Goal: Task Accomplishment & Management: Complete application form

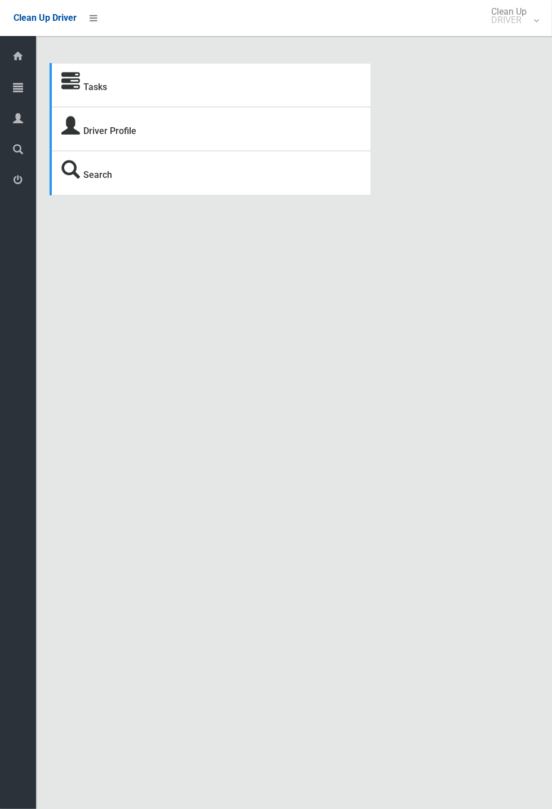
click at [77, 85] on icon at bounding box center [70, 82] width 19 height 19
click at [98, 84] on link "Tasks" at bounding box center [95, 87] width 24 height 11
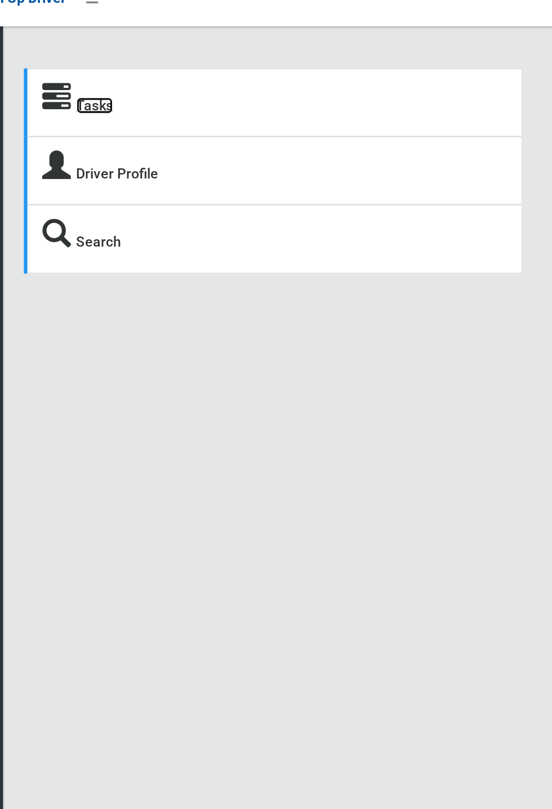
click at [100, 90] on link "Tasks" at bounding box center [95, 87] width 24 height 11
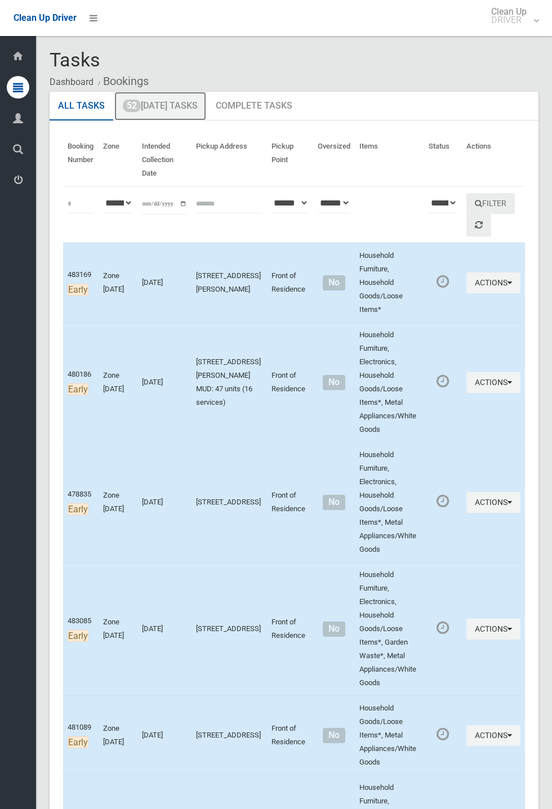
click at [177, 105] on link "52 Today's Tasks" at bounding box center [160, 106] width 92 height 29
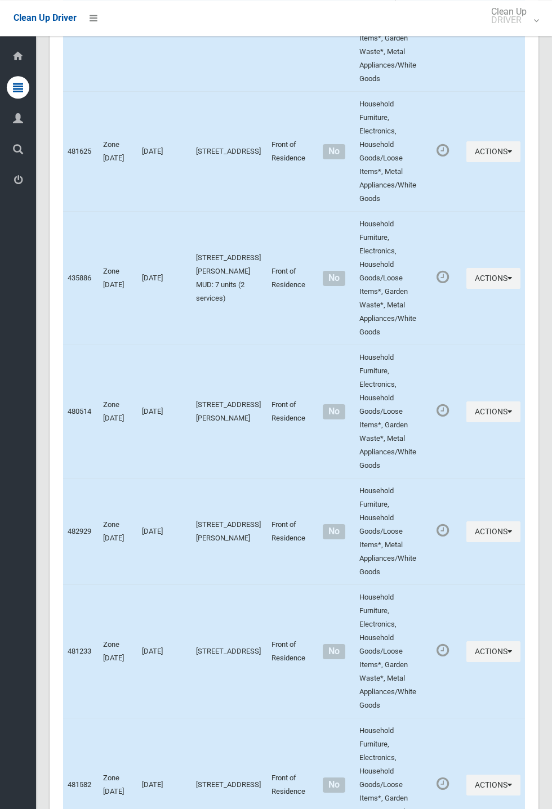
scroll to position [2206, 0]
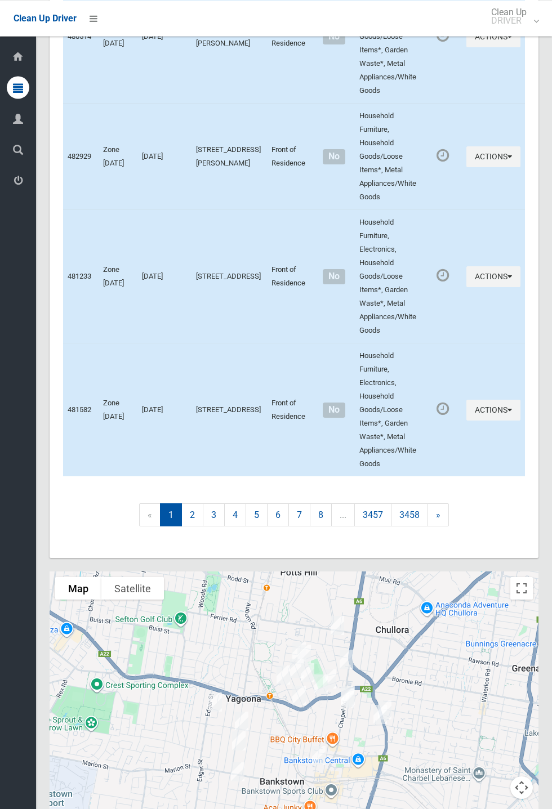
click at [460, 658] on div at bounding box center [294, 711] width 489 height 281
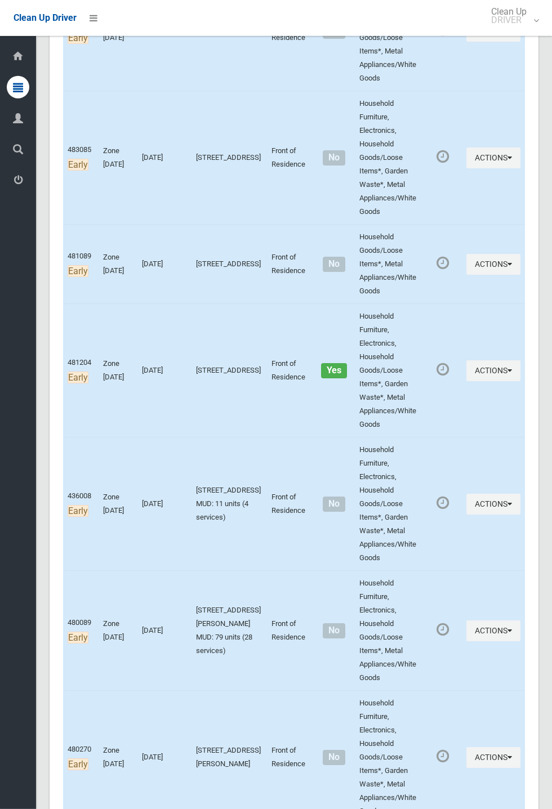
scroll to position [0, 0]
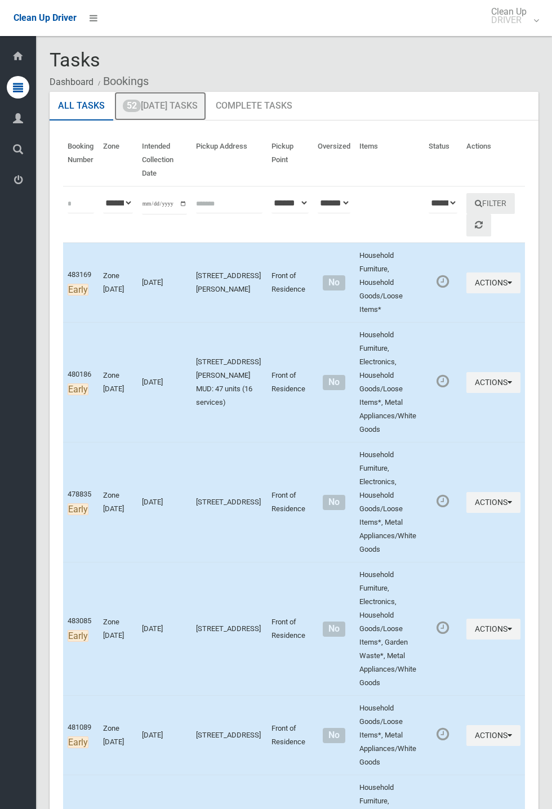
click at [184, 111] on link "52 Today's Tasks" at bounding box center [160, 106] width 92 height 29
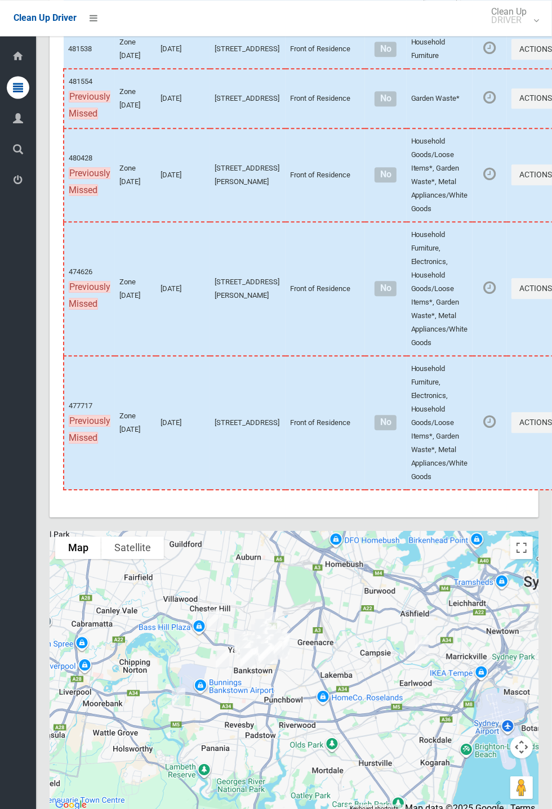
scroll to position [5912, 0]
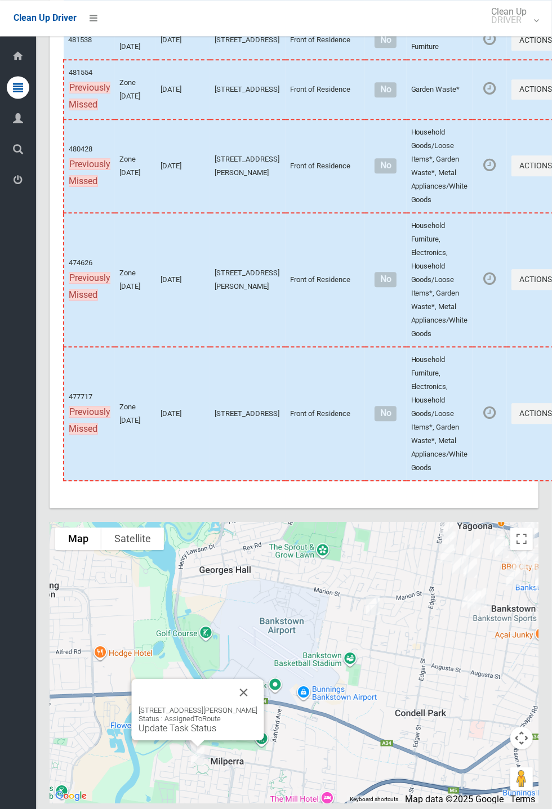
click at [257, 727] on div "7 Peeler Place, MILPERRA NSW 2214 Status : AssignedToRoute Update Task Status" at bounding box center [198, 709] width 132 height 61
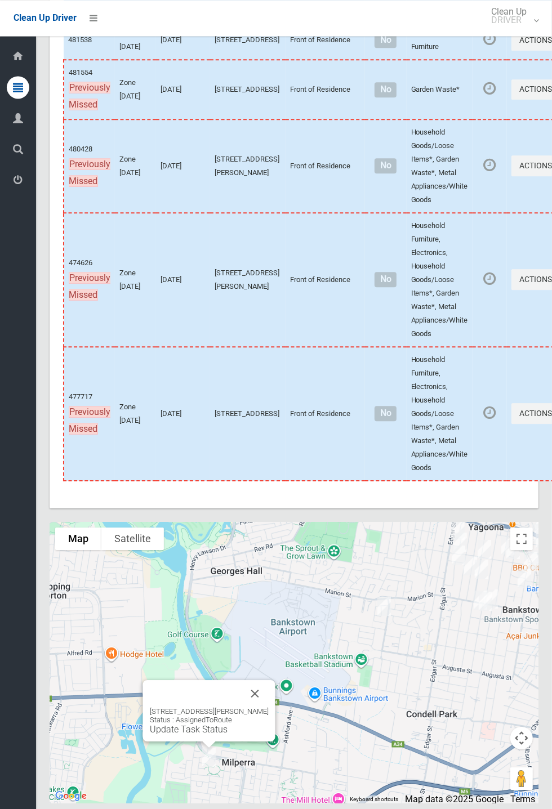
click at [269, 734] on div "7 Peeler Place, MILPERRA NSW 2214 Status : AssignedToRoute Update Task Status" at bounding box center [209, 710] width 132 height 61
click at [259, 707] on button "Close" at bounding box center [254, 693] width 27 height 27
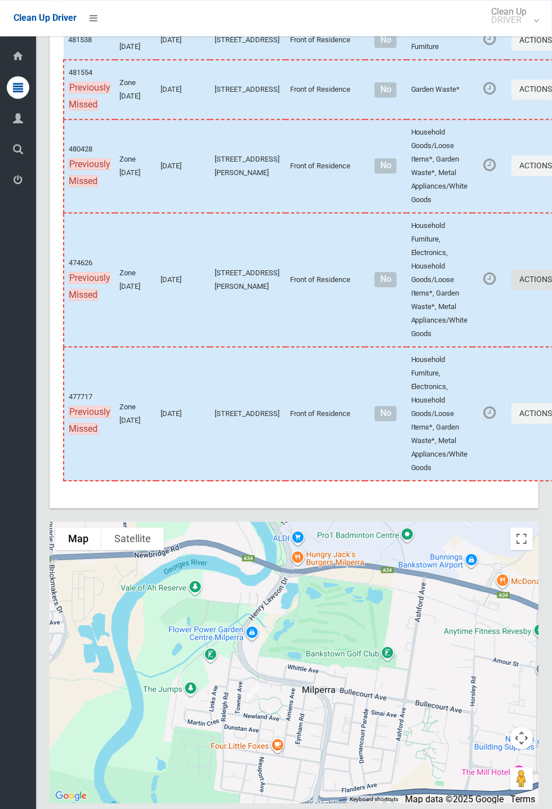
click at [511, 290] on button "Actions" at bounding box center [538, 279] width 54 height 21
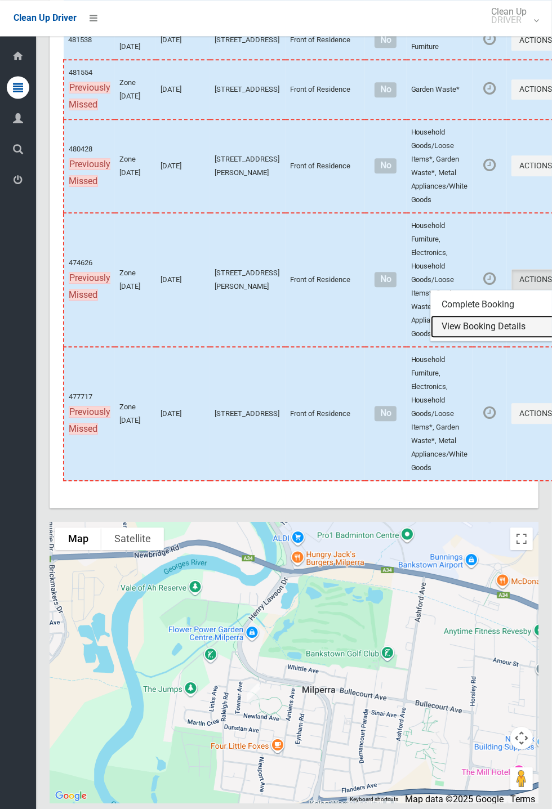
click at [465, 338] on link "View Booking Details" at bounding box center [498, 326] width 134 height 23
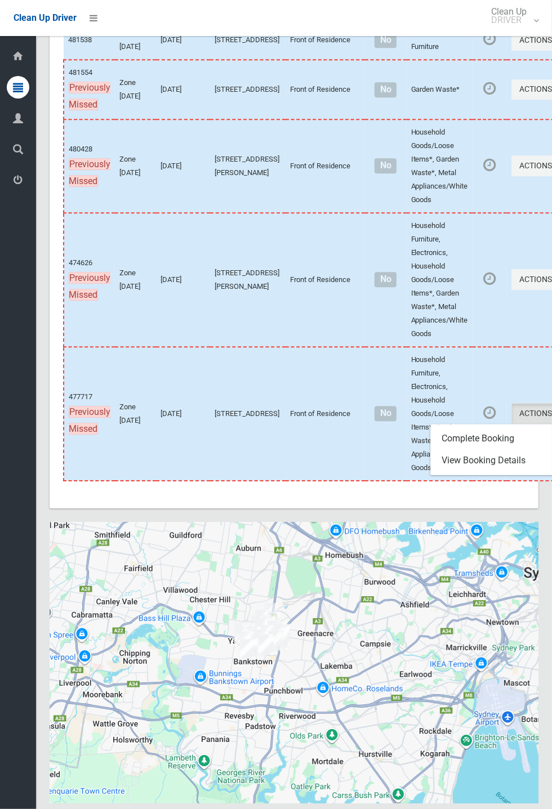
scroll to position [5912, 0]
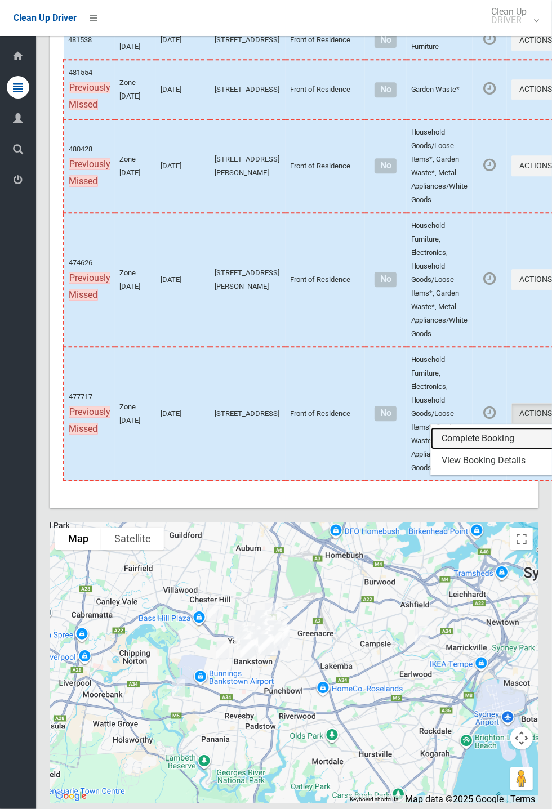
click at [451, 450] on link "Complete Booking" at bounding box center [498, 438] width 134 height 23
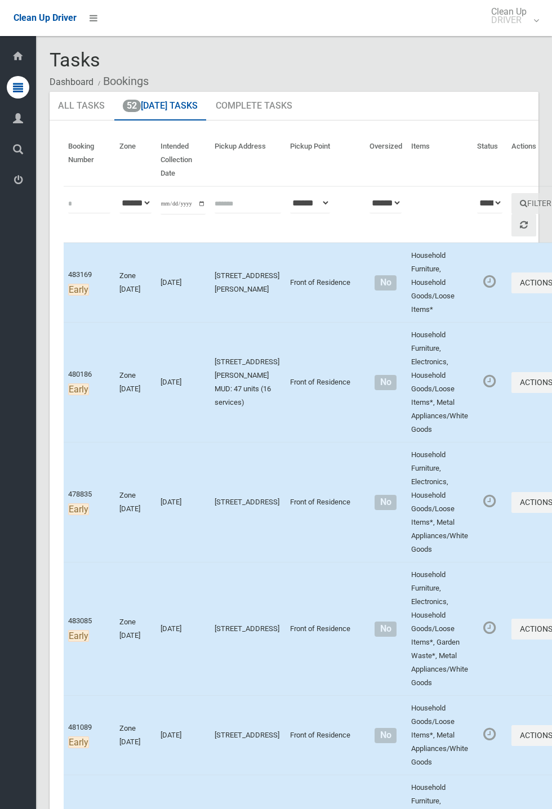
scroll to position [5912, 0]
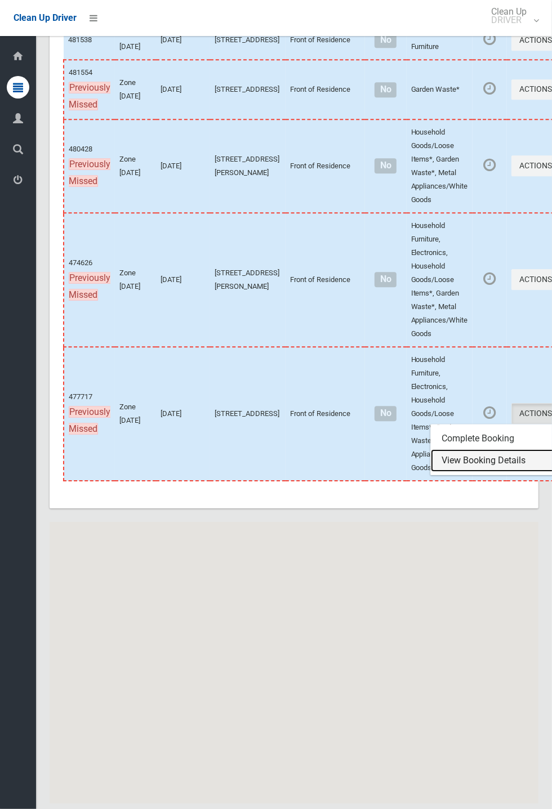
click at [456, 472] on link "View Booking Details" at bounding box center [498, 460] width 134 height 23
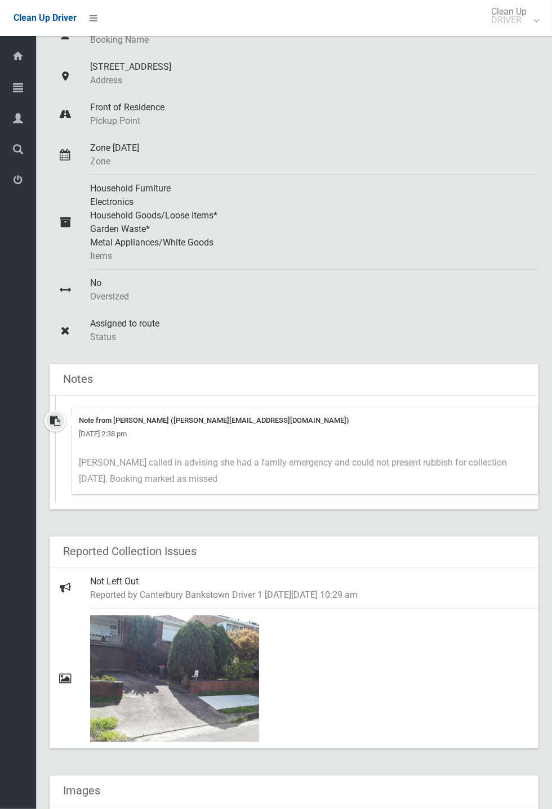
scroll to position [124, 0]
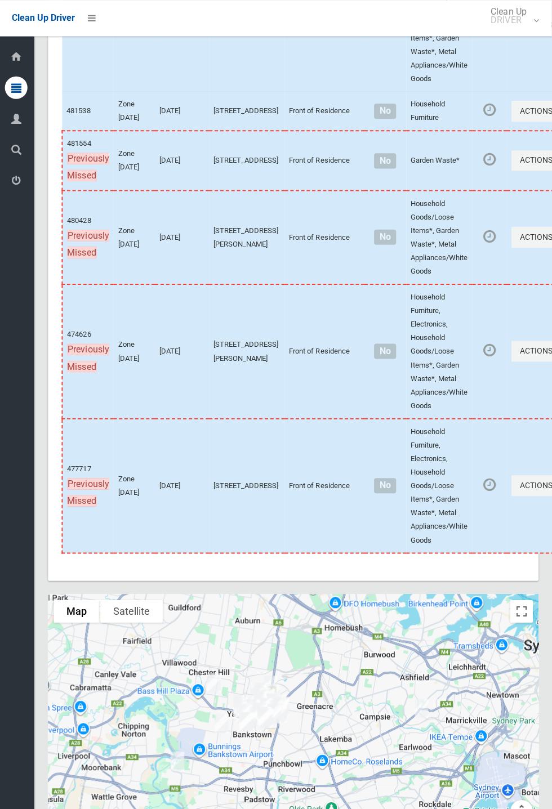
scroll to position [5809, 0]
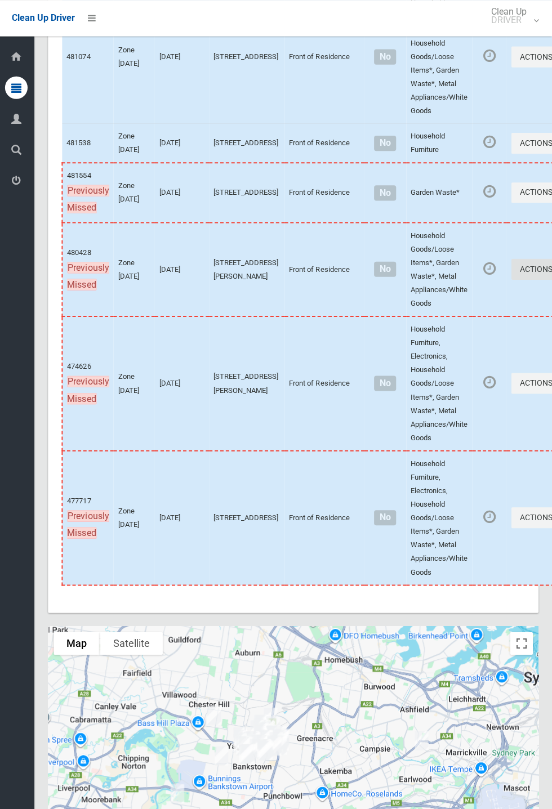
click at [511, 279] on button "Actions" at bounding box center [538, 268] width 54 height 21
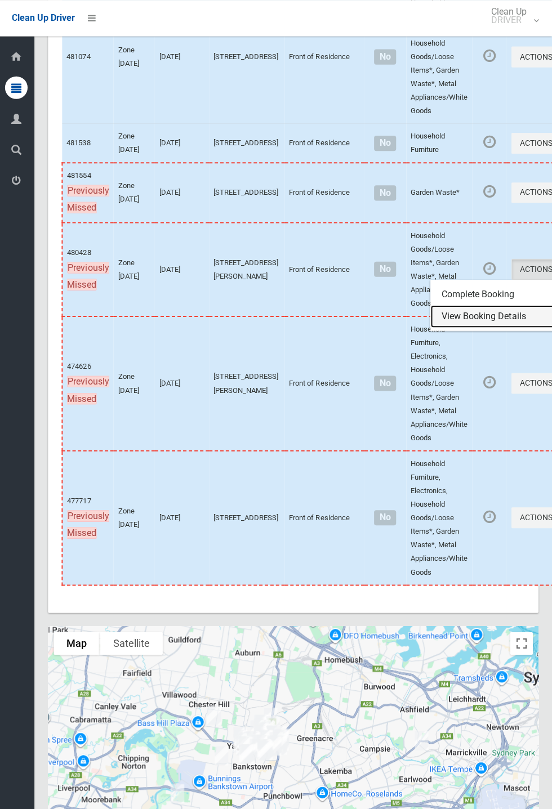
click at [468, 327] on link "View Booking Details" at bounding box center [498, 315] width 134 height 23
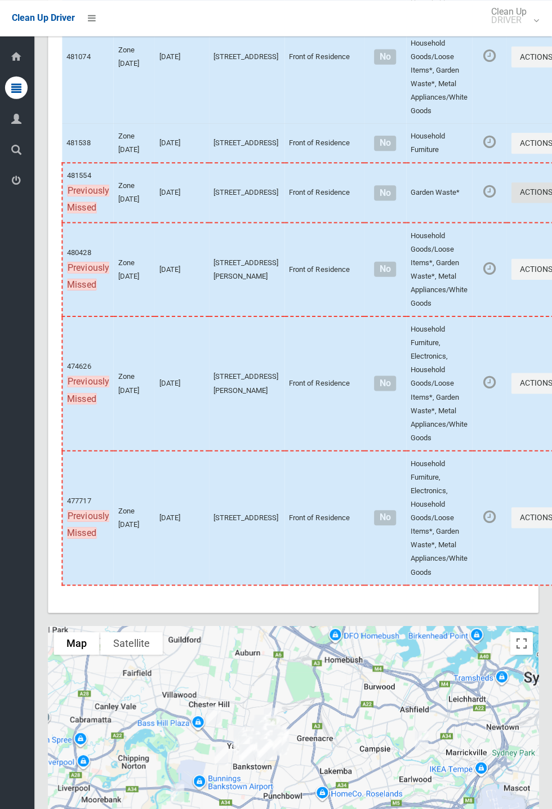
click at [511, 203] on button "Actions" at bounding box center [538, 192] width 54 height 21
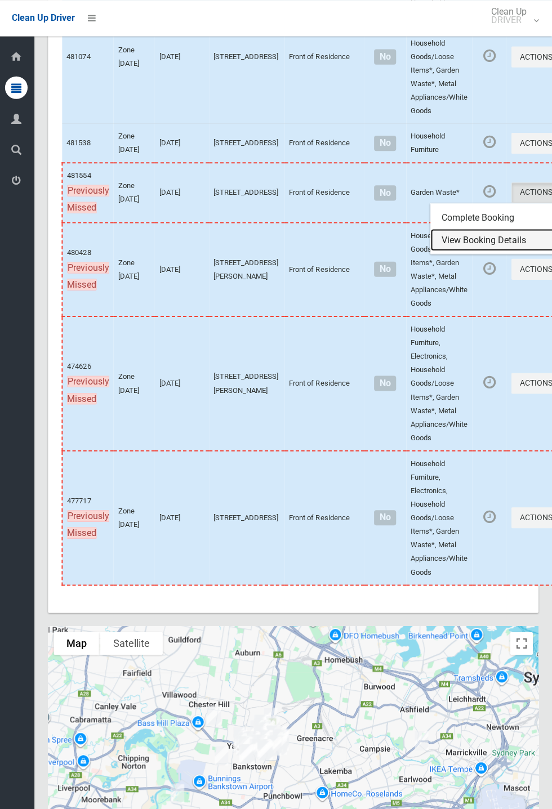
click at [469, 251] on link "View Booking Details" at bounding box center [498, 239] width 134 height 23
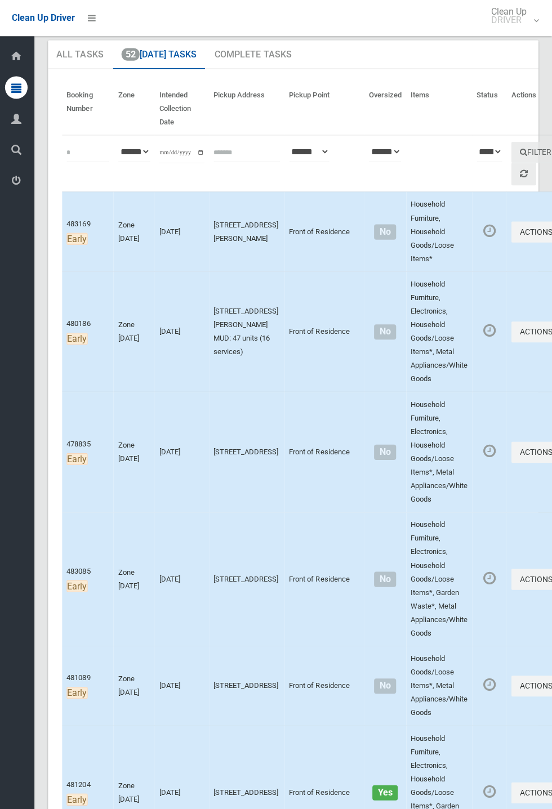
scroll to position [0, 0]
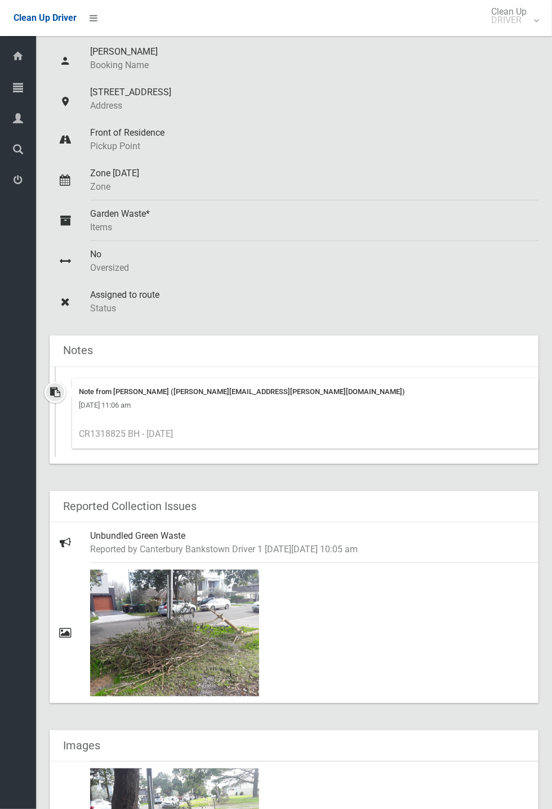
scroll to position [98, 0]
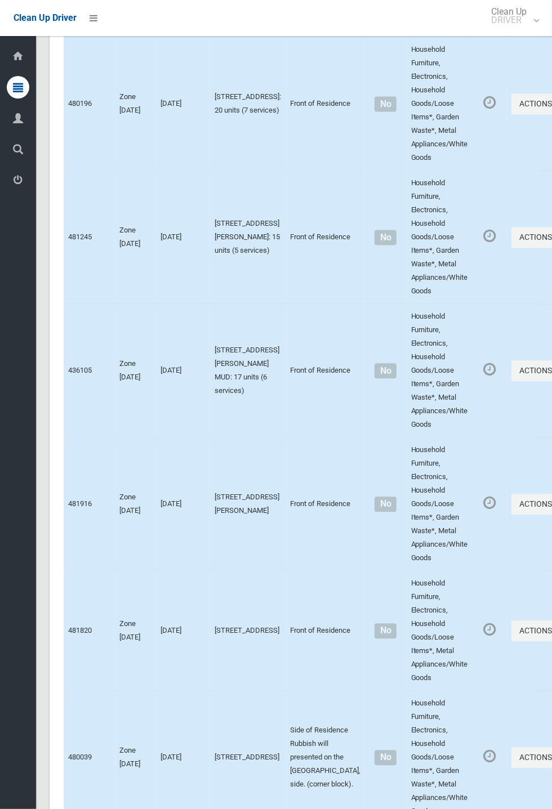
scroll to position [5912, 0]
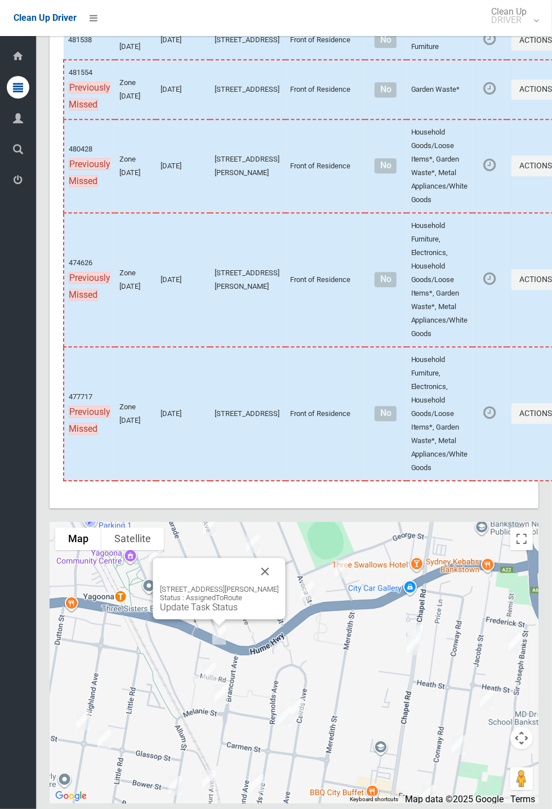
click at [278, 585] on button "Close" at bounding box center [265, 571] width 27 height 27
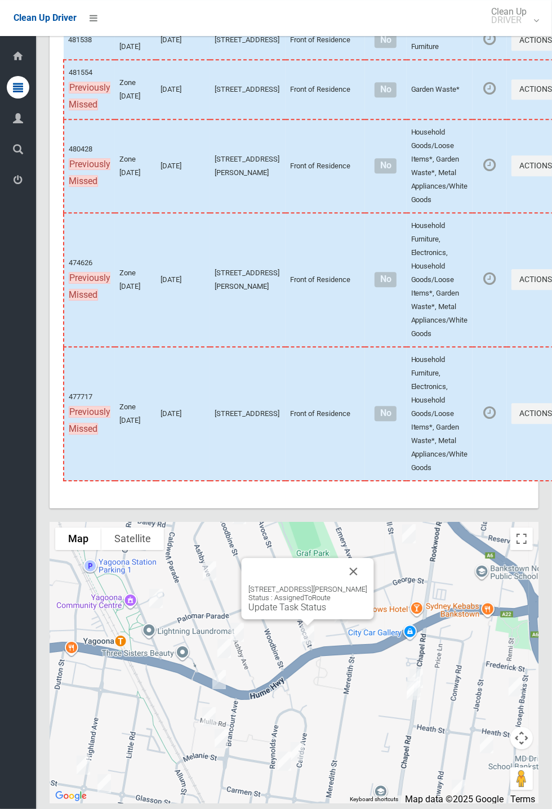
click at [367, 585] on button "Close" at bounding box center [353, 571] width 27 height 27
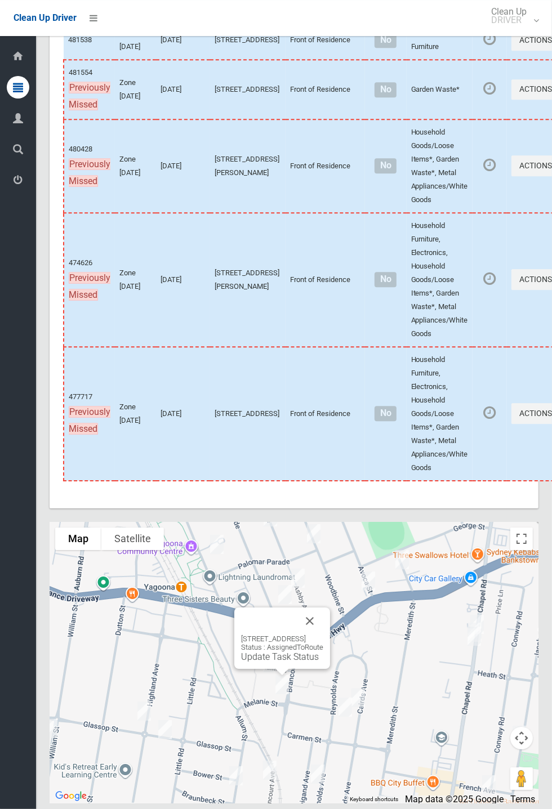
click at [323, 634] on button "Close" at bounding box center [309, 620] width 27 height 27
click at [311, 612] on button "Close" at bounding box center [297, 598] width 27 height 27
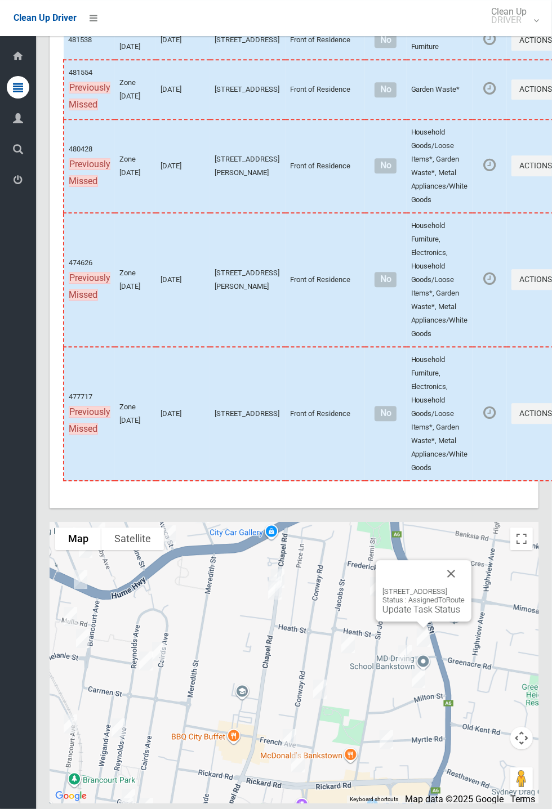
click at [464, 587] on button "Close" at bounding box center [450, 573] width 27 height 27
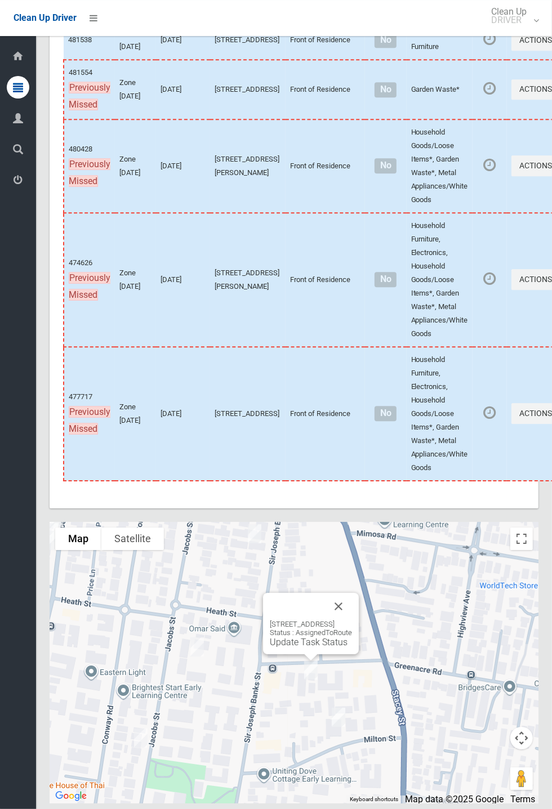
click at [352, 620] on button "Close" at bounding box center [338, 606] width 27 height 27
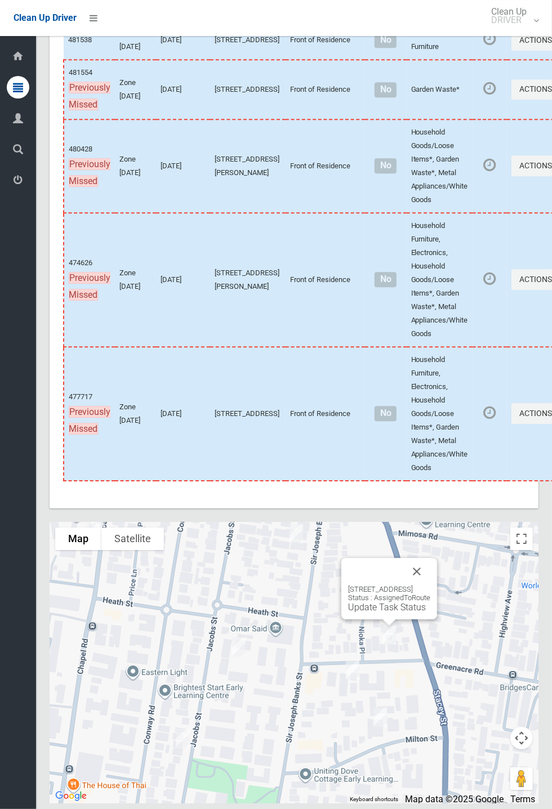
click at [388, 612] on link "Update Task Status" at bounding box center [387, 607] width 78 height 11
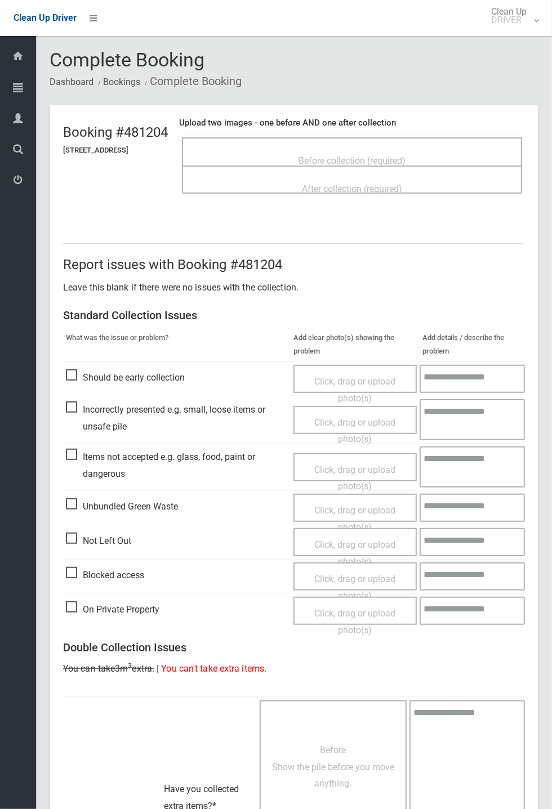
click at [383, 150] on div "Before collection (required)" at bounding box center [351, 160] width 315 height 21
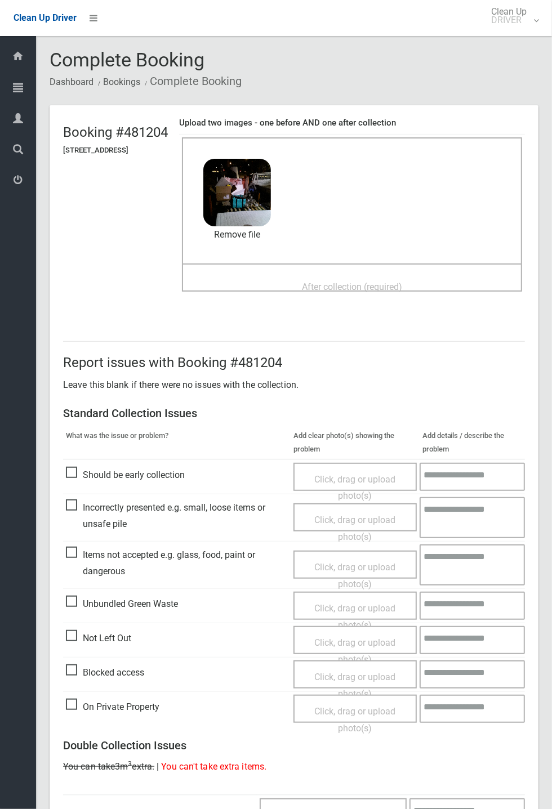
click at [348, 281] on span "After collection (required)" at bounding box center [352, 286] width 100 height 11
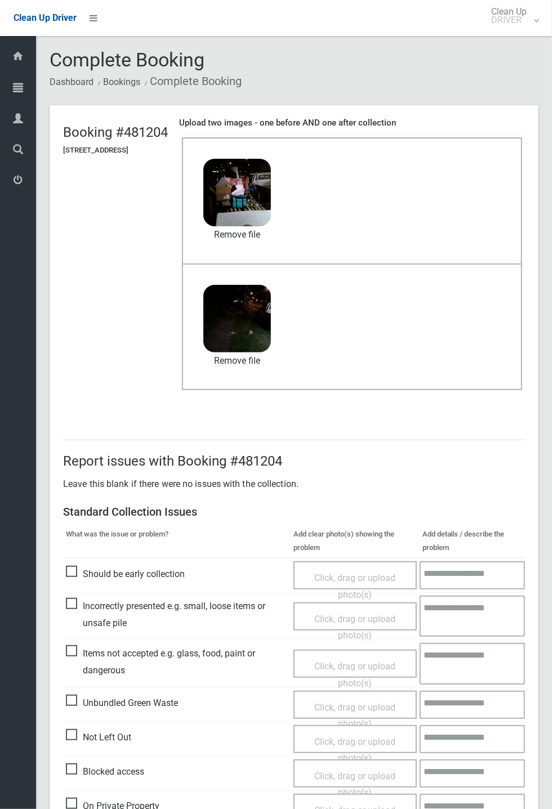
scroll to position [391, 0]
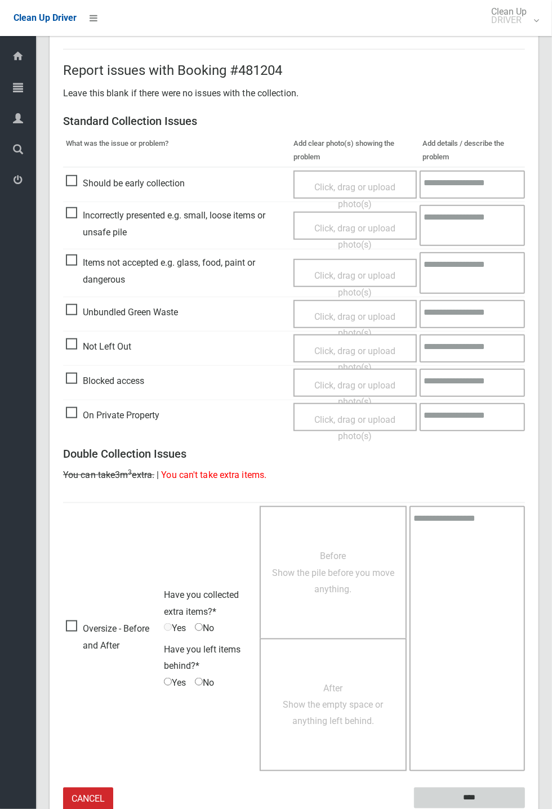
click at [471, 793] on input "****" at bounding box center [469, 798] width 111 height 21
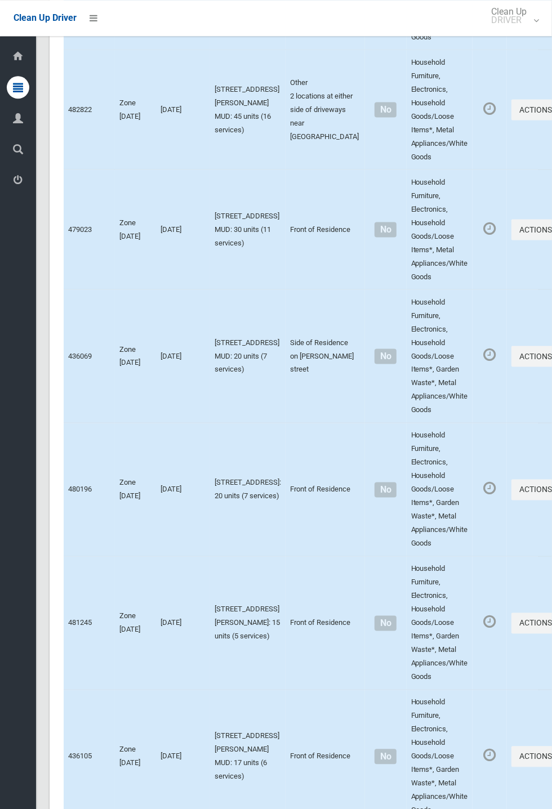
scroll to position [5912, 0]
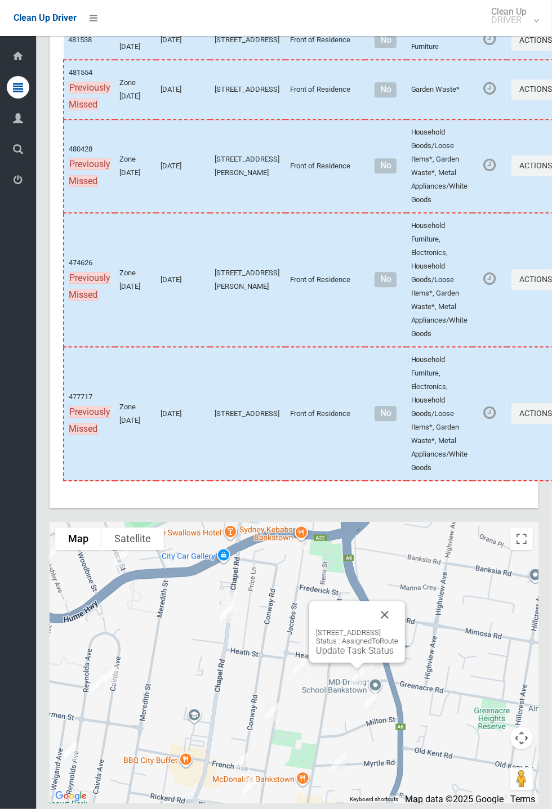
click at [343, 656] on link "Update Task Status" at bounding box center [355, 650] width 78 height 11
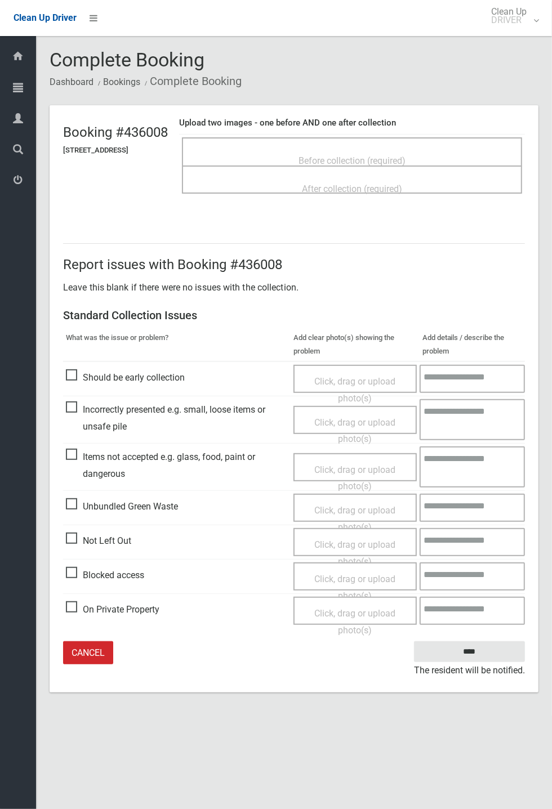
click at [352, 155] on span "Before collection (required)" at bounding box center [351, 160] width 107 height 11
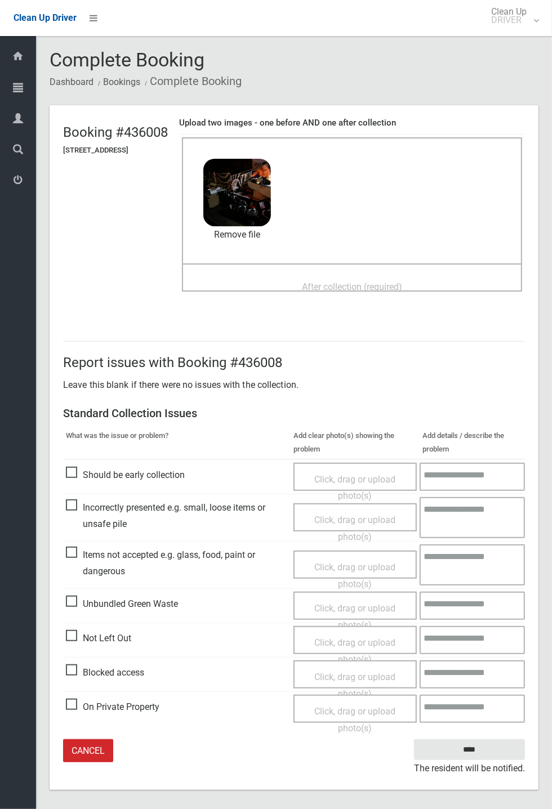
click at [324, 281] on span "After collection (required)" at bounding box center [352, 286] width 100 height 11
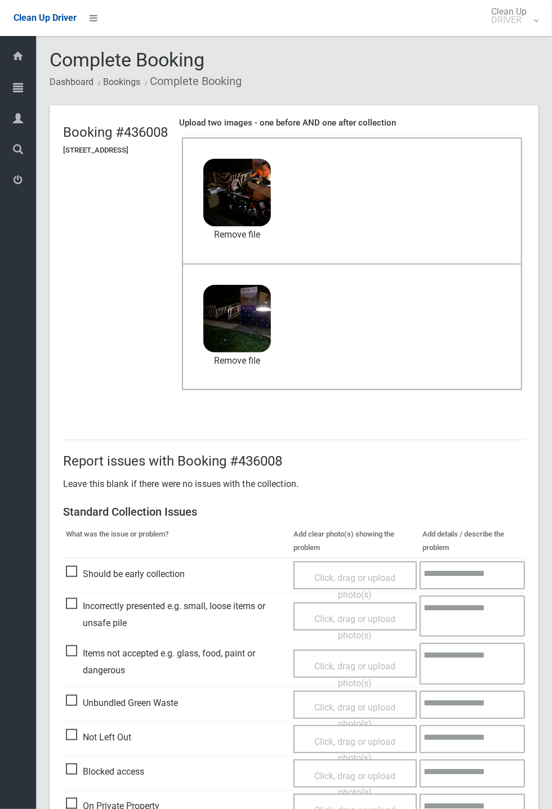
scroll to position [52, 0]
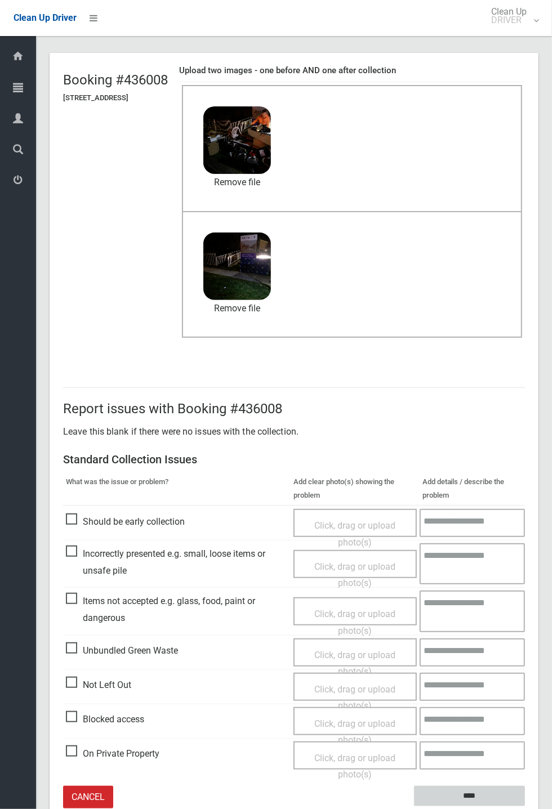
click at [466, 790] on input "****" at bounding box center [469, 796] width 111 height 21
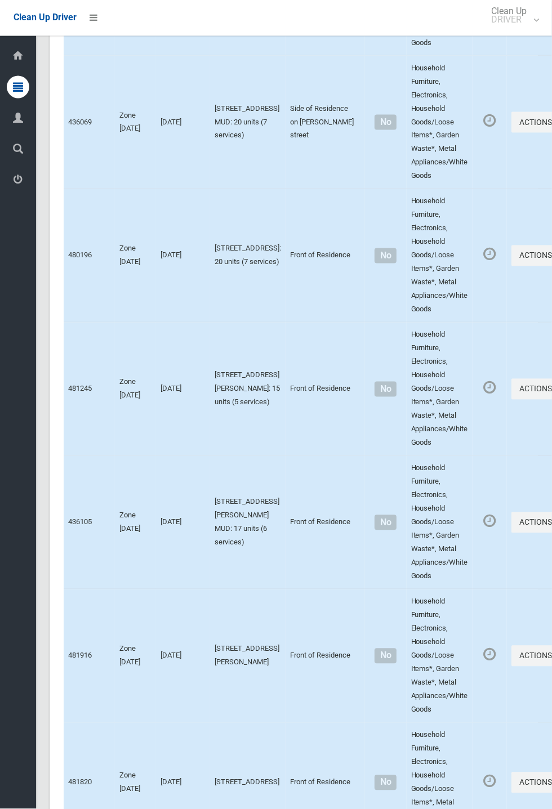
scroll to position [5912, 0]
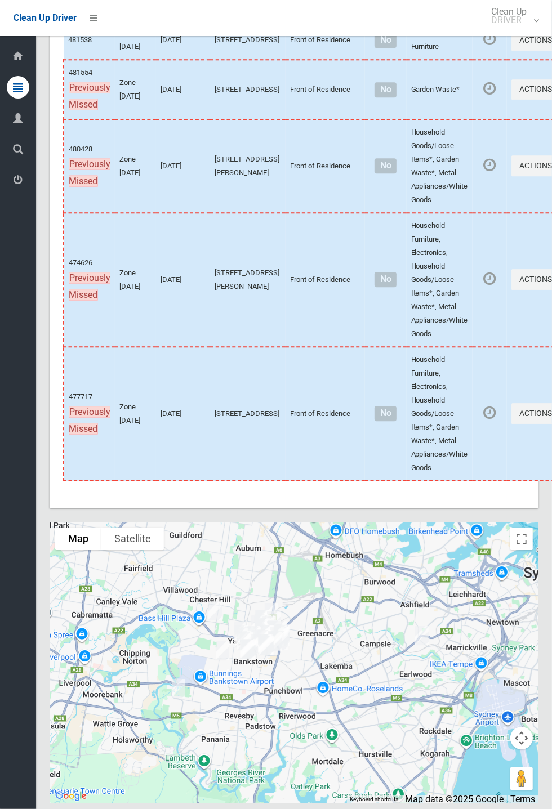
click at [524, 288] on td "Actions Complete Booking View Booking Details" at bounding box center [539, 280] width 64 height 134
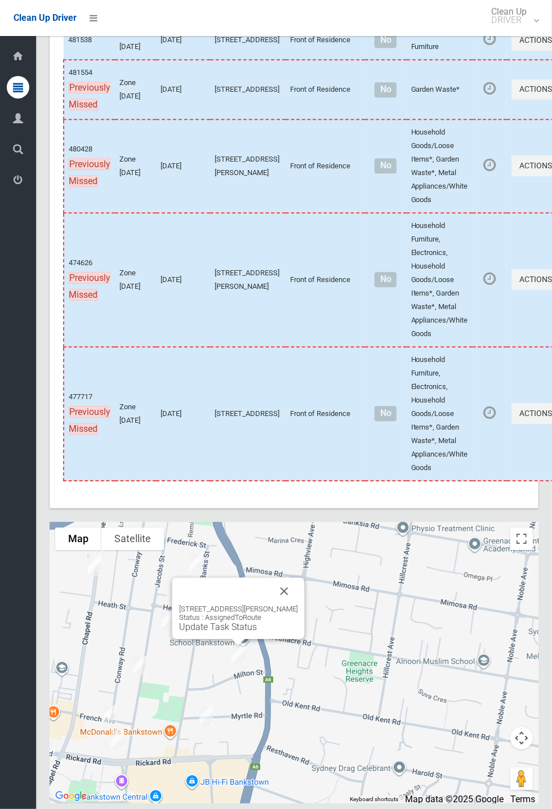
click at [294, 605] on button "Close" at bounding box center [284, 591] width 27 height 27
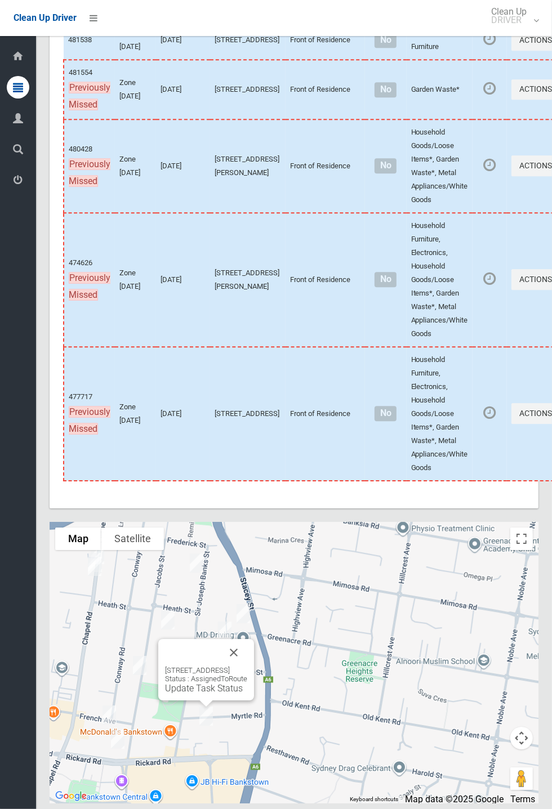
click at [247, 666] on button "Close" at bounding box center [233, 652] width 27 height 27
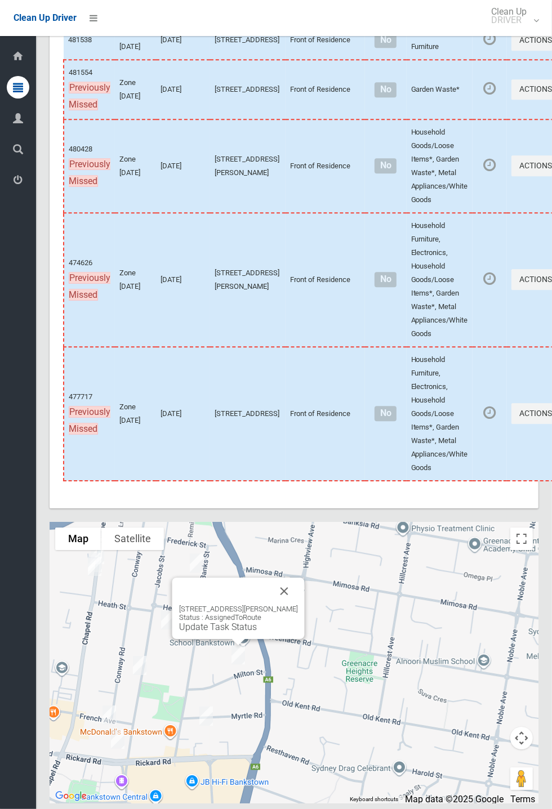
click at [225, 632] on link "Update Task Status" at bounding box center [218, 626] width 78 height 11
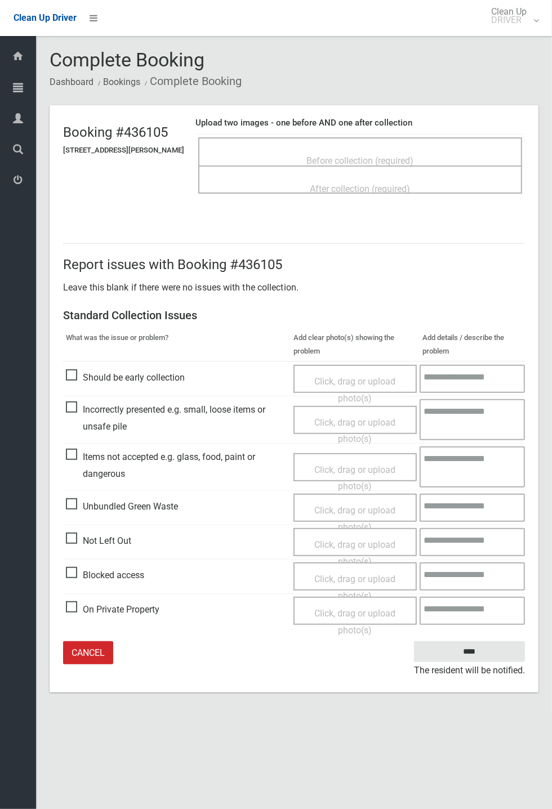
click at [330, 155] on span "Before collection (required)" at bounding box center [360, 160] width 107 height 11
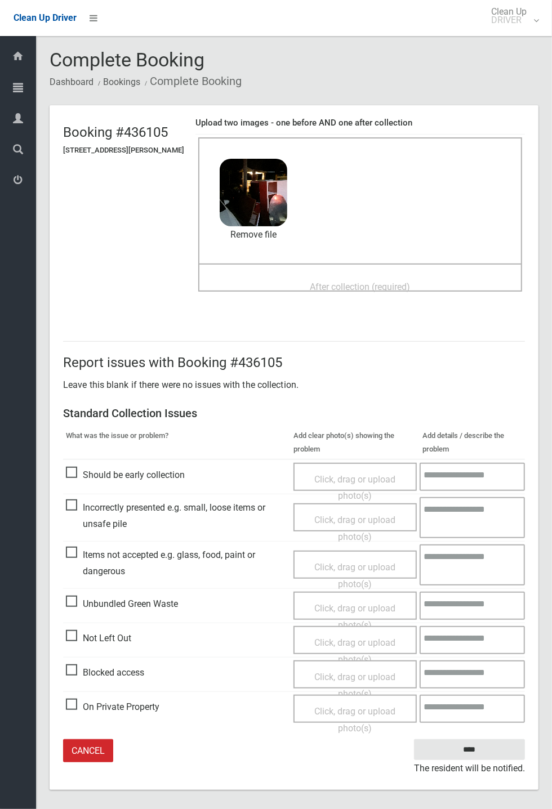
click at [454, 276] on div "After collection (required)" at bounding box center [360, 286] width 299 height 21
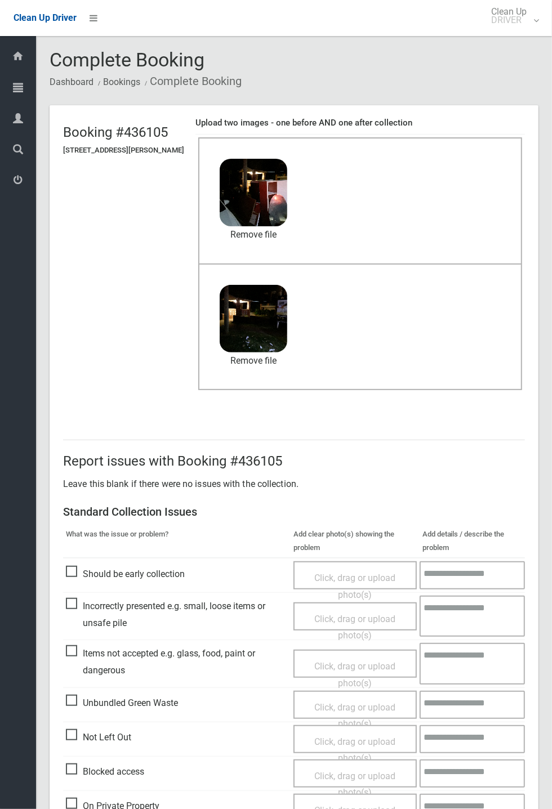
scroll to position [52, 0]
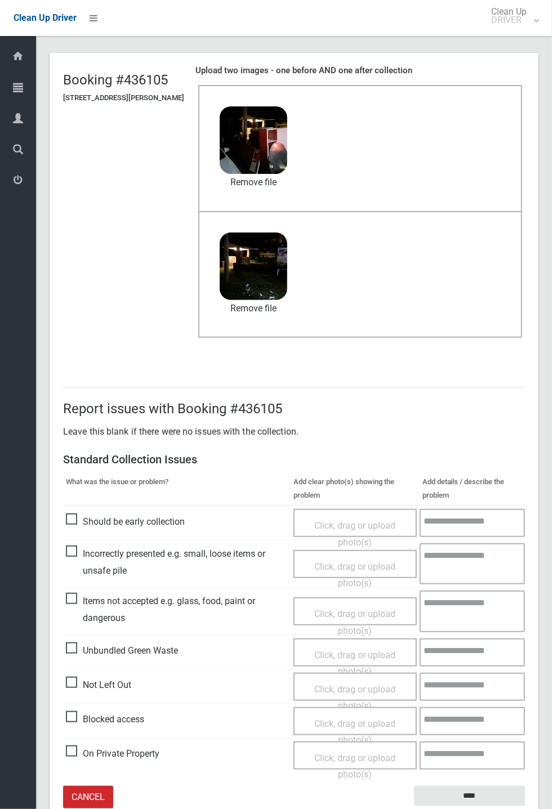
click at [493, 806] on small "The resident will be notified." at bounding box center [469, 814] width 111 height 17
click at [475, 793] on input "****" at bounding box center [469, 796] width 111 height 21
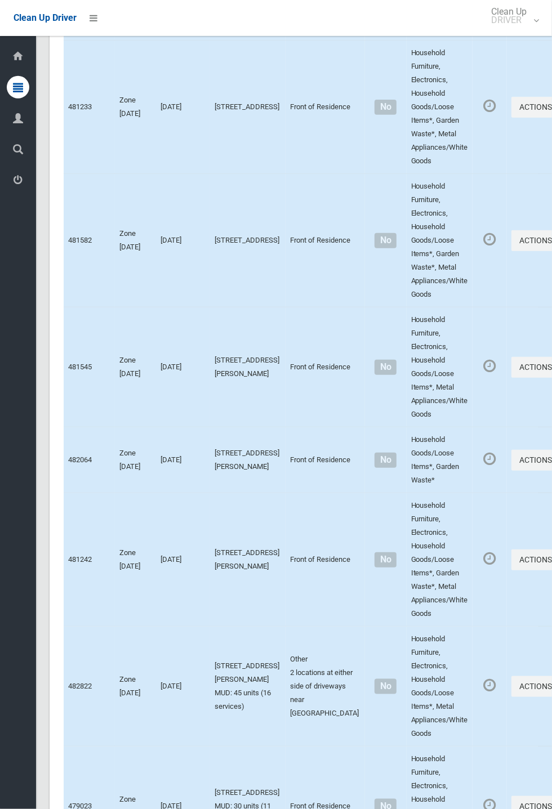
scroll to position [5912, 0]
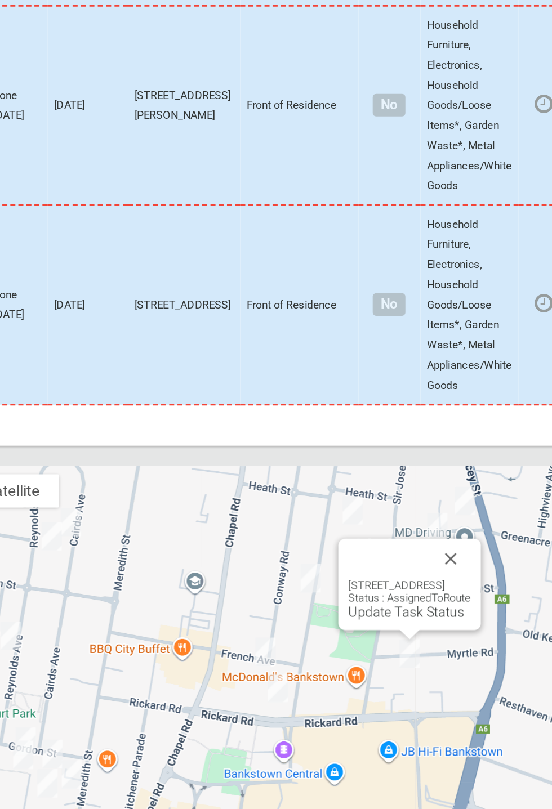
click at [440, 598] on button "Close" at bounding box center [426, 584] width 27 height 27
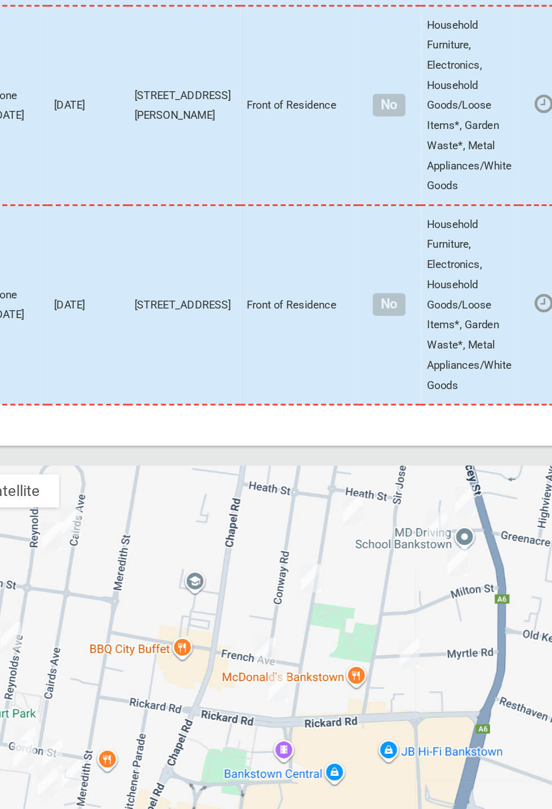
click at [507, 347] on td "Actions Complete Booking View Booking Details" at bounding box center [539, 280] width 64 height 134
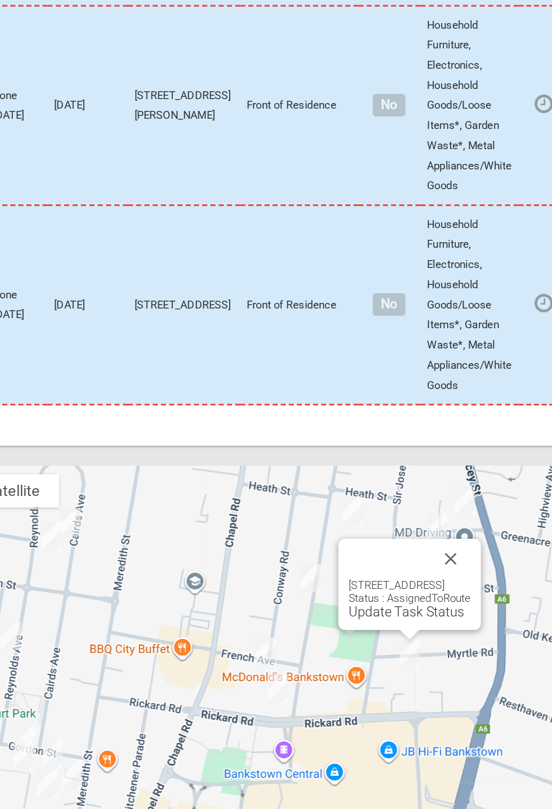
click at [375, 625] on link "Update Task Status" at bounding box center [397, 620] width 78 height 11
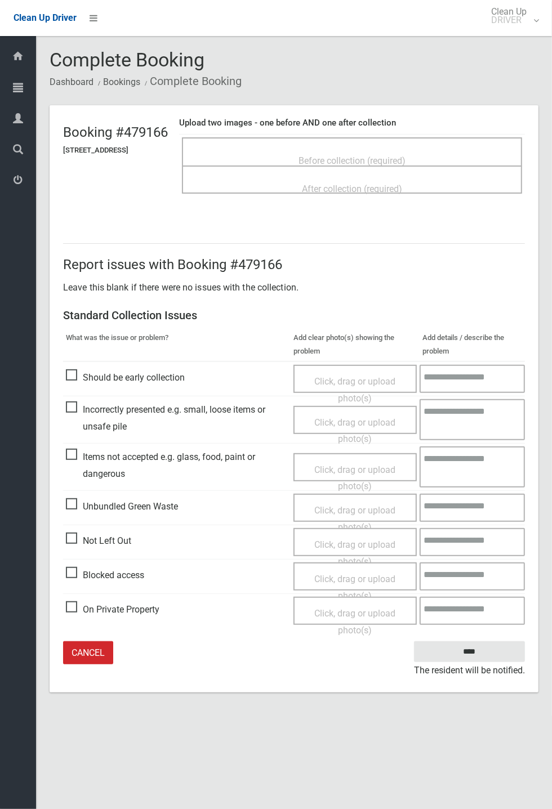
click at [392, 155] on span "Before collection (required)" at bounding box center [351, 160] width 107 height 11
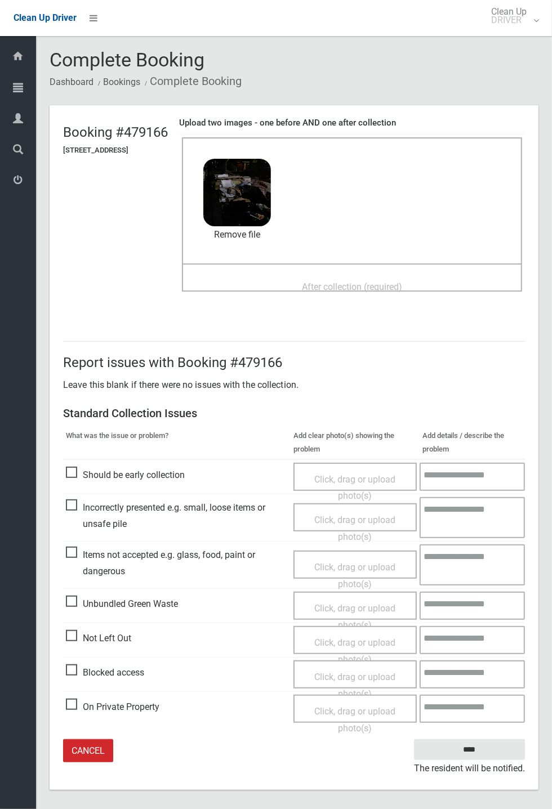
click at [382, 288] on span "After collection (required)" at bounding box center [352, 286] width 100 height 11
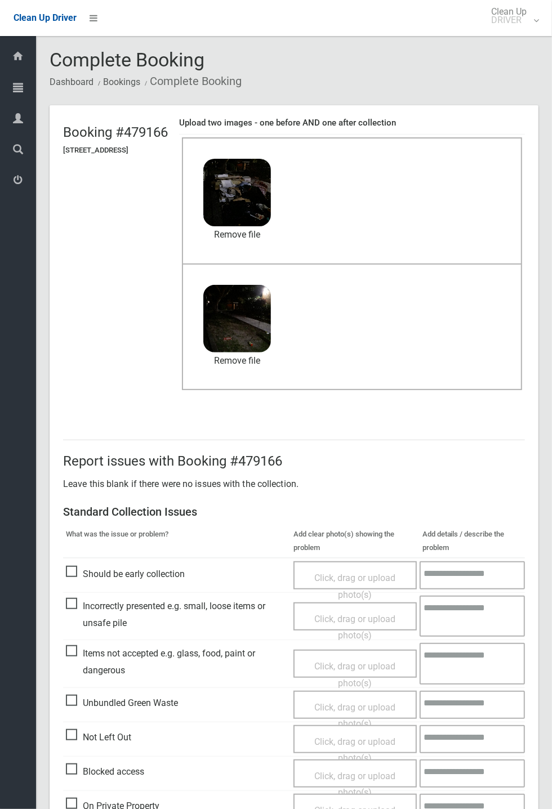
scroll to position [52, 0]
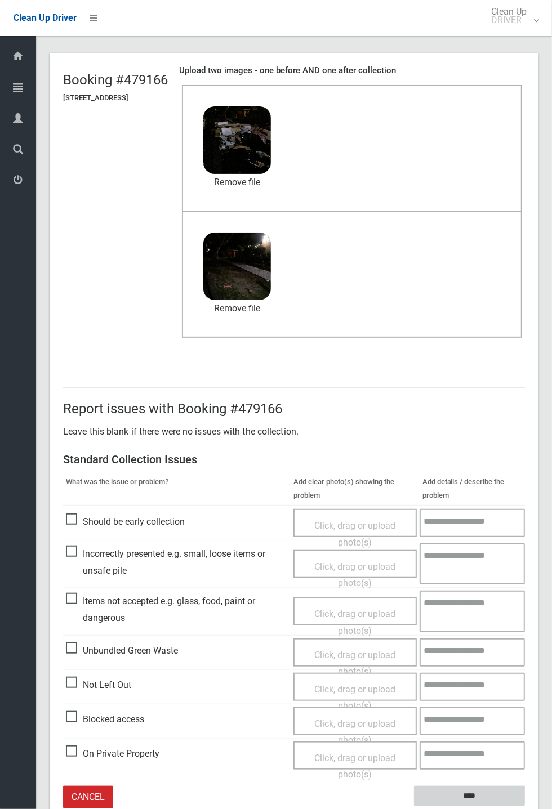
click at [464, 794] on input "****" at bounding box center [469, 796] width 111 height 21
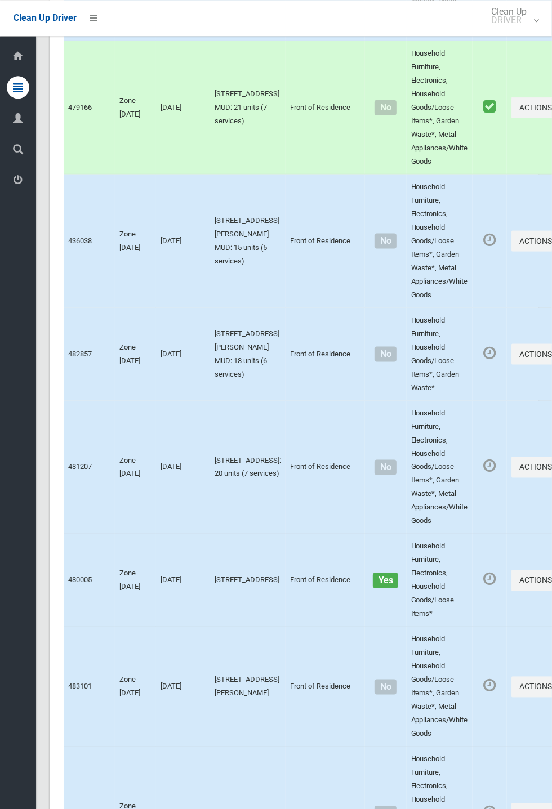
scroll to position [5912, 0]
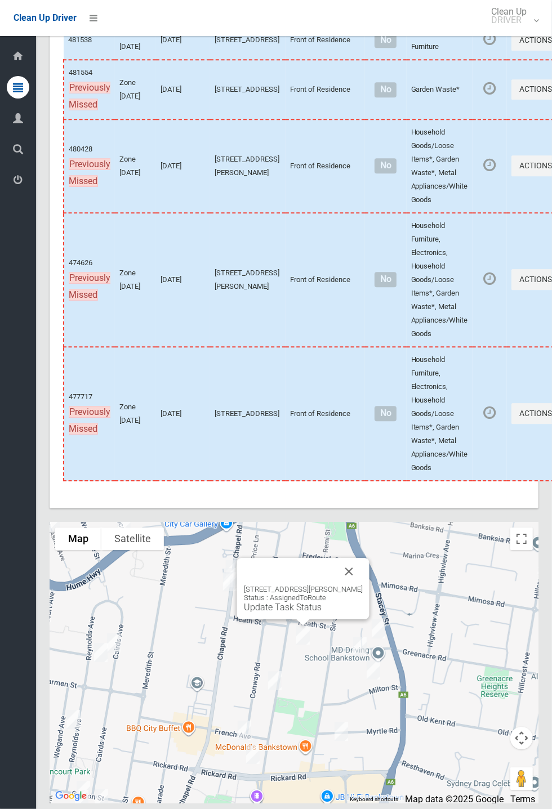
click at [363, 585] on button "Close" at bounding box center [349, 571] width 27 height 27
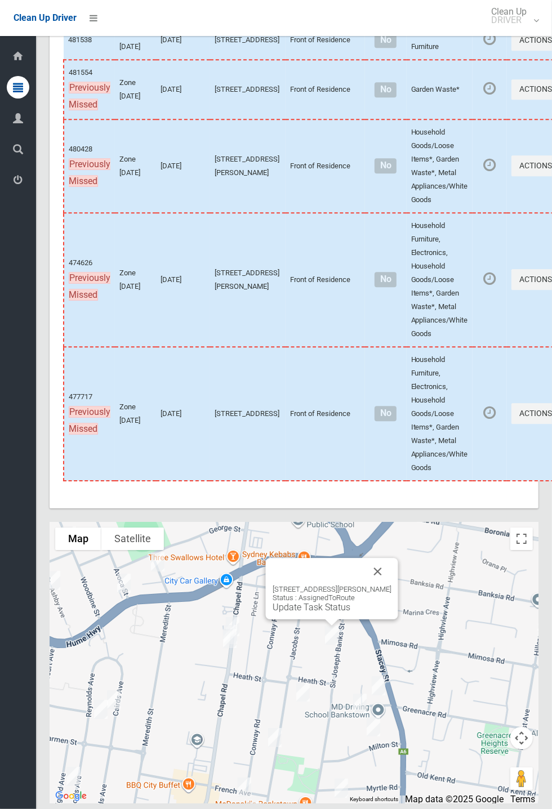
click at [320, 612] on div "4/74 Sir Joseph Banks Street, BANKSTOWN NSW 2200 Status : AssignedToRoute Updat…" at bounding box center [331, 599] width 119 height 28
click at [311, 612] on link "Update Task Status" at bounding box center [311, 607] width 78 height 11
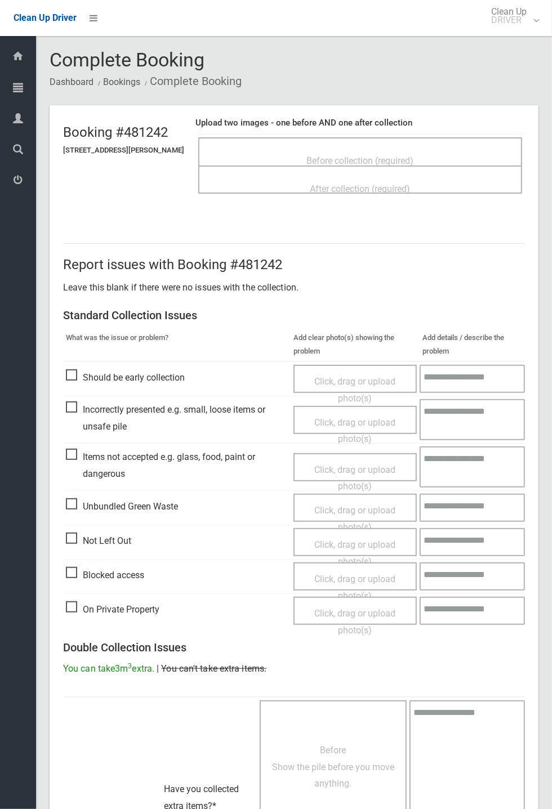
click at [393, 155] on span "Before collection (required)" at bounding box center [360, 160] width 107 height 11
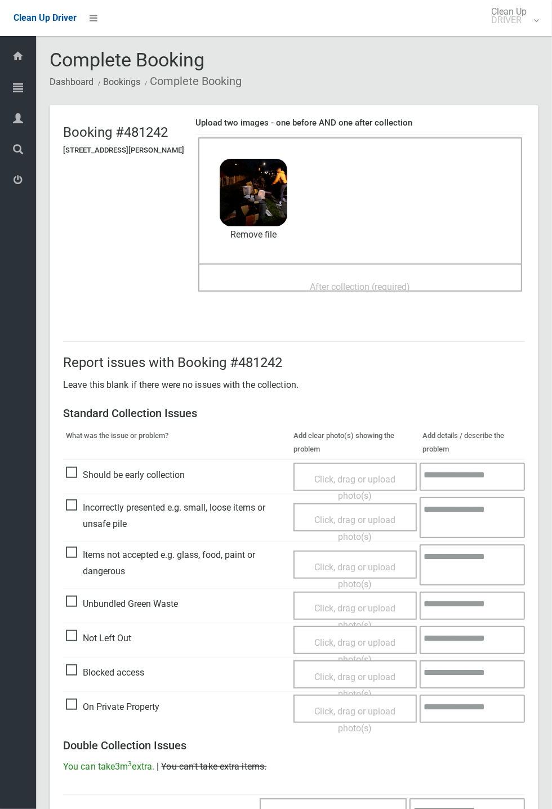
click at [339, 287] on span "After collection (required)" at bounding box center [360, 286] width 100 height 11
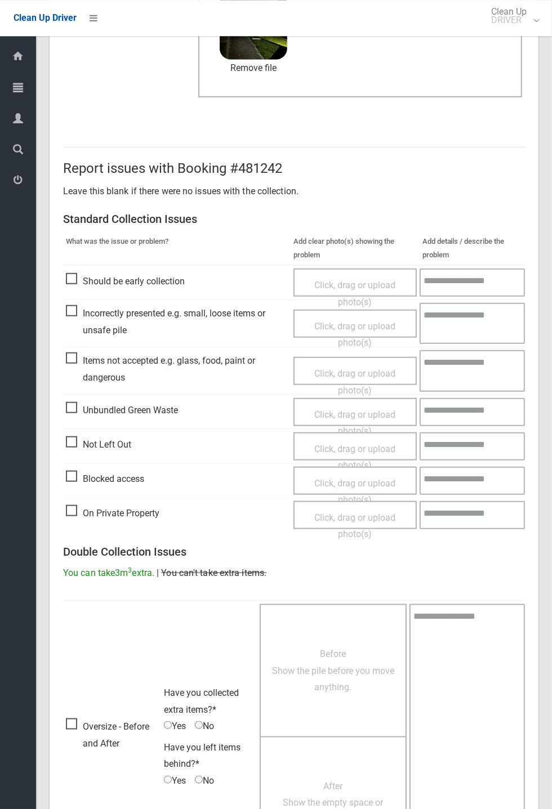
scroll to position [391, 0]
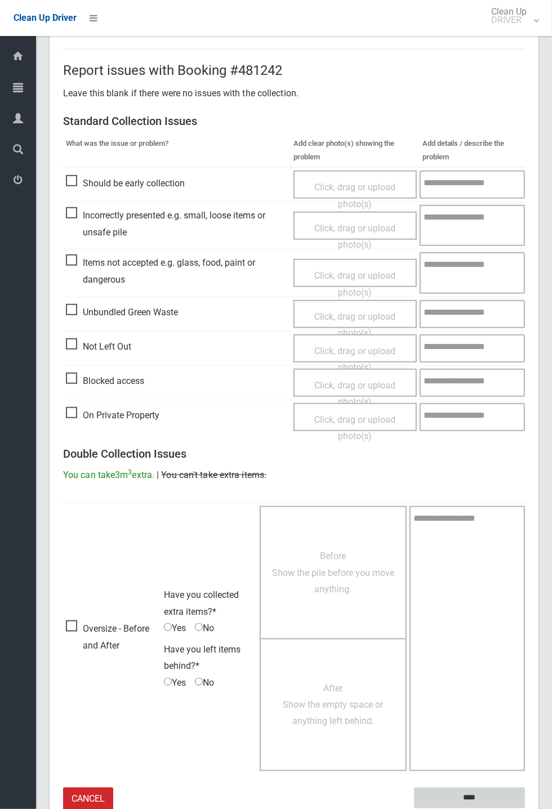
click at [525, 808] on input "****" at bounding box center [469, 798] width 111 height 21
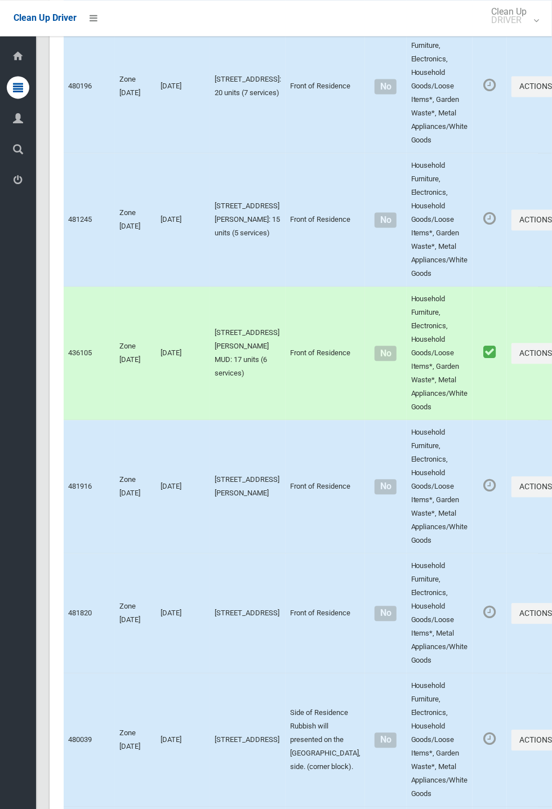
scroll to position [5912, 0]
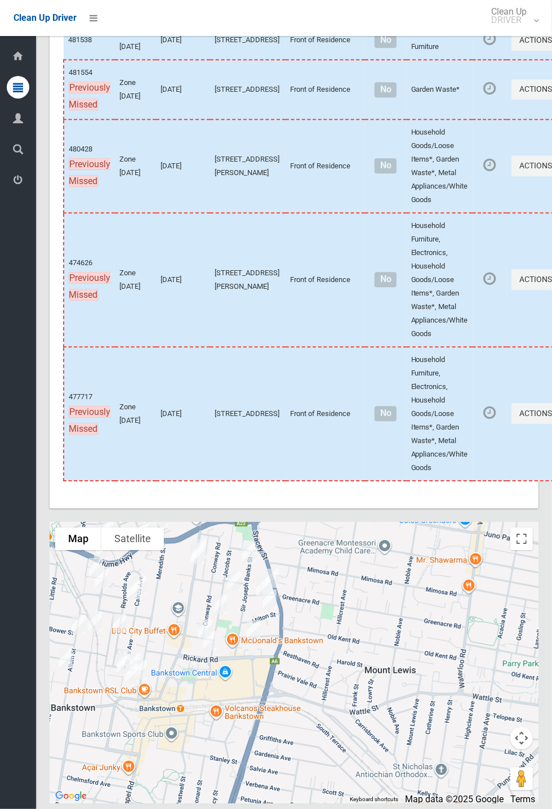
click at [0, 634] on div "Dashboard Tasks All Tasks Todays Tasks Overdue Tasks Complete Tasks Profile Sea…" at bounding box center [18, 422] width 36 height 773
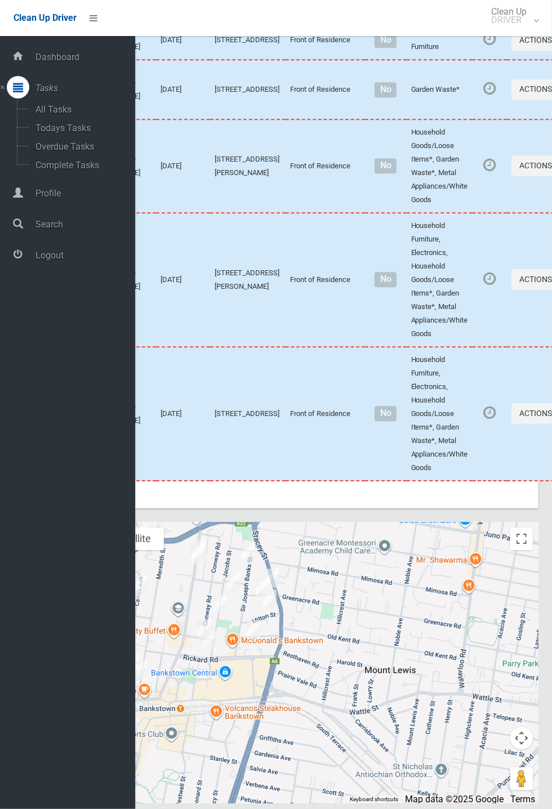
click at [390, 723] on div at bounding box center [294, 662] width 489 height 281
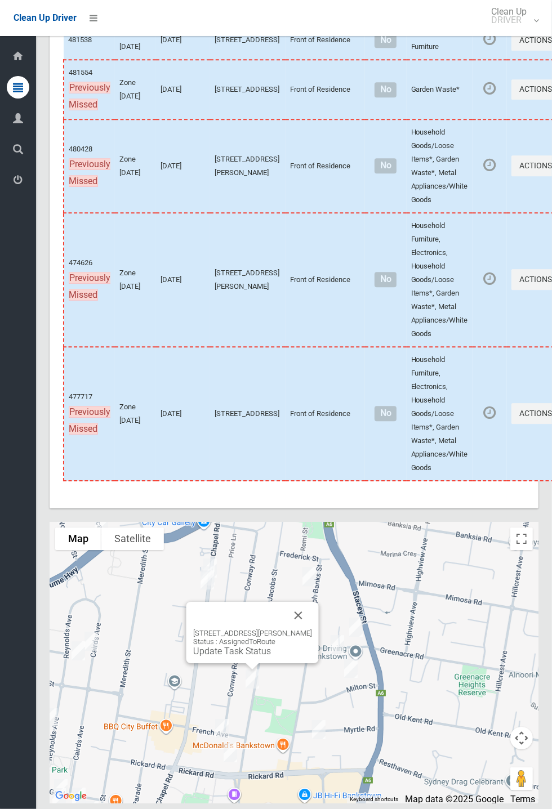
click at [312, 629] on button "Close" at bounding box center [298, 615] width 27 height 27
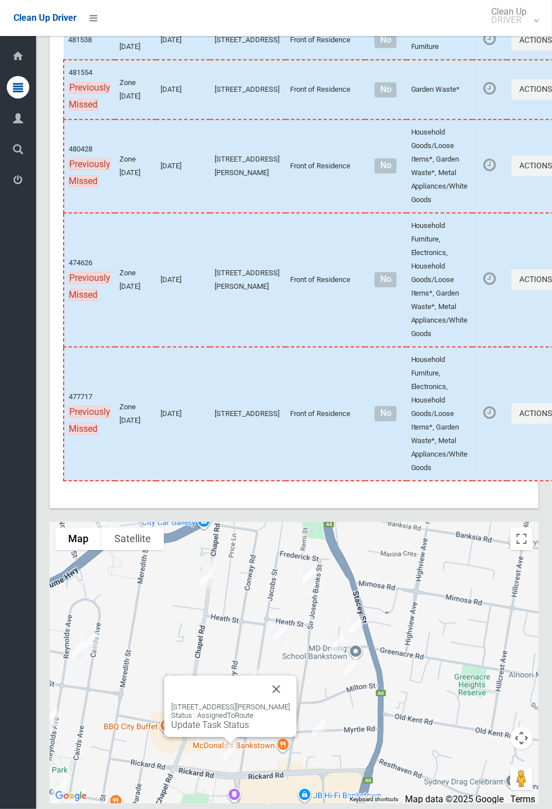
click at [288, 703] on button "Close" at bounding box center [276, 689] width 27 height 27
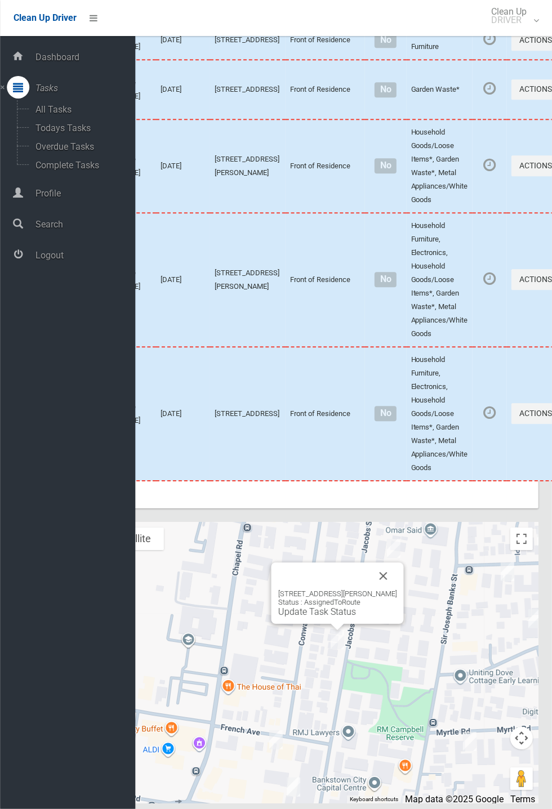
click at [397, 589] on button "Close" at bounding box center [383, 575] width 27 height 27
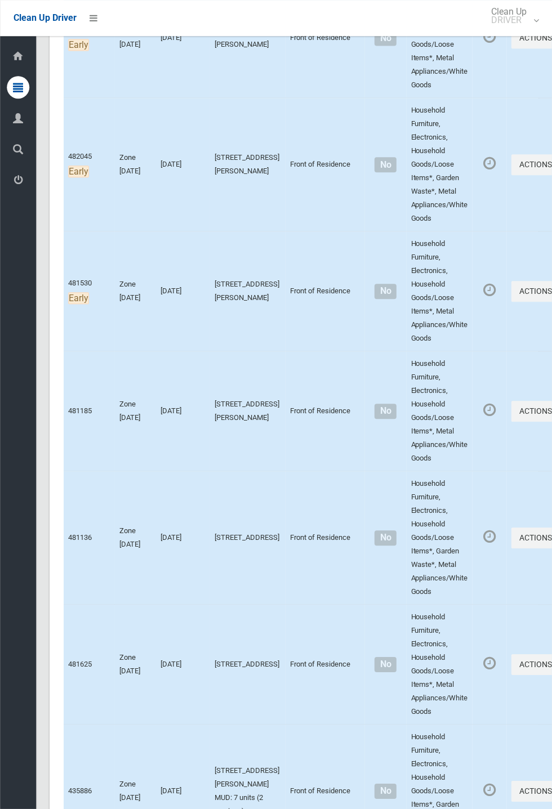
scroll to position [0, 0]
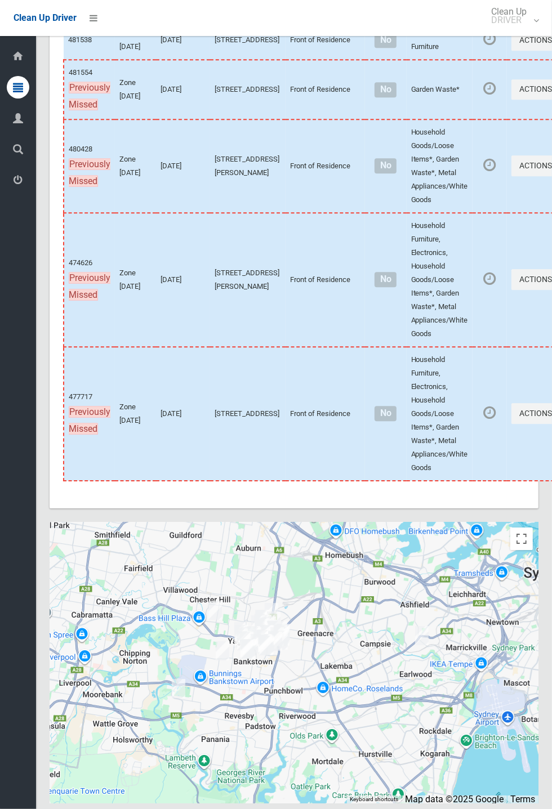
scroll to position [5912, 0]
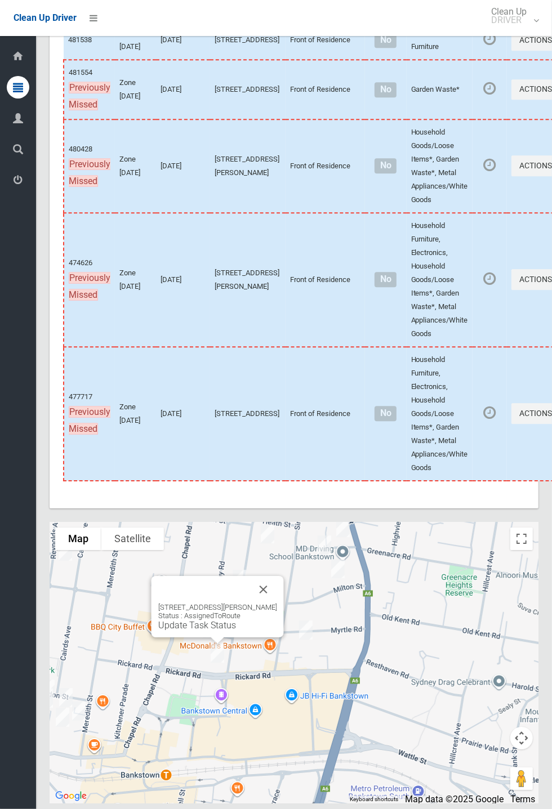
click at [277, 603] on button "Close" at bounding box center [263, 589] width 27 height 27
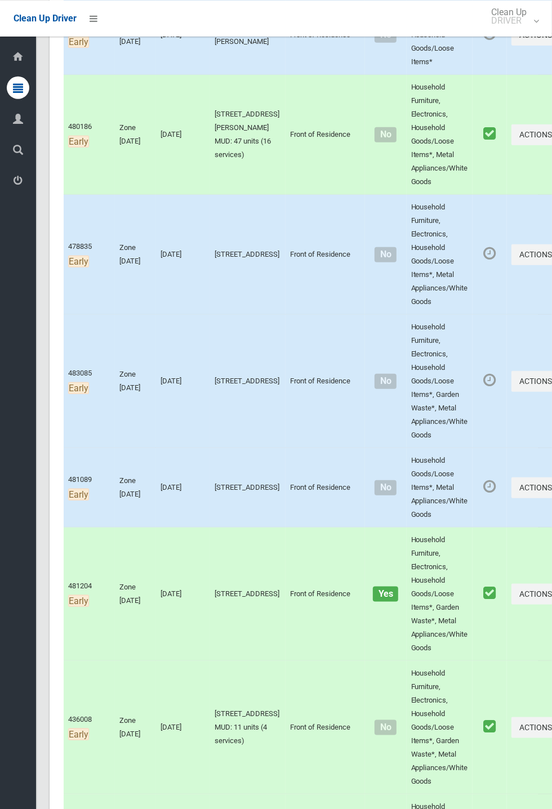
scroll to position [0, 0]
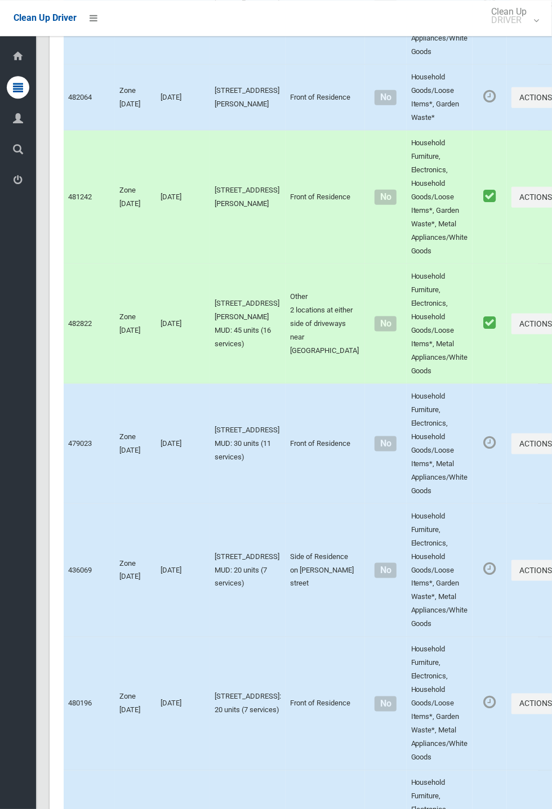
scroll to position [5912, 0]
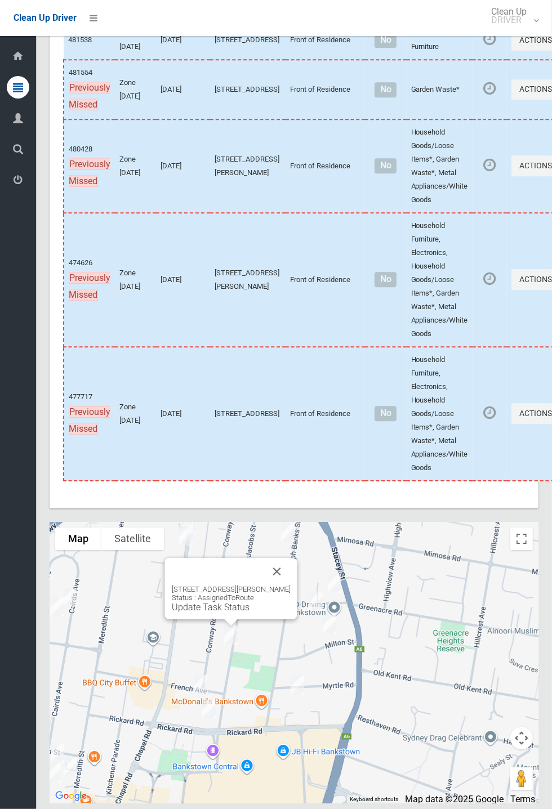
click at [239, 612] on div "30 Jacobs Street, BANKSTOWN NSW 2200 Status : AssignedToRoute Update Task Status" at bounding box center [231, 599] width 119 height 28
click at [229, 612] on div "30 Jacobs Street, BANKSTOWN NSW 2200 Status : AssignedToRoute Update Task Status" at bounding box center [231, 599] width 119 height 28
click at [214, 612] on link "Update Task Status" at bounding box center [211, 607] width 78 height 11
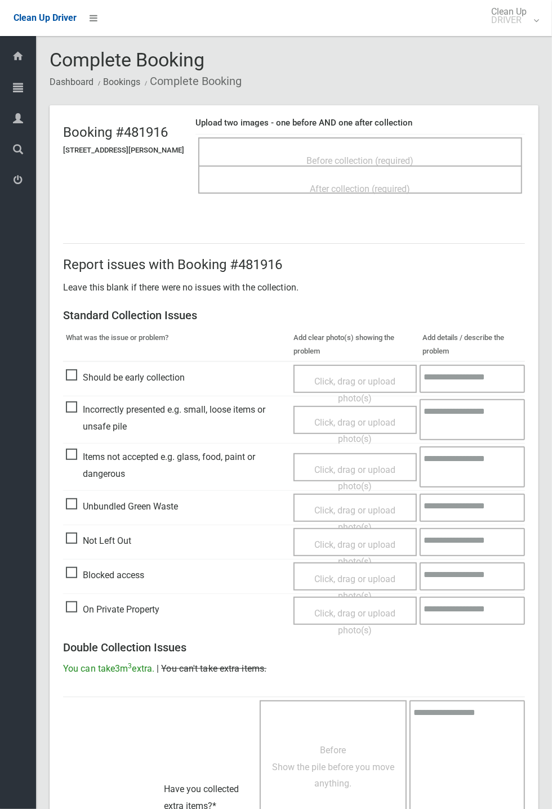
click at [372, 155] on span "Before collection (required)" at bounding box center [360, 160] width 107 height 11
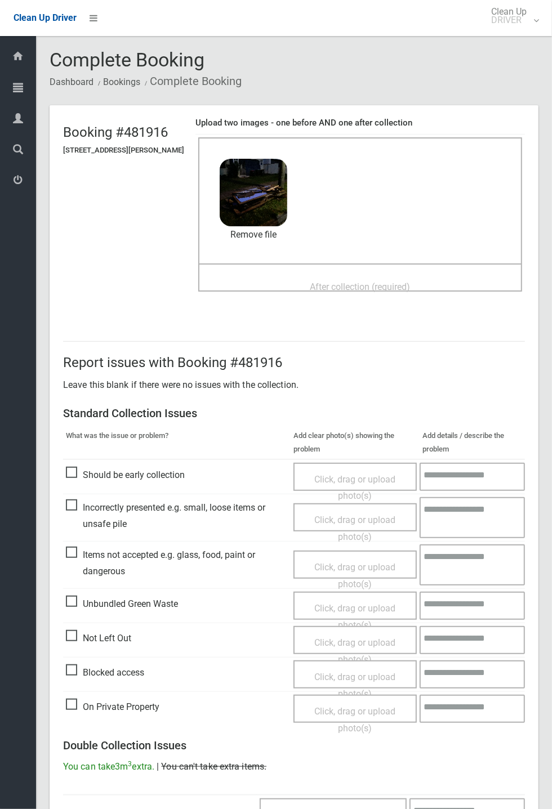
click at [370, 281] on span "After collection (required)" at bounding box center [360, 286] width 100 height 11
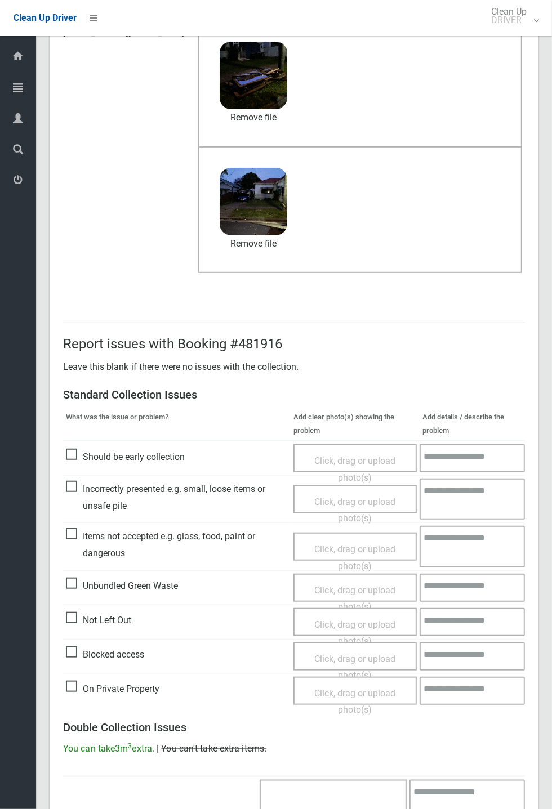
scroll to position [391, 0]
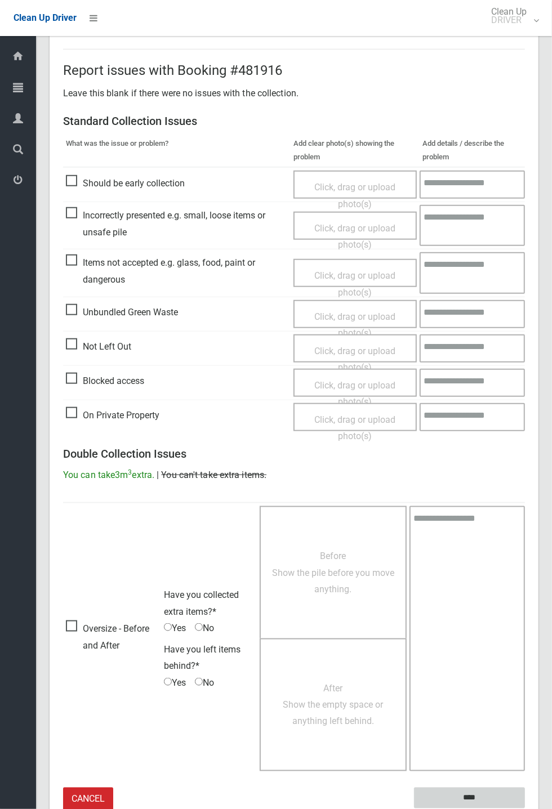
click at [467, 790] on input "****" at bounding box center [469, 798] width 111 height 21
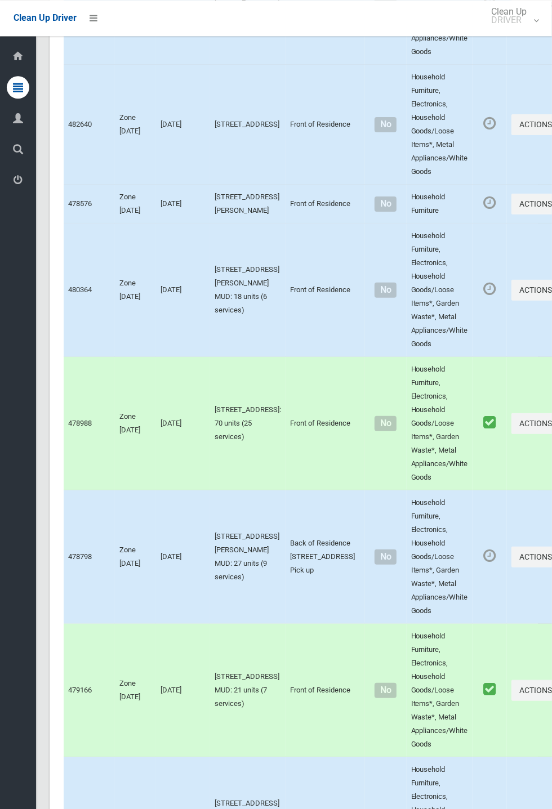
scroll to position [4471, 0]
click at [511, 561] on button "Actions" at bounding box center [538, 555] width 54 height 21
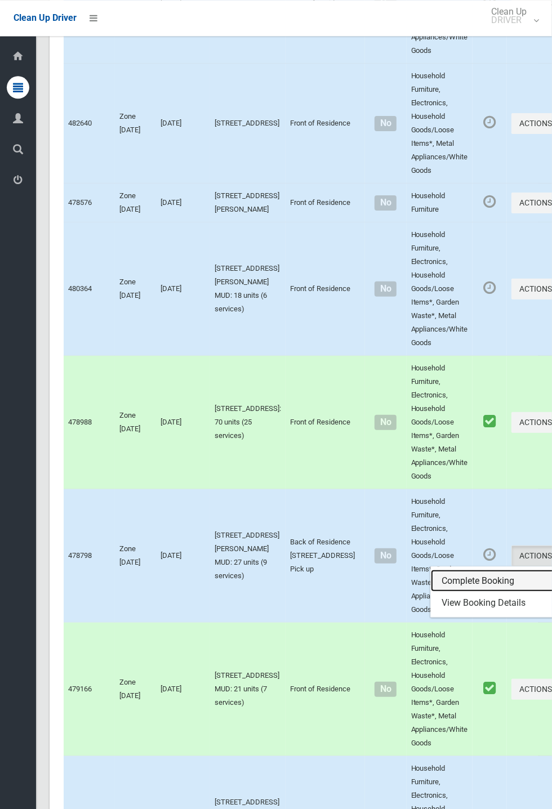
click at [448, 580] on link "Complete Booking" at bounding box center [498, 581] width 134 height 23
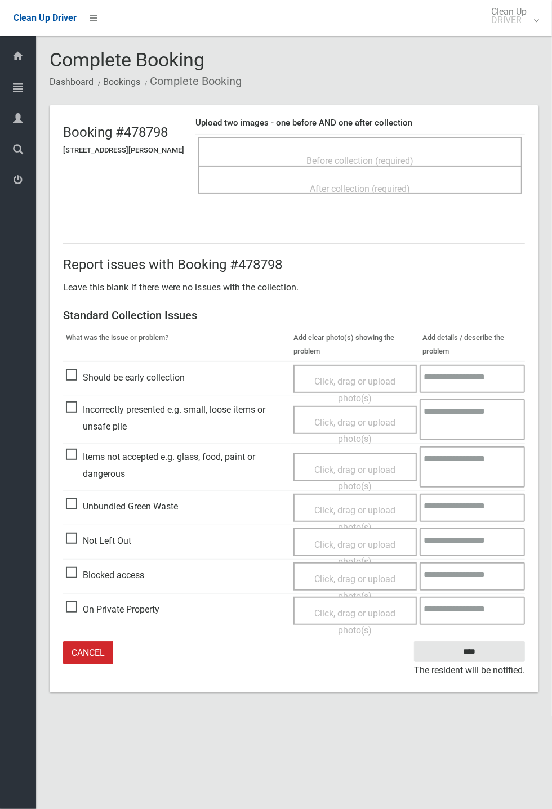
click at [366, 155] on span "Before collection (required)" at bounding box center [360, 160] width 107 height 11
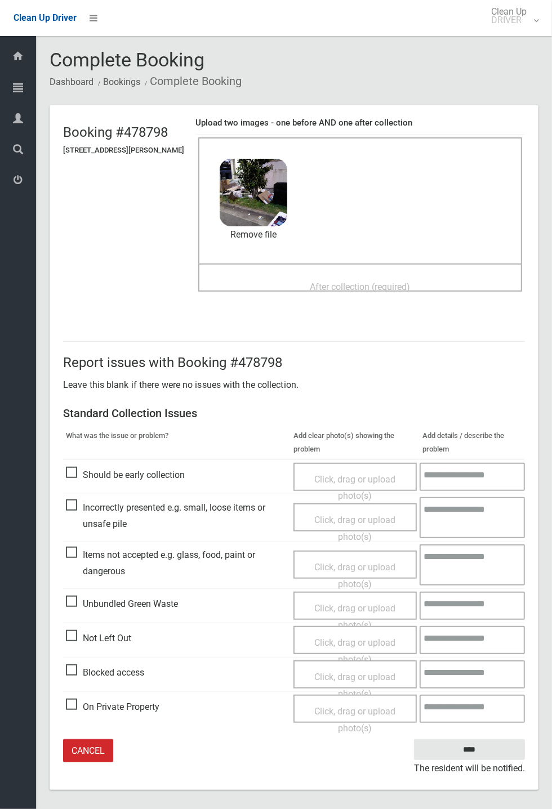
click at [348, 276] on div "After collection (required)" at bounding box center [360, 286] width 299 height 21
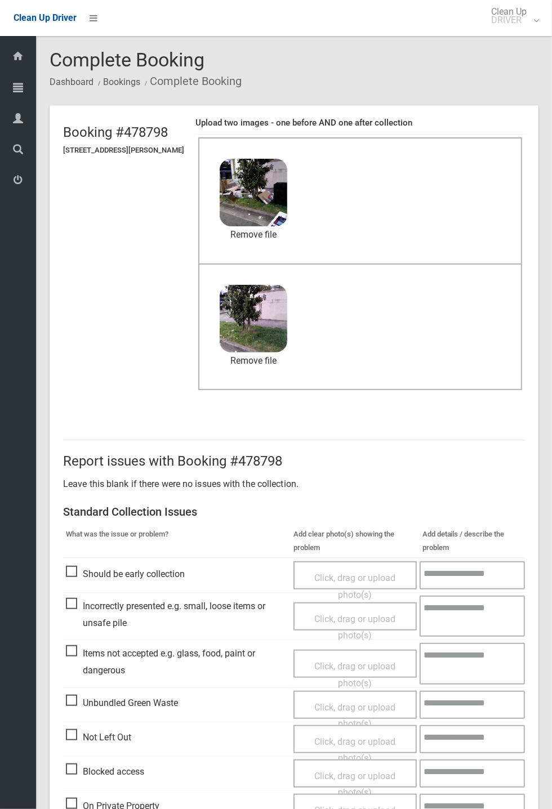
scroll to position [52, 0]
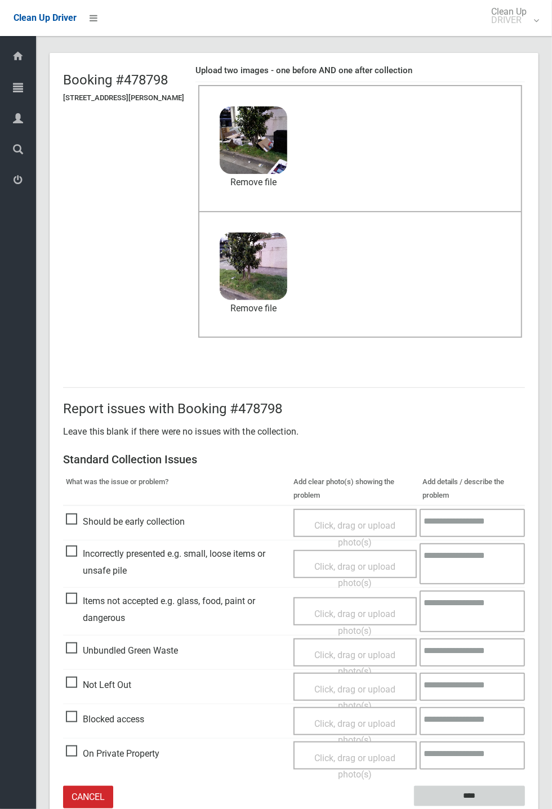
click at [525, 807] on input "****" at bounding box center [469, 796] width 111 height 21
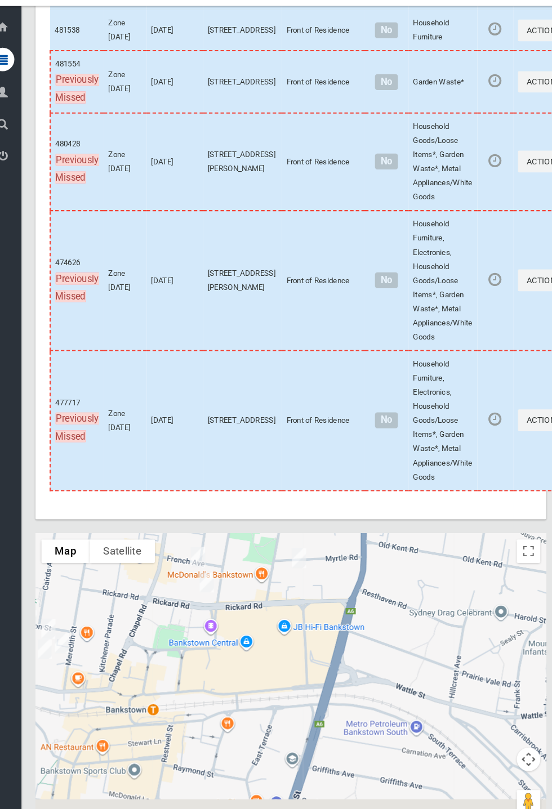
scroll to position [5892, 0]
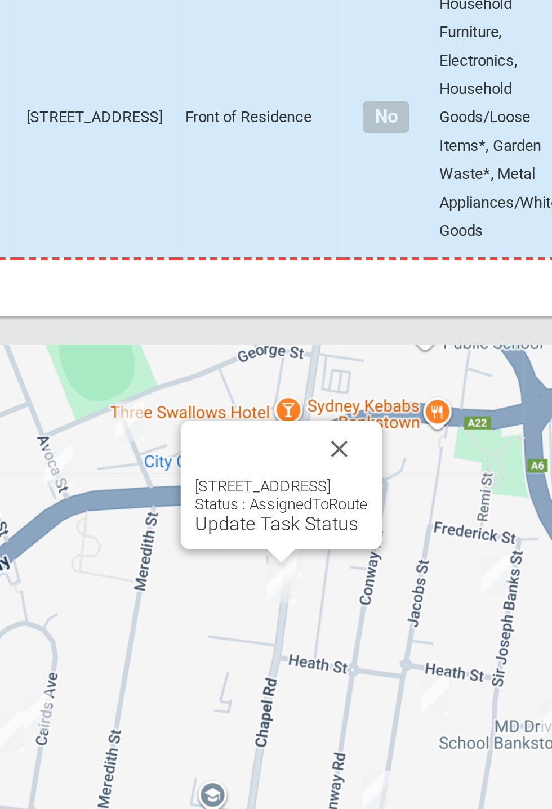
click at [377, 605] on button "Close" at bounding box center [363, 591] width 27 height 27
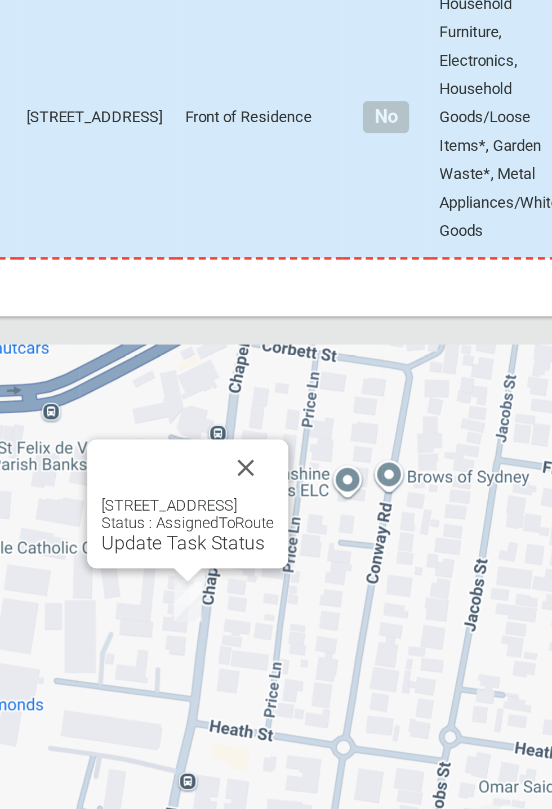
click at [281, 641] on link "Update Task Status" at bounding box center [289, 635] width 78 height 11
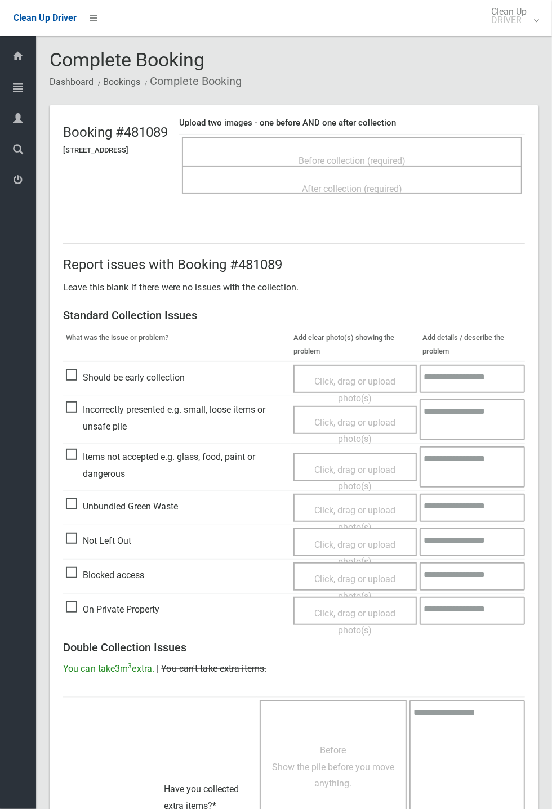
click at [363, 155] on span "Before collection (required)" at bounding box center [351, 160] width 107 height 11
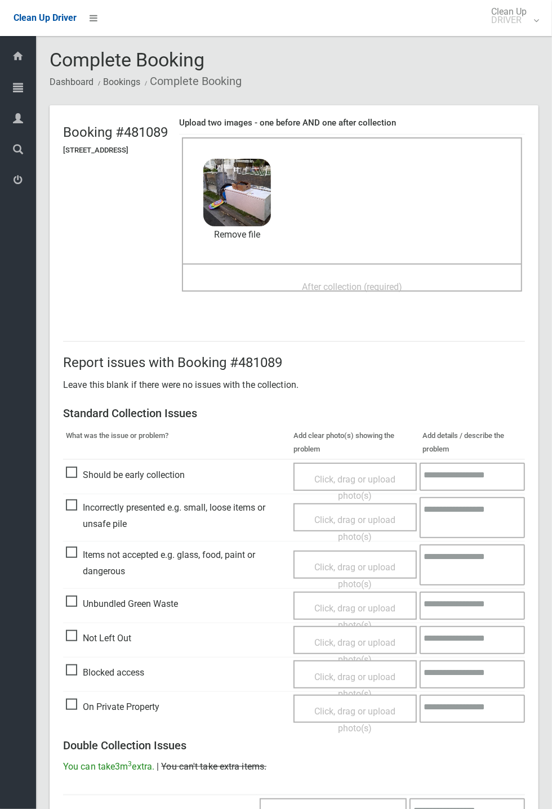
click at [348, 276] on div "After collection (required)" at bounding box center [351, 286] width 315 height 21
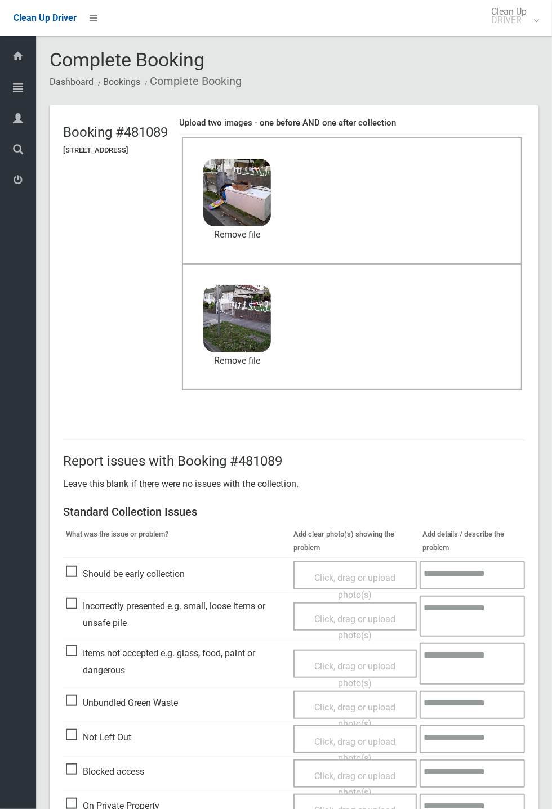
scroll to position [391, 0]
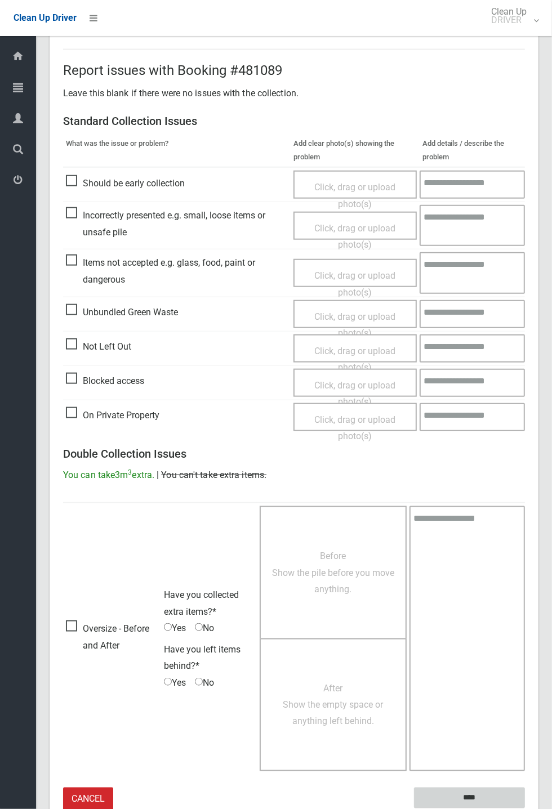
click at [467, 797] on input "****" at bounding box center [469, 798] width 111 height 21
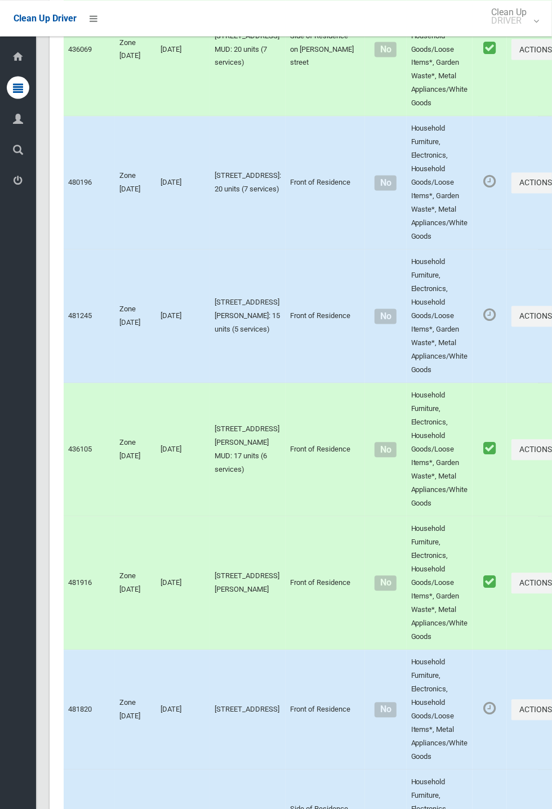
scroll to position [5912, 0]
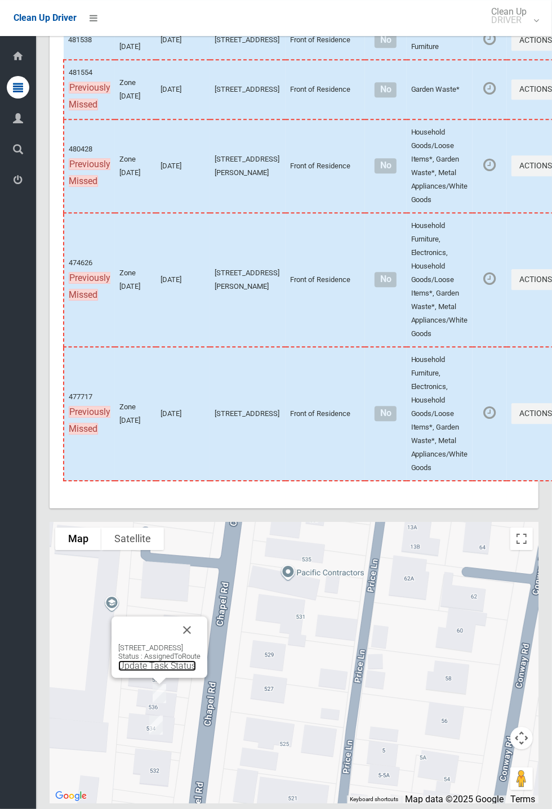
click at [166, 671] on link "Update Task Status" at bounding box center [157, 665] width 78 height 11
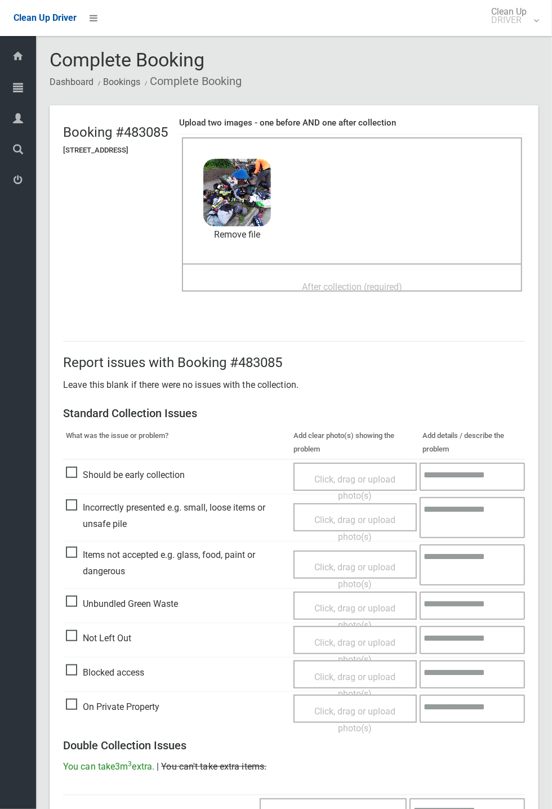
click at [365, 281] on span "After collection (required)" at bounding box center [352, 286] width 100 height 11
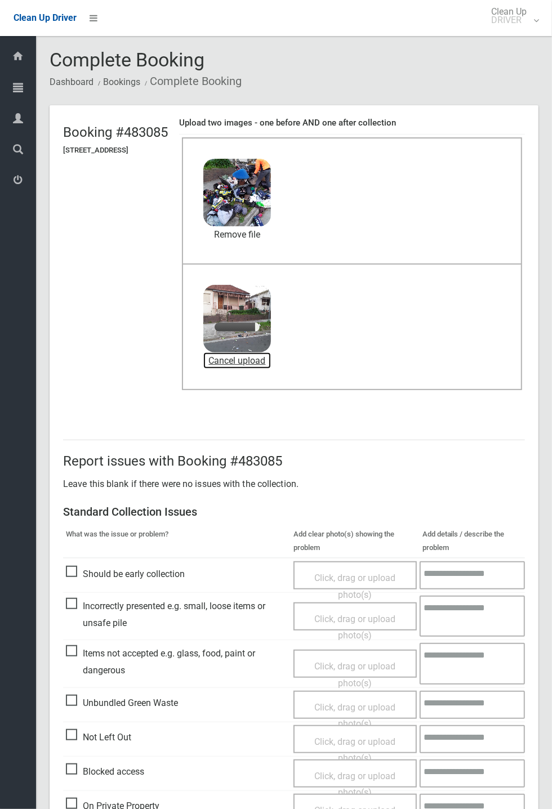
click at [271, 359] on link "Cancel upload" at bounding box center [237, 360] width 68 height 17
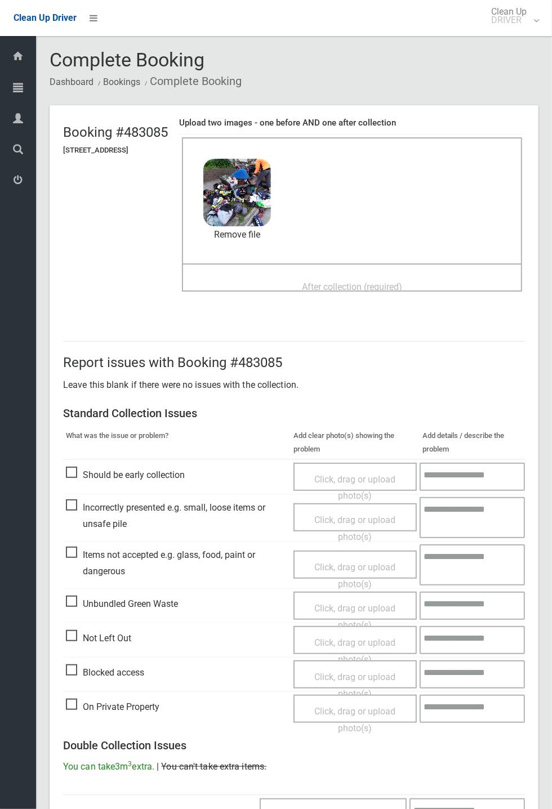
click at [343, 281] on span "After collection (required)" at bounding box center [352, 286] width 100 height 11
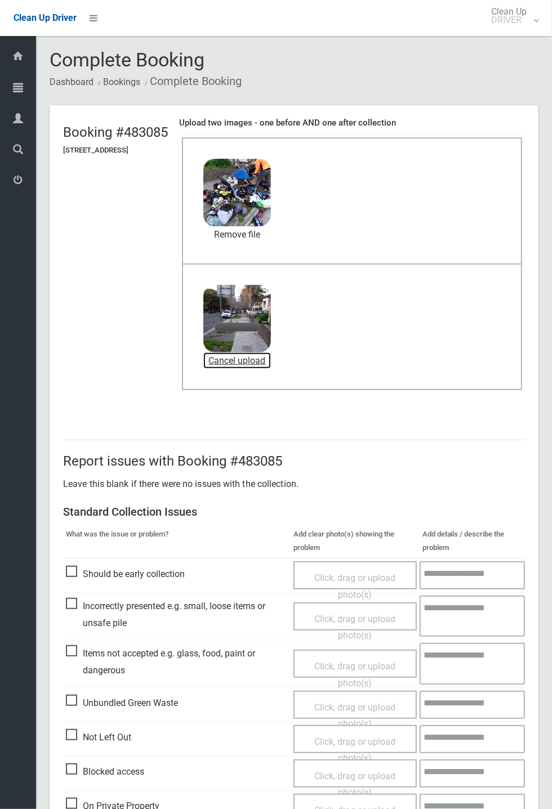
click at [271, 359] on link "Cancel upload" at bounding box center [237, 360] width 68 height 17
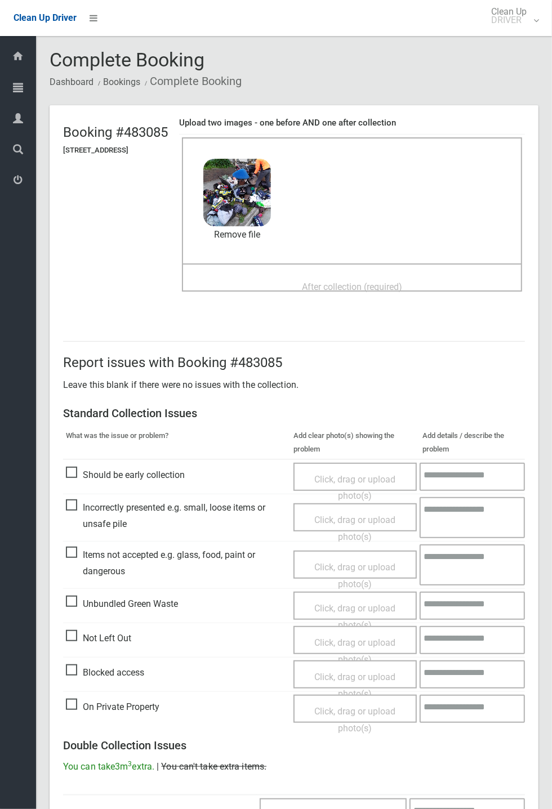
click at [391, 281] on span "After collection (required)" at bounding box center [352, 286] width 100 height 11
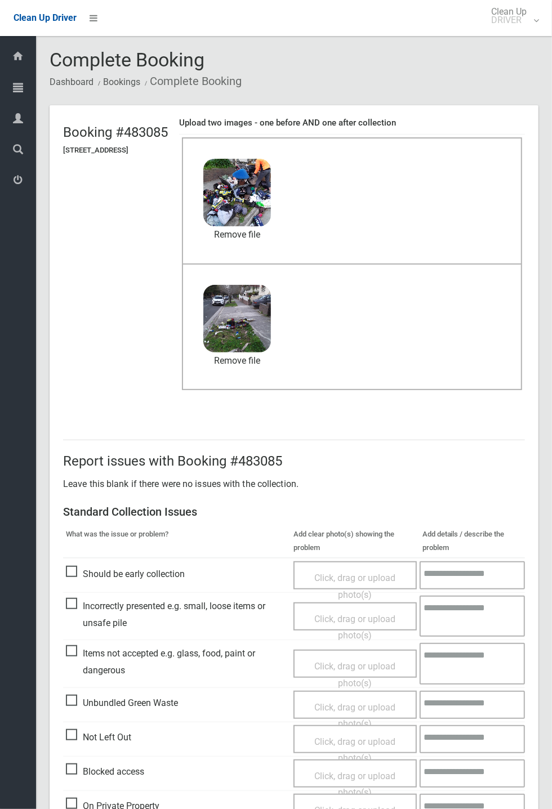
scroll to position [391, 0]
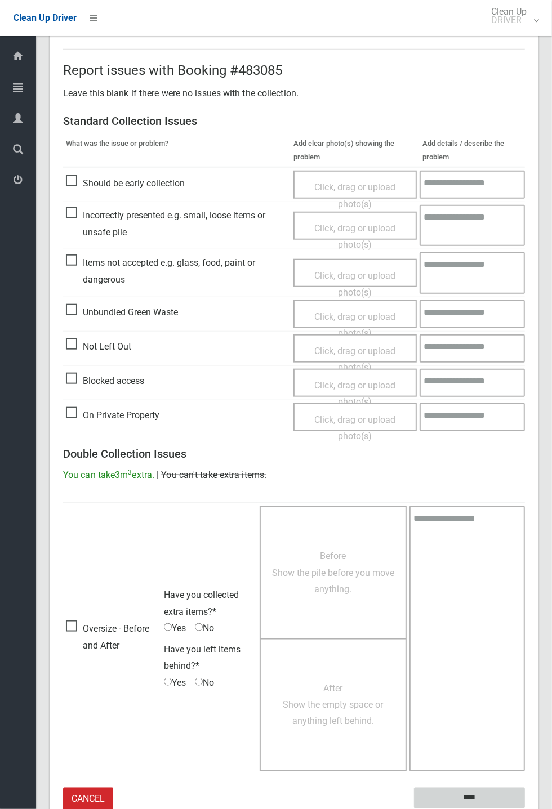
click at [525, 808] on input "****" at bounding box center [469, 798] width 111 height 21
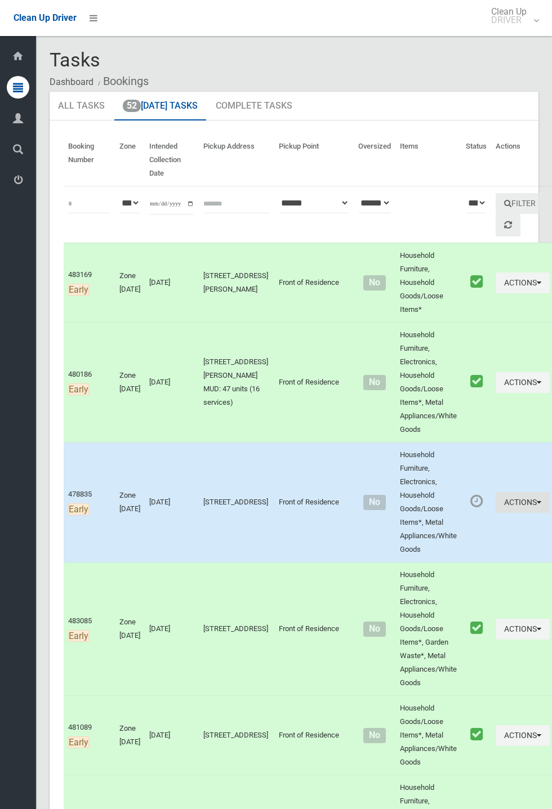
click at [497, 499] on button "Actions" at bounding box center [522, 502] width 54 height 21
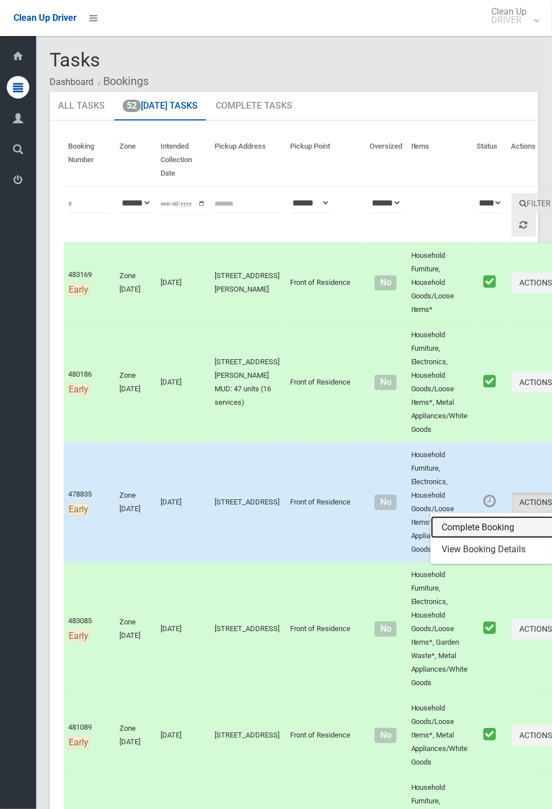
click at [449, 523] on link "Complete Booking" at bounding box center [498, 527] width 134 height 23
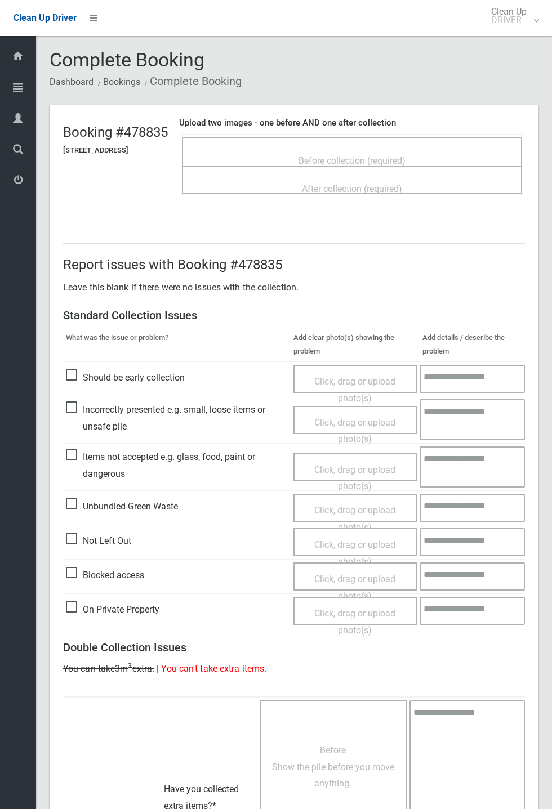
click at [369, 155] on span "Before collection (required)" at bounding box center [351, 160] width 107 height 11
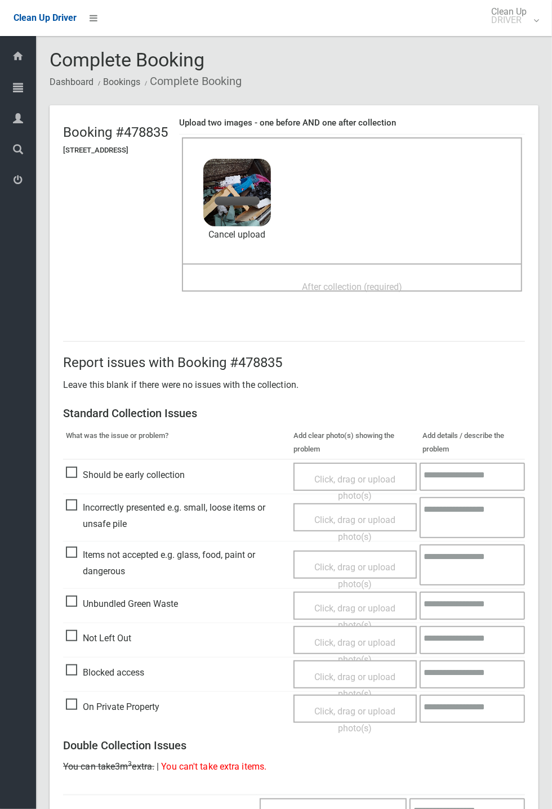
click at [377, 276] on div "After collection (required)" at bounding box center [351, 286] width 315 height 21
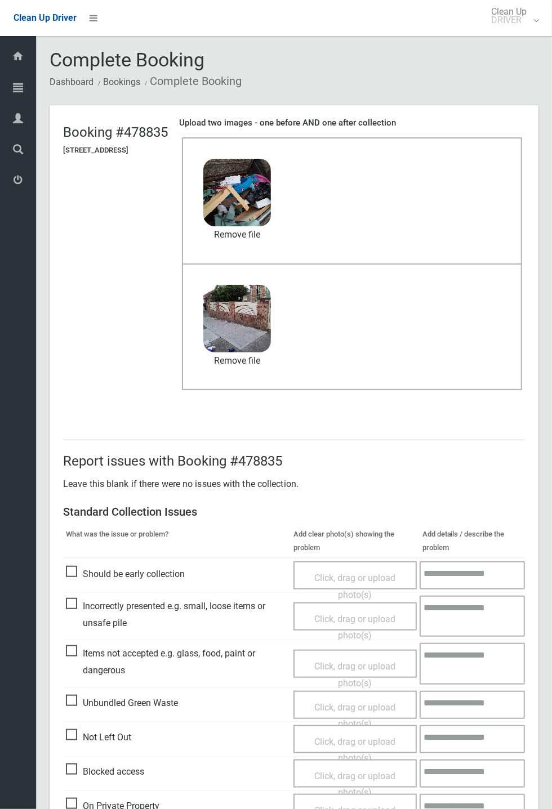
scroll to position [391, 0]
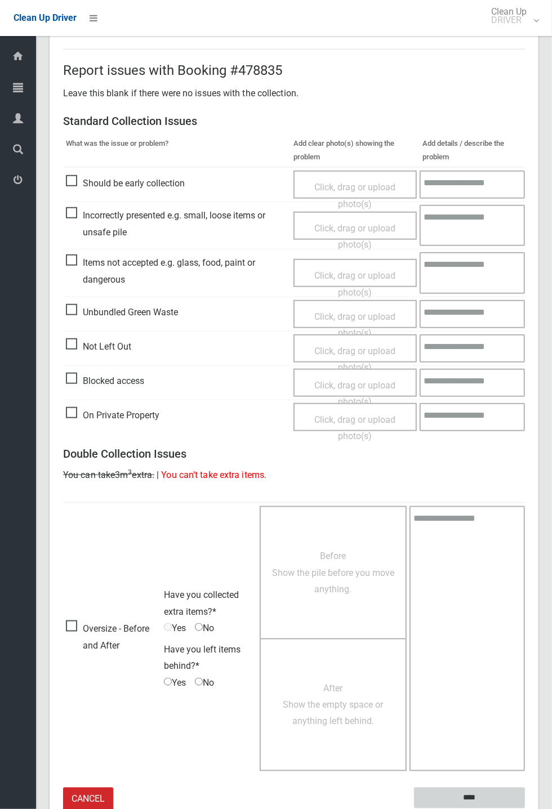
click at [525, 808] on input "****" at bounding box center [469, 798] width 111 height 21
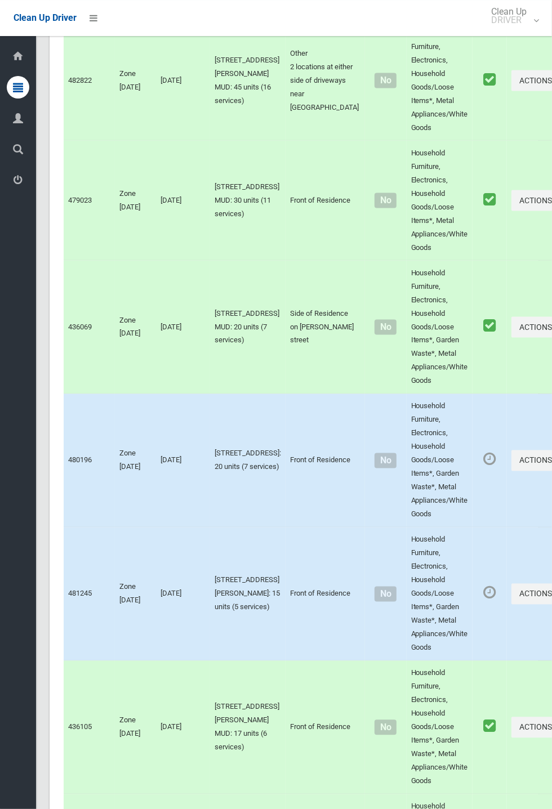
scroll to position [5912, 0]
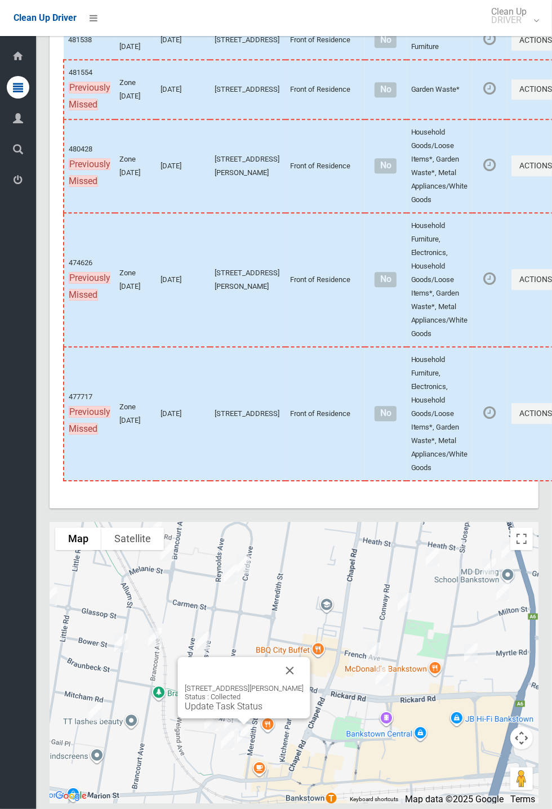
click at [299, 684] on button "Close" at bounding box center [289, 670] width 27 height 27
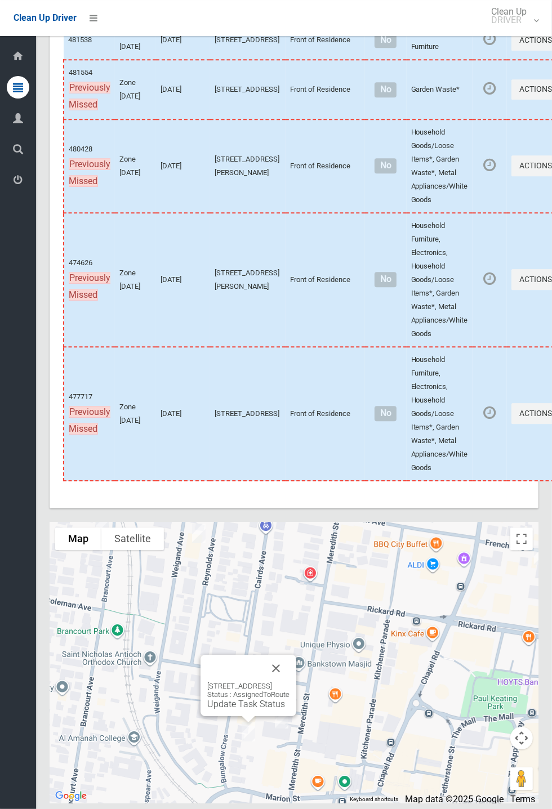
click at [289, 682] on button "Close" at bounding box center [275, 668] width 27 height 27
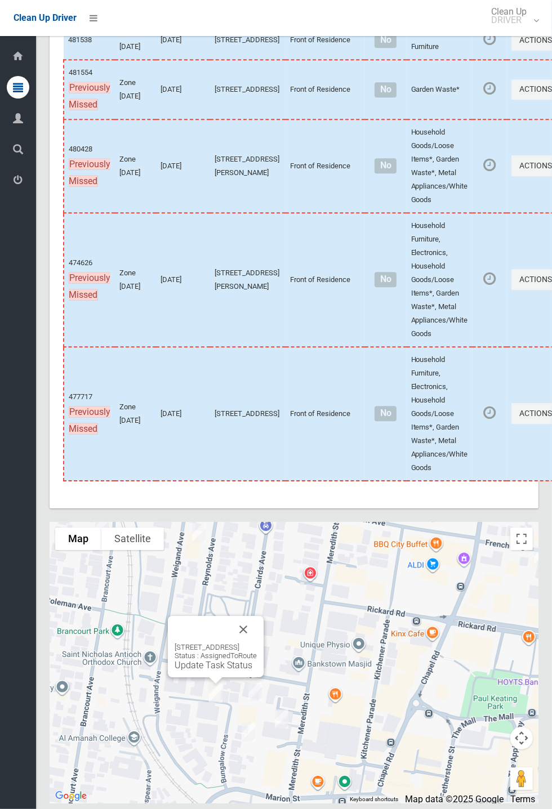
click at [257, 643] on button "Close" at bounding box center [243, 629] width 27 height 27
click at [279, 625] on button "Close" at bounding box center [265, 611] width 27 height 27
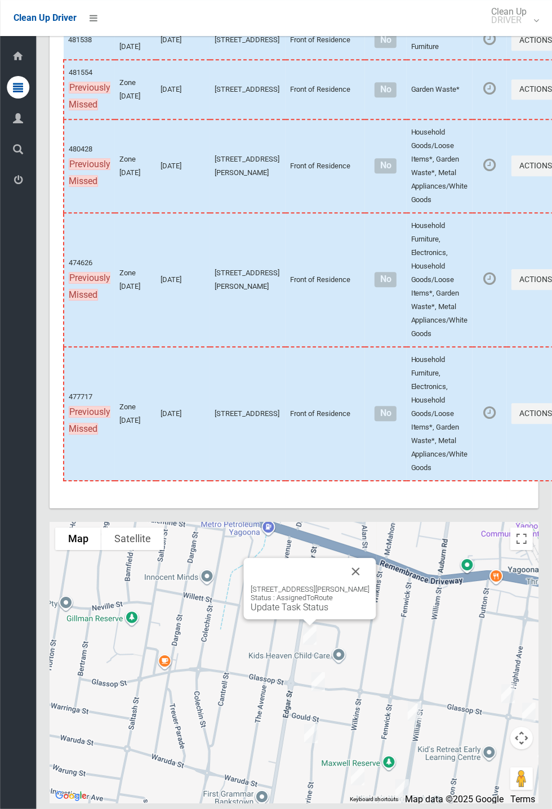
click at [367, 585] on button "Close" at bounding box center [355, 571] width 27 height 27
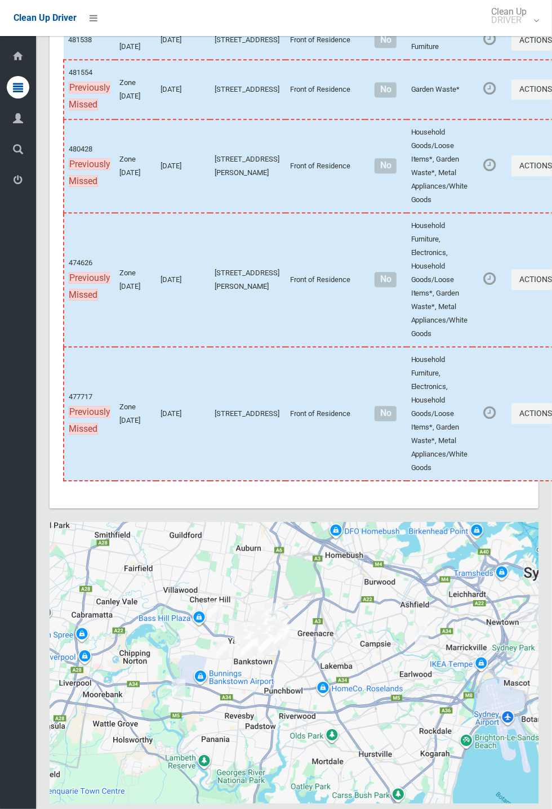
scroll to position [5912, 0]
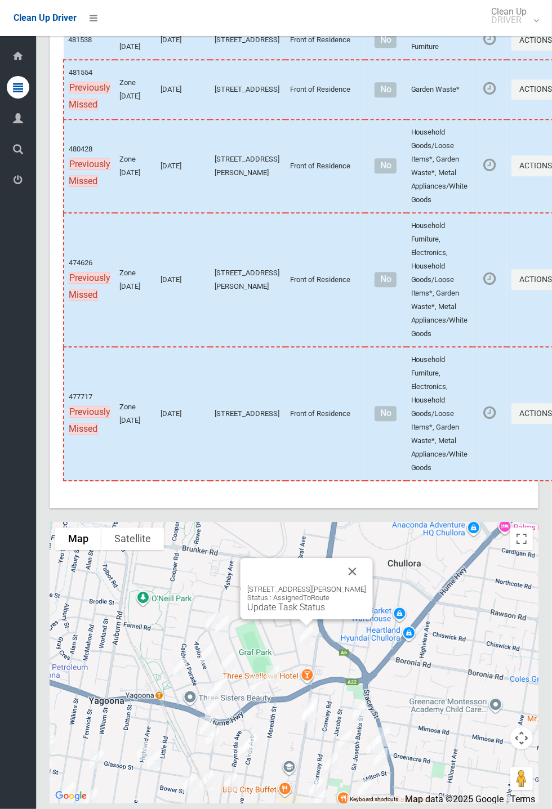
click at [368, 610] on div "57 Powell Street, YAGOONA NSW 2199 Status : AssignedToRoute Update Task Status" at bounding box center [306, 588] width 132 height 61
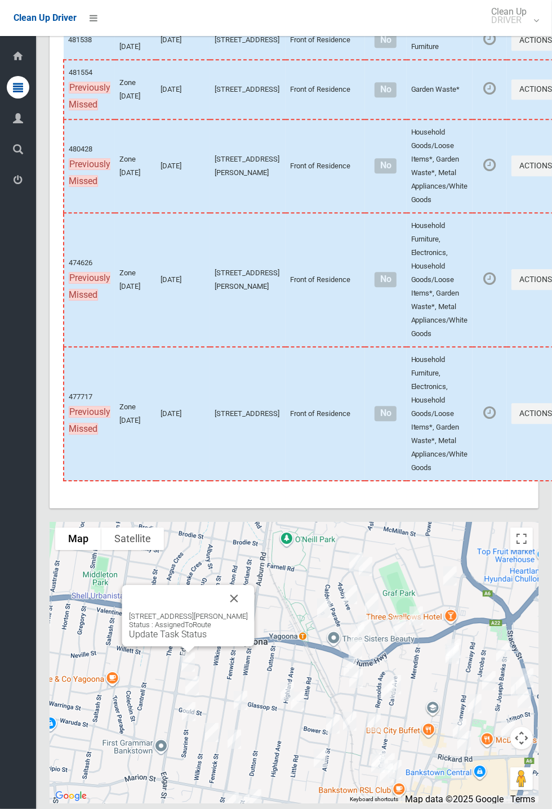
click at [2, 516] on div "Dashboard Tasks All Tasks Todays Tasks Overdue Tasks Complete Tasks Profile Sea…" at bounding box center [18, 422] width 36 height 773
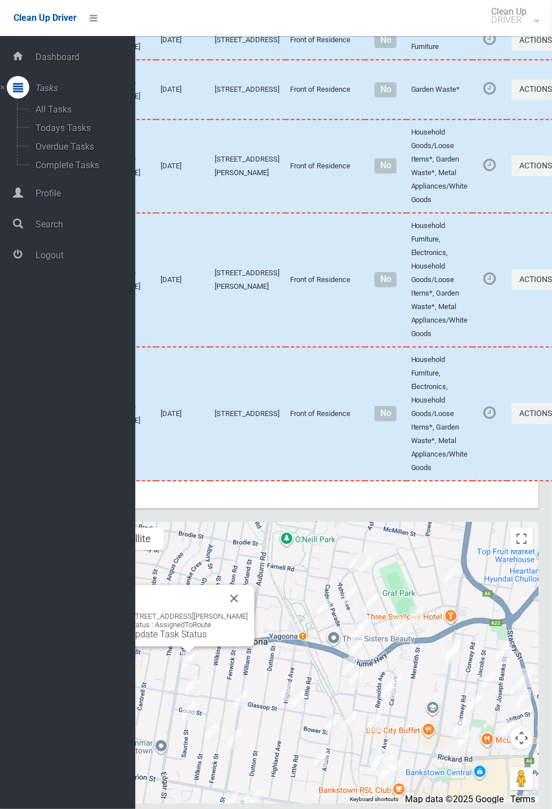
click at [236, 612] on button "Close" at bounding box center [234, 598] width 27 height 27
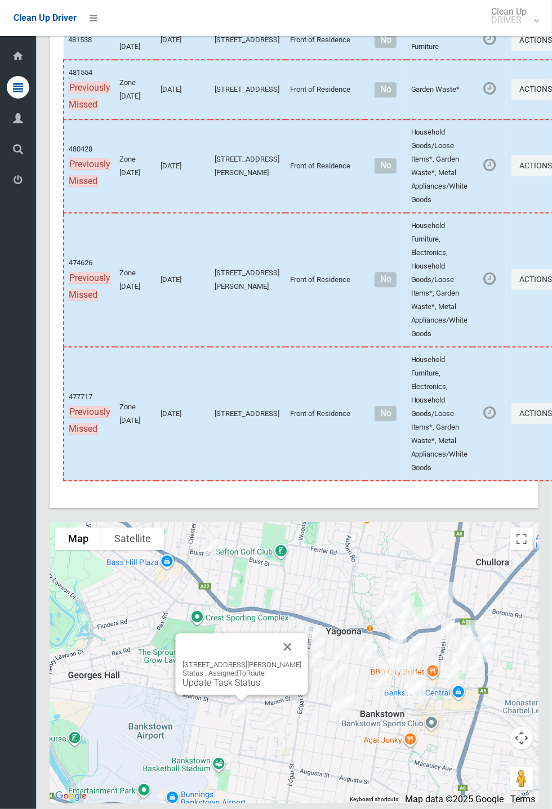
click at [308, 678] on div "1/14 Higgins Street, CONDELL PARK NSW 2200 Status : AssignedToRoute Update Task…" at bounding box center [242, 663] width 132 height 61
click at [308, 686] on div "1/14 Higgins Street, CONDELL PARK NSW 2200 Status : AssignedToRoute Update Task…" at bounding box center [242, 663] width 132 height 61
click at [301, 660] on button "Close" at bounding box center [287, 646] width 27 height 27
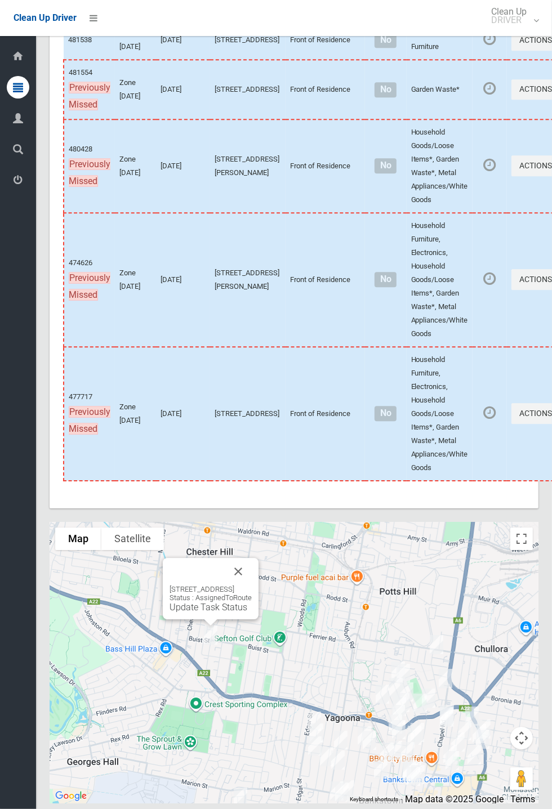
click at [252, 585] on button "Close" at bounding box center [238, 571] width 27 height 27
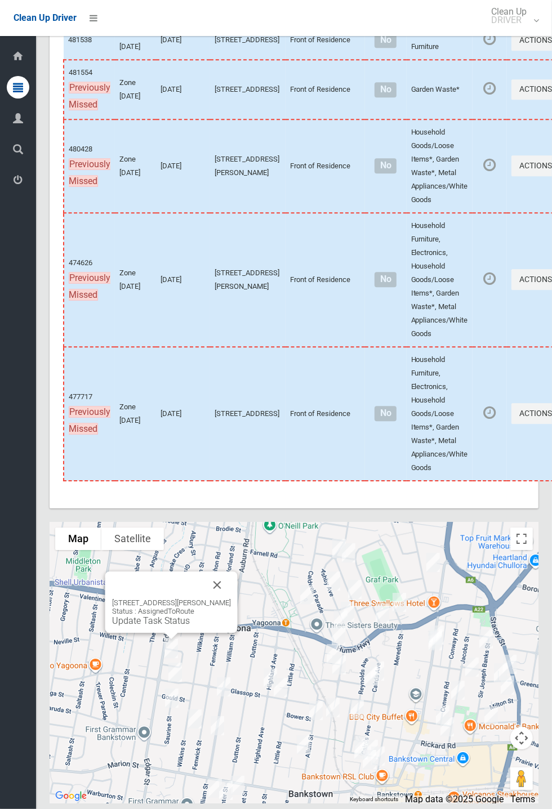
click at [177, 626] on link "Update Task Status" at bounding box center [151, 620] width 78 height 11
click at [169, 598] on div at bounding box center [158, 584] width 92 height 27
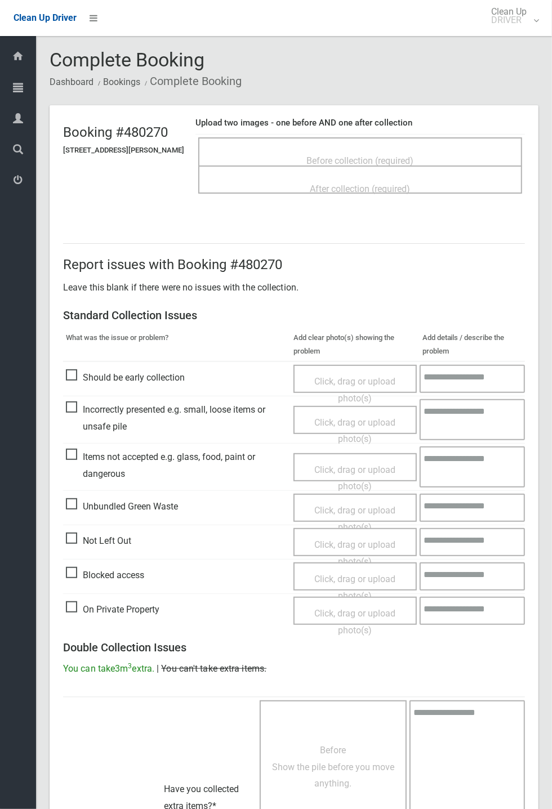
click at [376, 155] on span "Before collection (required)" at bounding box center [360, 160] width 107 height 11
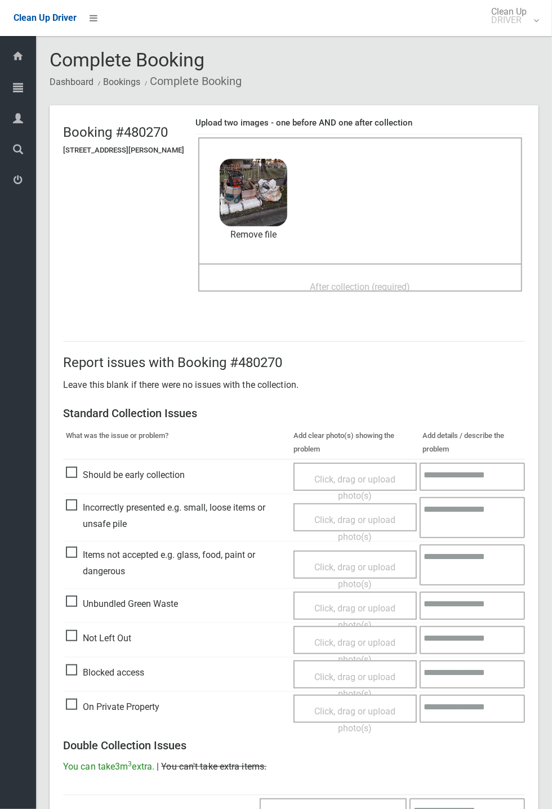
click at [343, 276] on div "After collection (required)" at bounding box center [360, 286] width 299 height 21
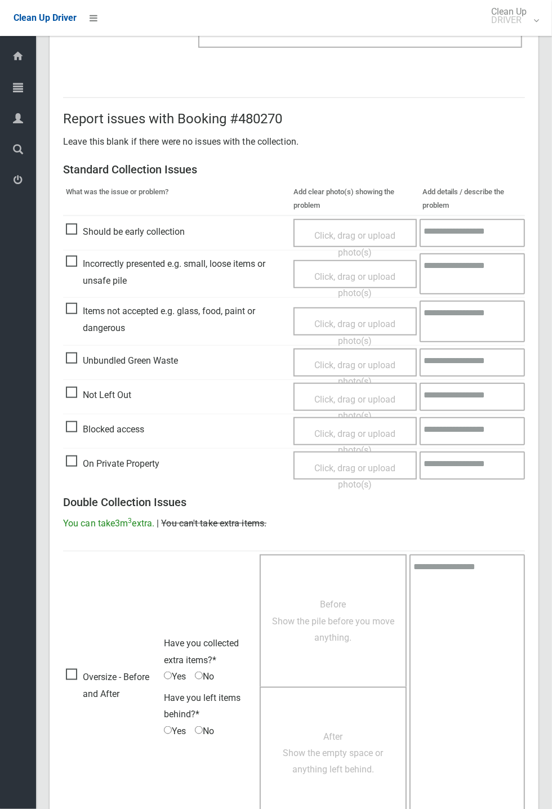
scroll to position [391, 0]
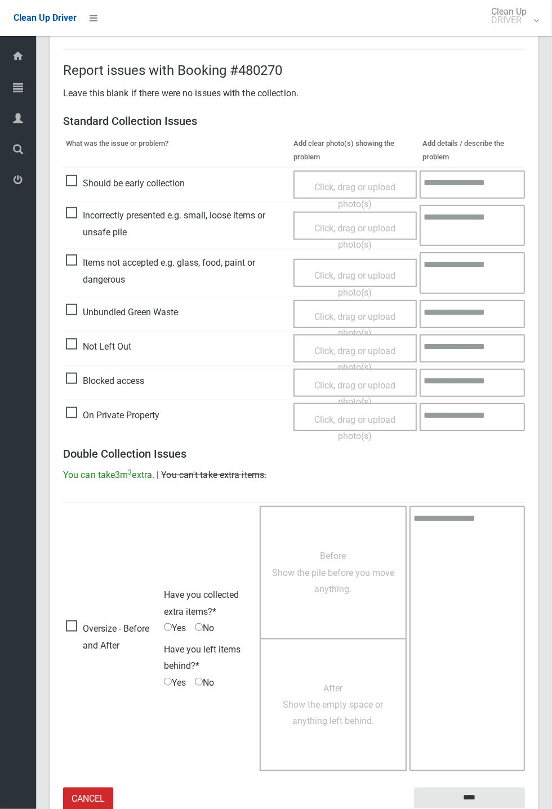
click at [444, 808] on small "The resident will be notified." at bounding box center [469, 816] width 111 height 17
click at [525, 808] on input "****" at bounding box center [469, 798] width 111 height 21
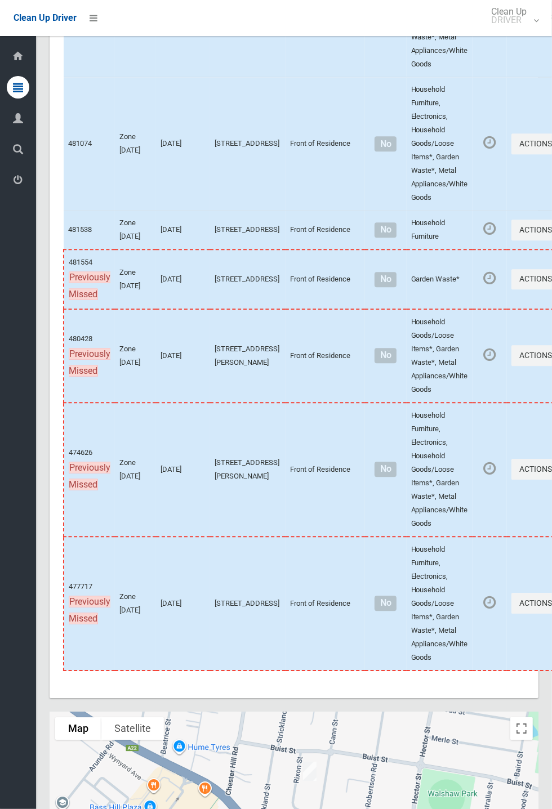
scroll to position [5912, 0]
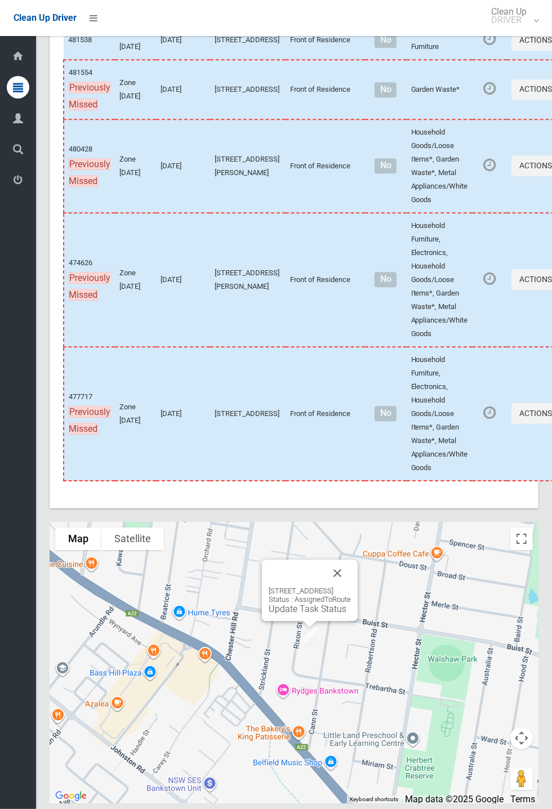
click at [309, 614] on link "Update Task Status" at bounding box center [308, 608] width 78 height 11
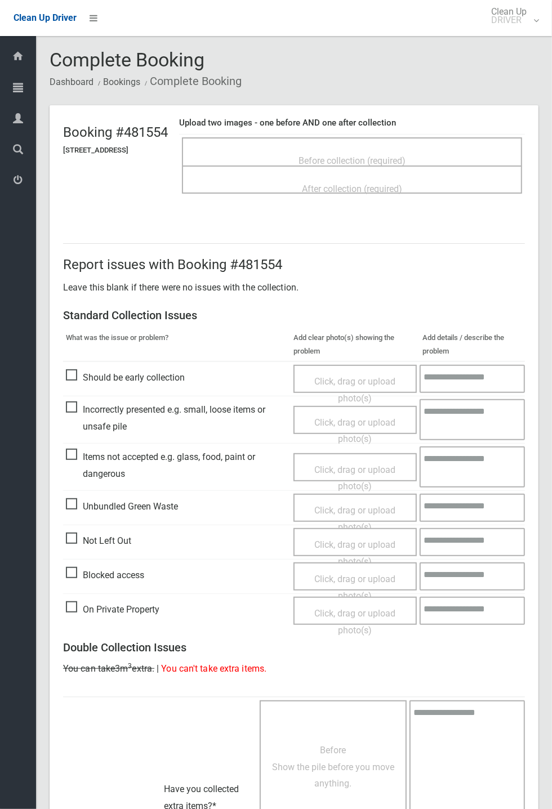
click at [352, 155] on span "Before collection (required)" at bounding box center [351, 160] width 107 height 11
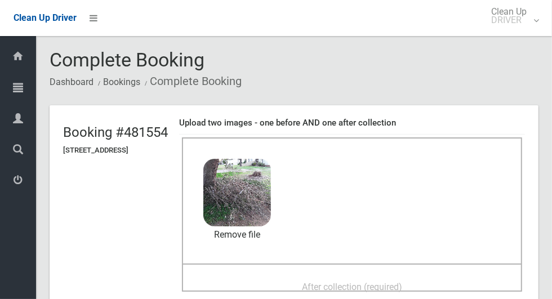
click at [348, 276] on div "After collection (required)" at bounding box center [351, 286] width 315 height 21
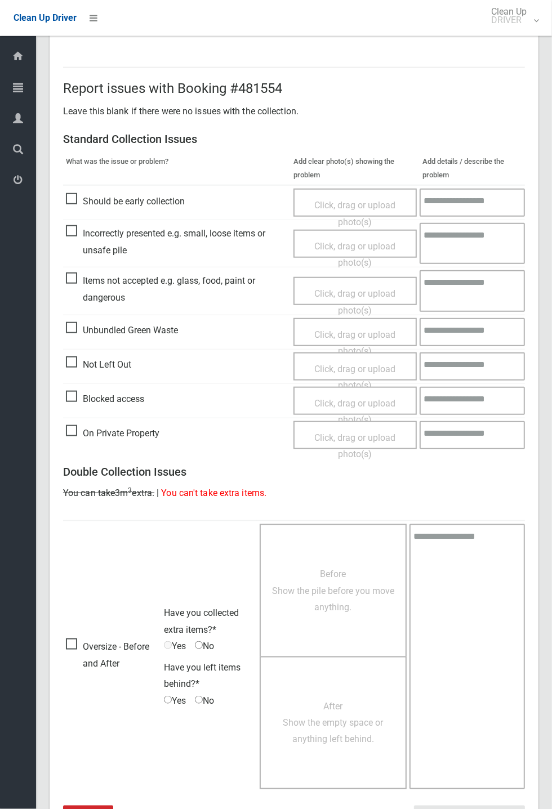
scroll to position [391, 0]
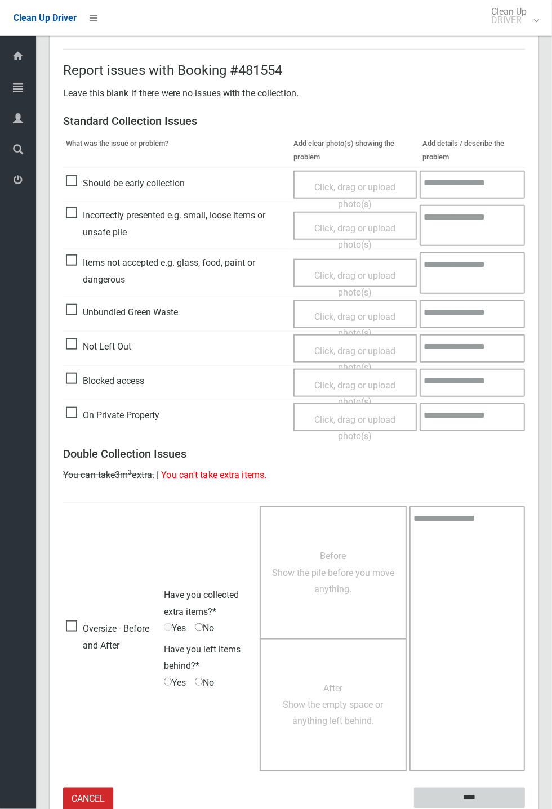
click at [472, 792] on input "****" at bounding box center [469, 798] width 111 height 21
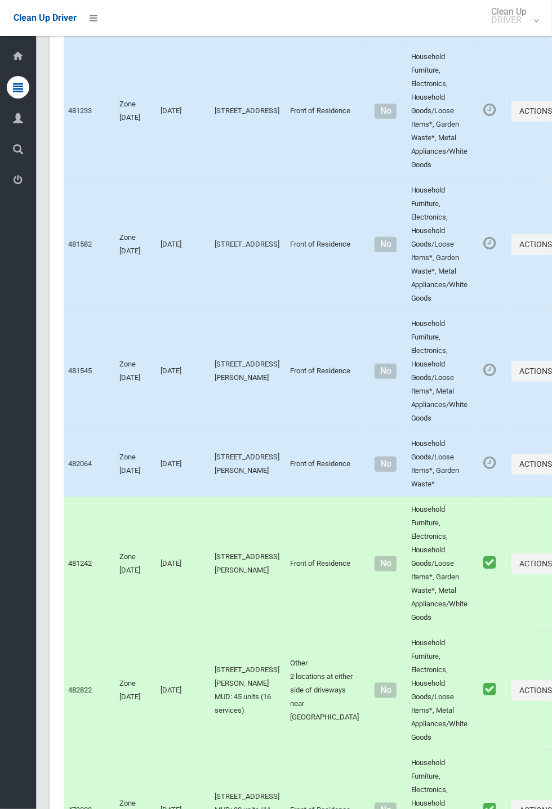
scroll to position [5912, 0]
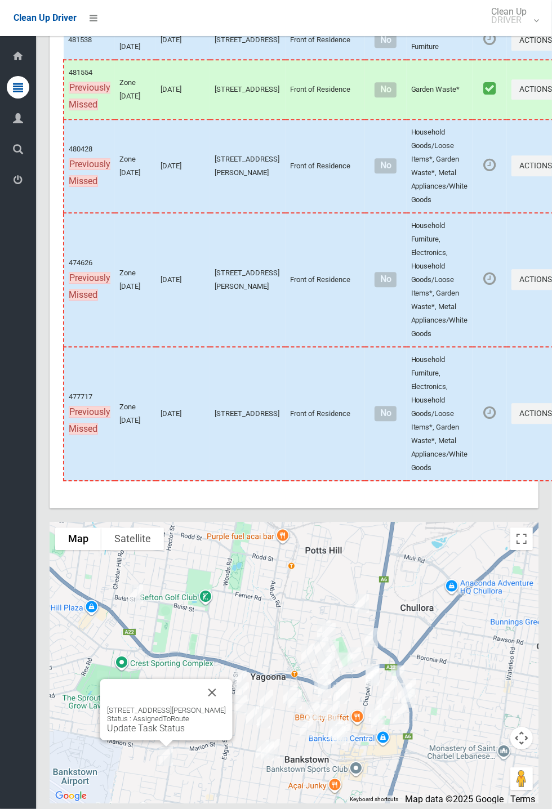
click at [226, 706] on button "Close" at bounding box center [212, 692] width 27 height 27
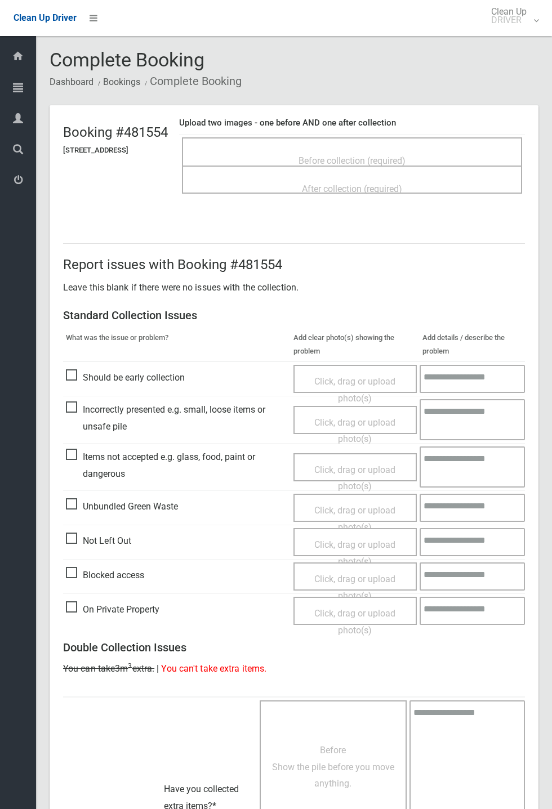
scroll to position [248, 0]
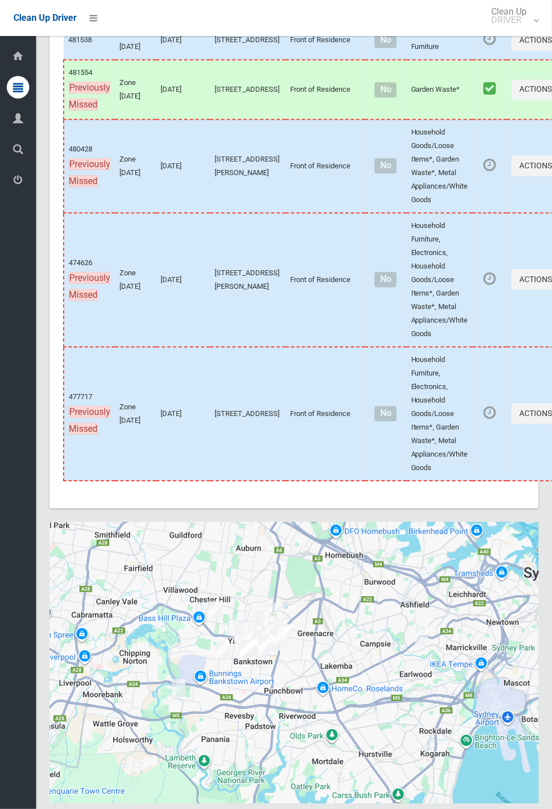
scroll to position [5912, 0]
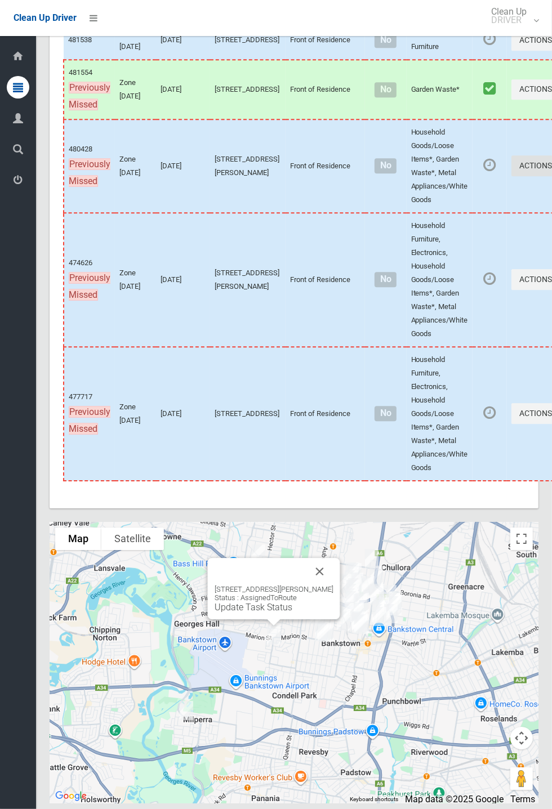
click at [511, 176] on button "Actions" at bounding box center [538, 165] width 54 height 21
click at [466, 224] on link "View Booking Details" at bounding box center [498, 213] width 134 height 23
click at [254, 612] on div "1/14 Higgins Street, CONDELL PARK NSW 2200 Status : AssignedToRoute Update Task…" at bounding box center [273, 599] width 119 height 28
click at [240, 612] on link "Update Task Status" at bounding box center [253, 607] width 78 height 11
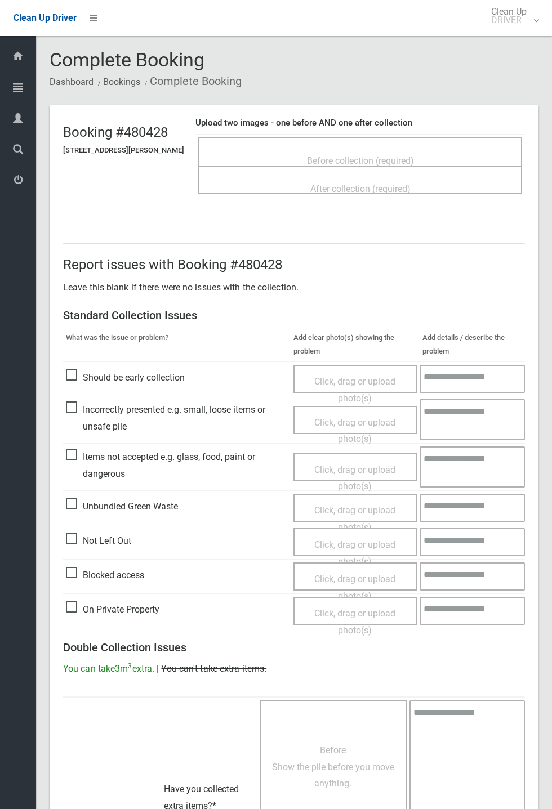
click at [386, 155] on span "Before collection (required)" at bounding box center [360, 160] width 107 height 11
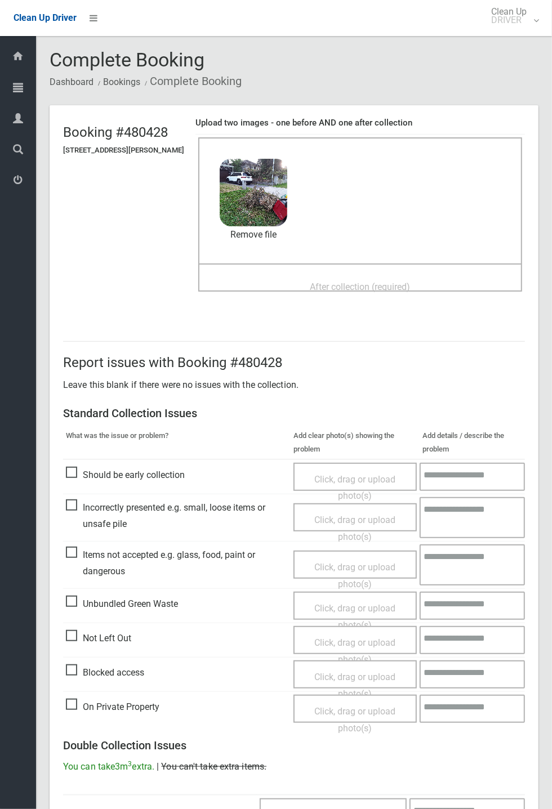
click at [361, 281] on span "After collection (required)" at bounding box center [360, 286] width 100 height 11
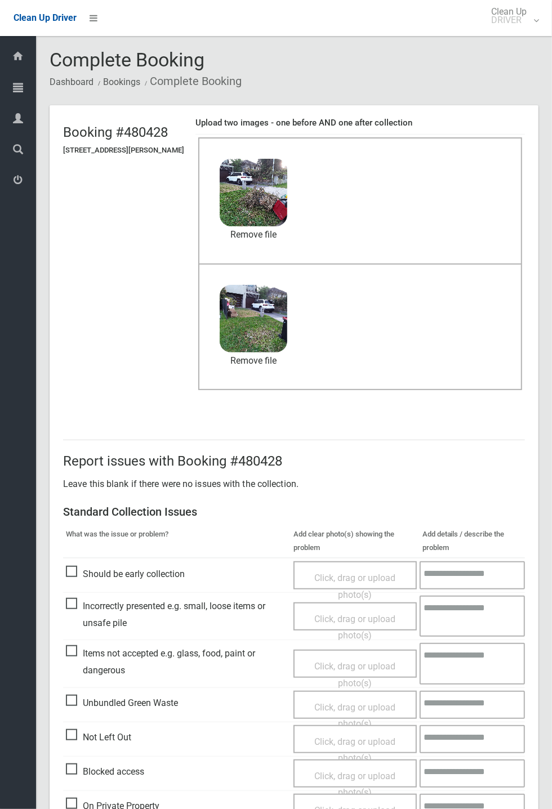
scroll to position [391, 0]
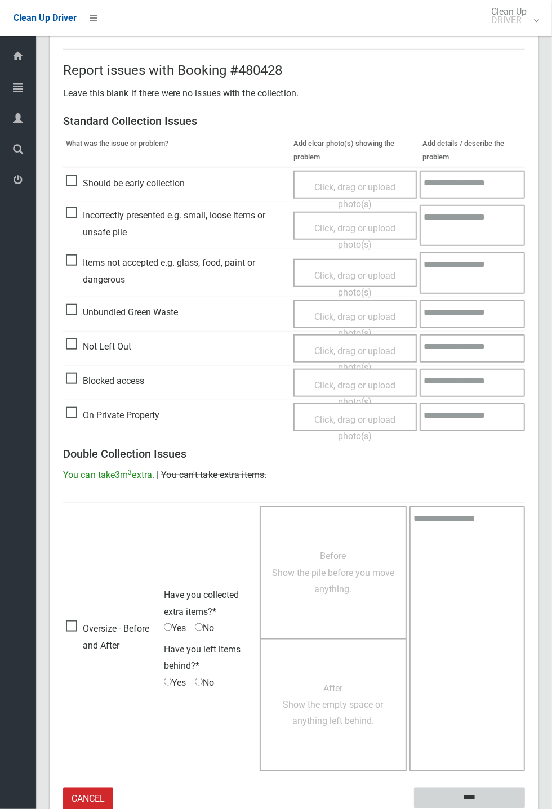
click at [476, 795] on input "****" at bounding box center [469, 798] width 111 height 21
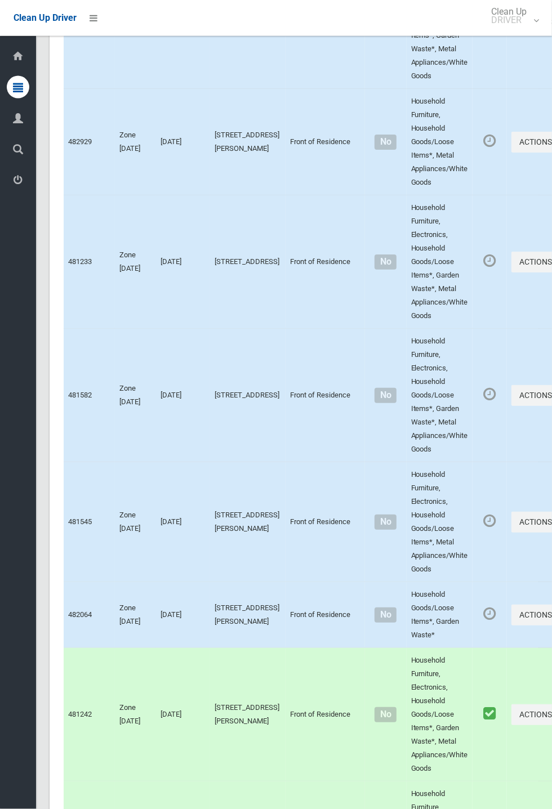
scroll to position [5912, 0]
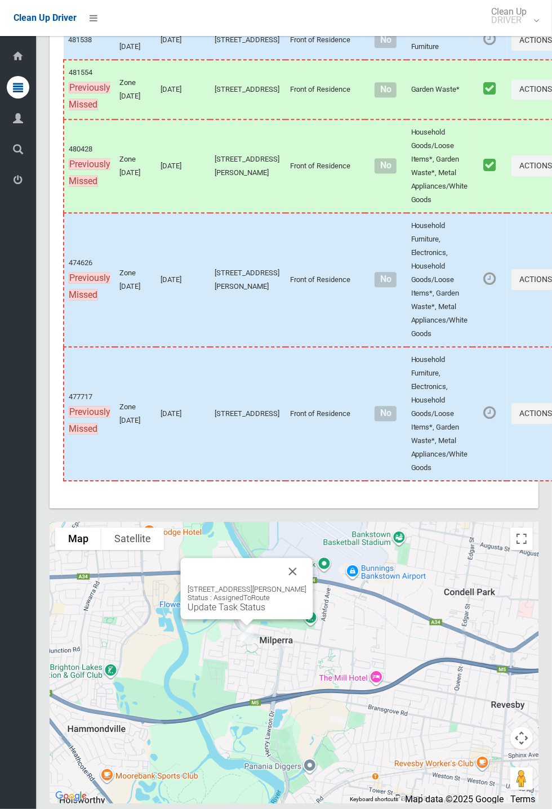
click at [293, 585] on button "Close" at bounding box center [292, 571] width 27 height 27
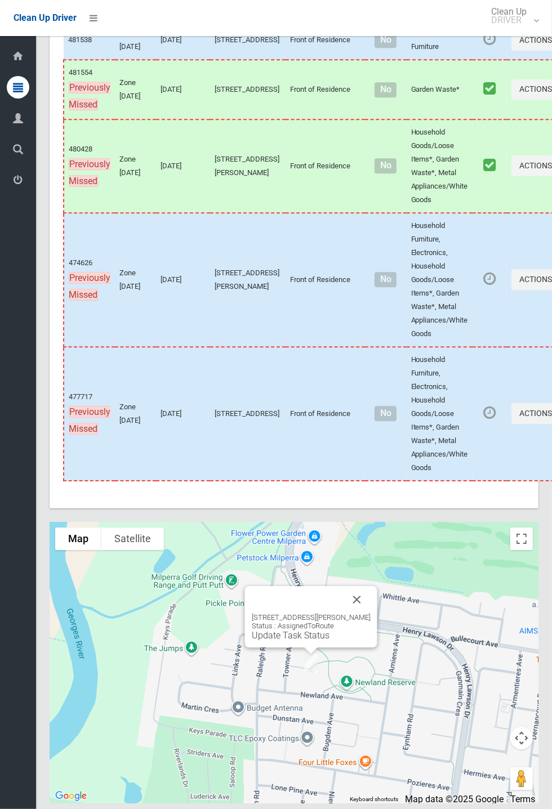
click at [361, 613] on button "Close" at bounding box center [356, 599] width 27 height 27
click at [319, 641] on link "Update Task Status" at bounding box center [291, 635] width 78 height 11
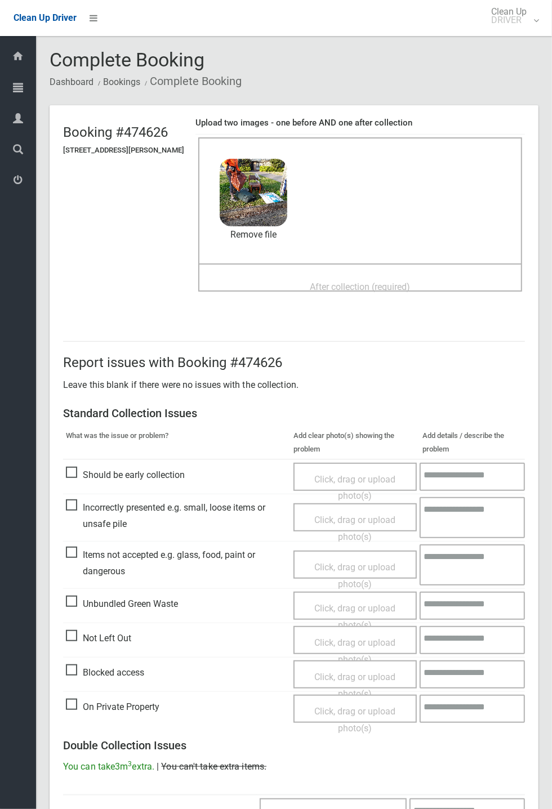
click at [332, 281] on span "After collection (required)" at bounding box center [360, 286] width 100 height 11
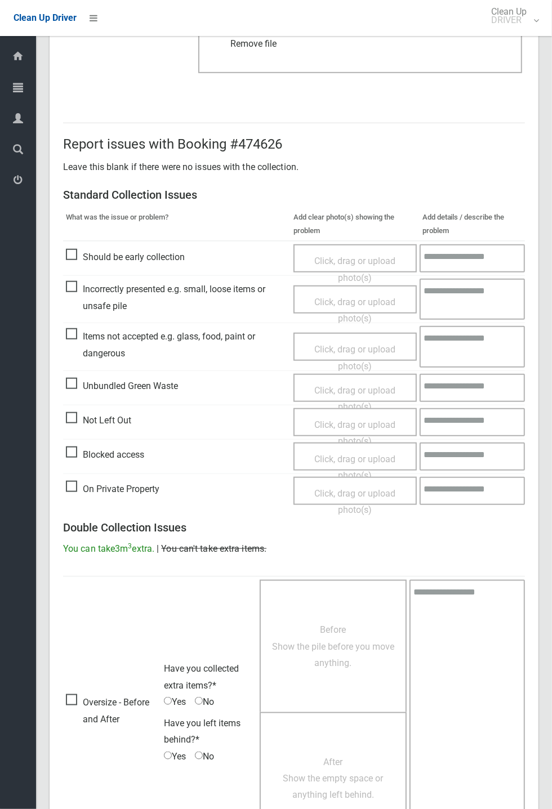
scroll to position [391, 0]
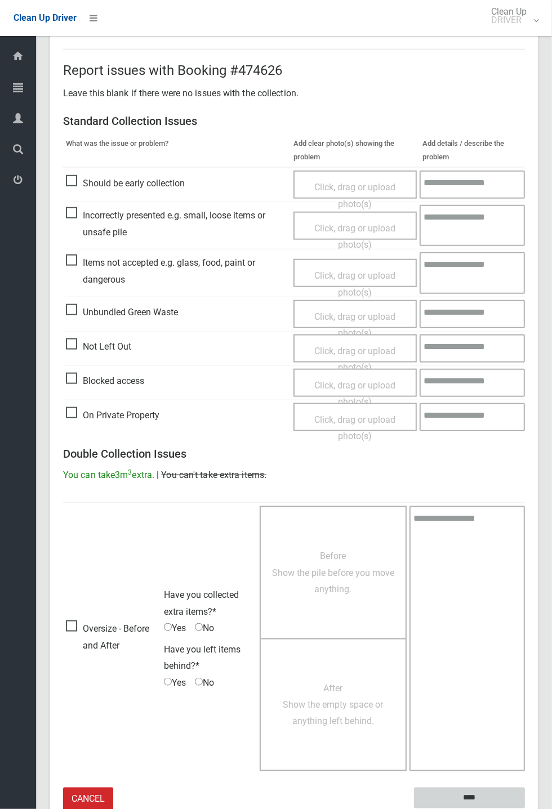
click at [467, 796] on input "****" at bounding box center [469, 798] width 111 height 21
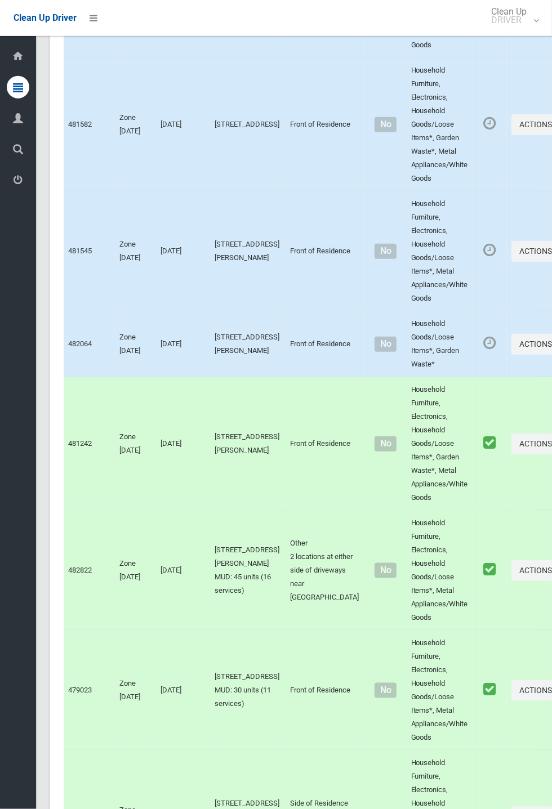
scroll to position [5912, 0]
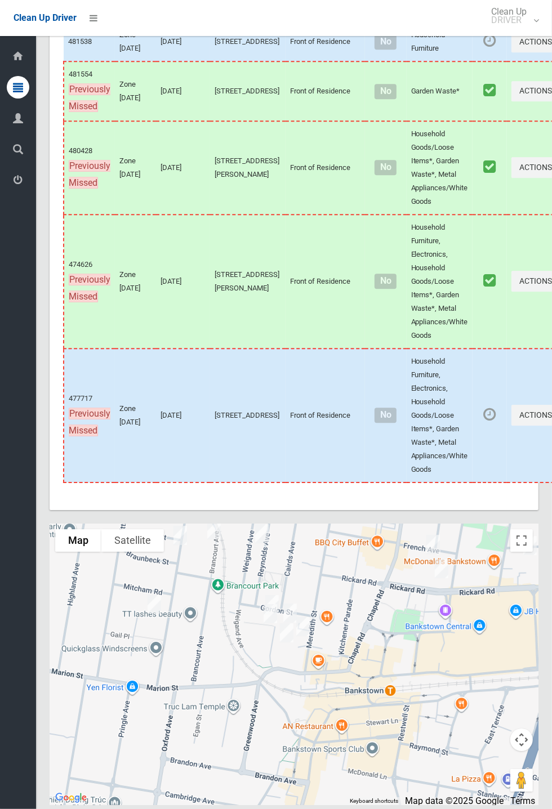
scroll to position [5911, 0]
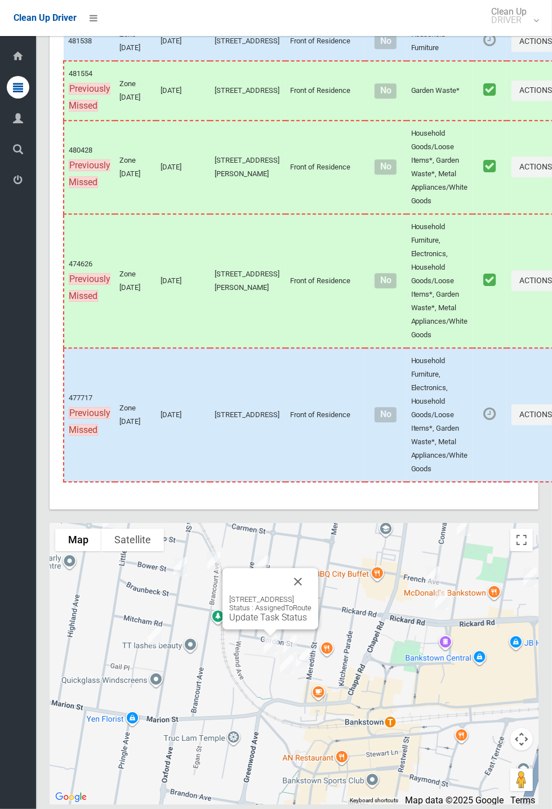
click at [247, 623] on link "Update Task Status" at bounding box center [268, 617] width 78 height 11
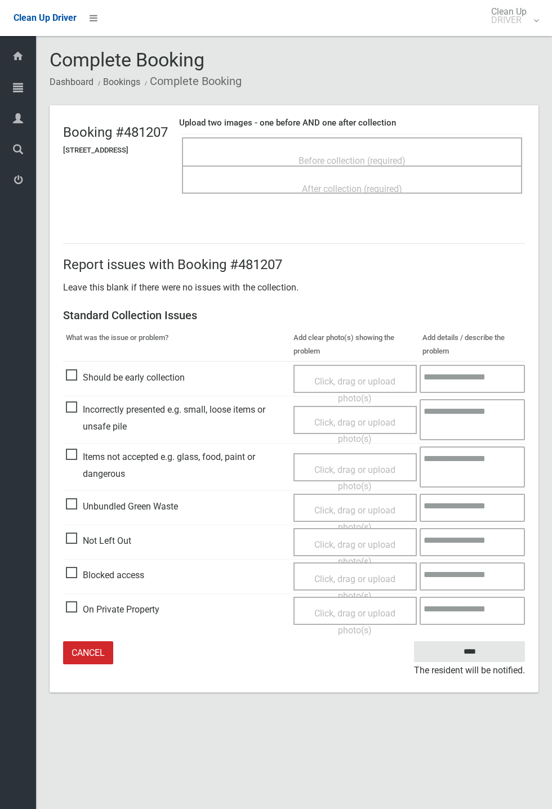
click at [394, 155] on span "Before collection (required)" at bounding box center [351, 160] width 107 height 11
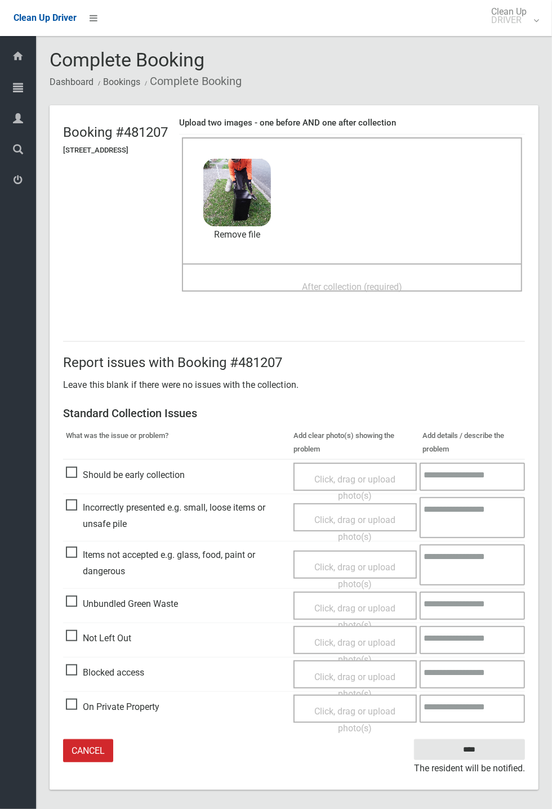
click at [376, 281] on span "After collection (required)" at bounding box center [352, 286] width 100 height 11
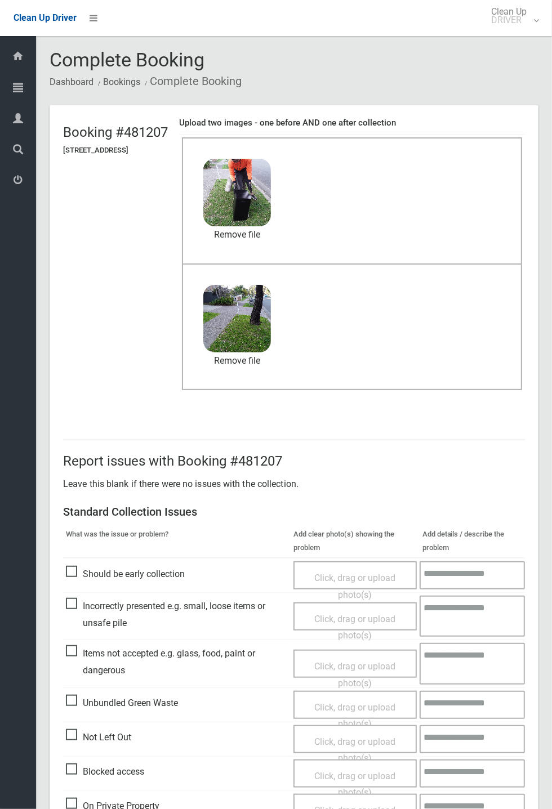
scroll to position [52, 0]
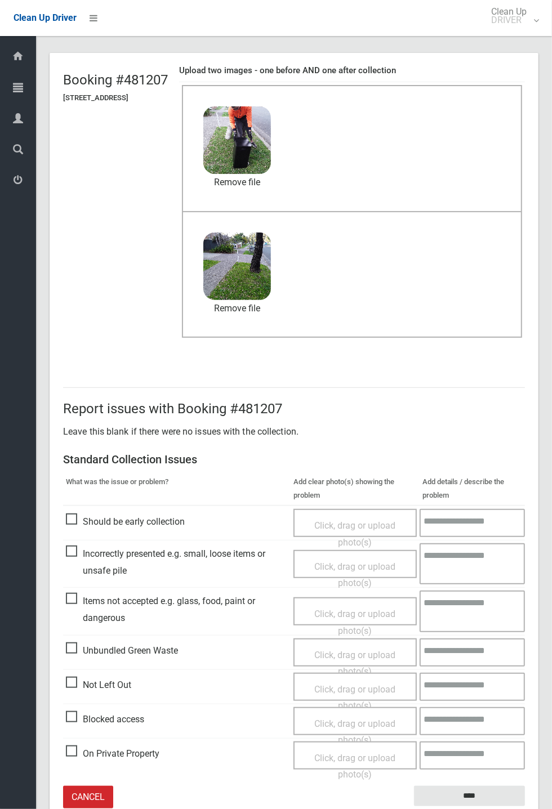
click at [482, 808] on small "The resident will be notified." at bounding box center [469, 814] width 111 height 17
click at [503, 808] on small "The resident will be notified." at bounding box center [469, 814] width 111 height 17
click at [506, 796] on input "****" at bounding box center [469, 796] width 111 height 21
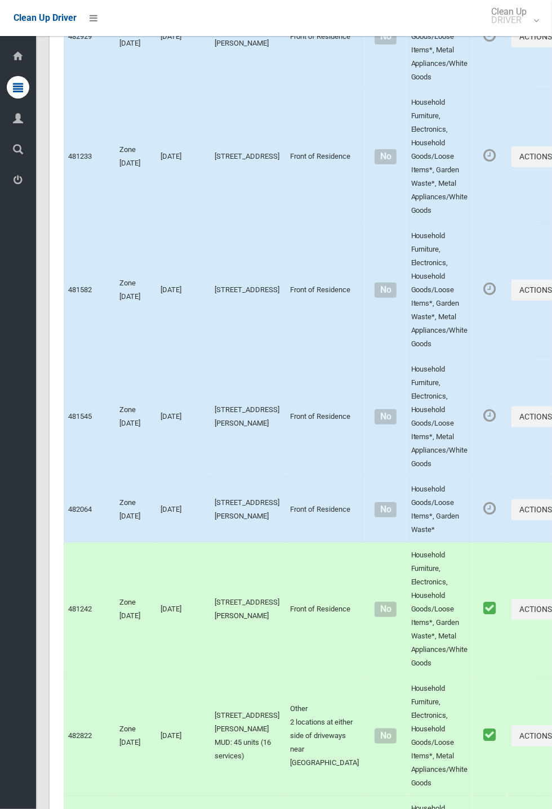
scroll to position [5912, 0]
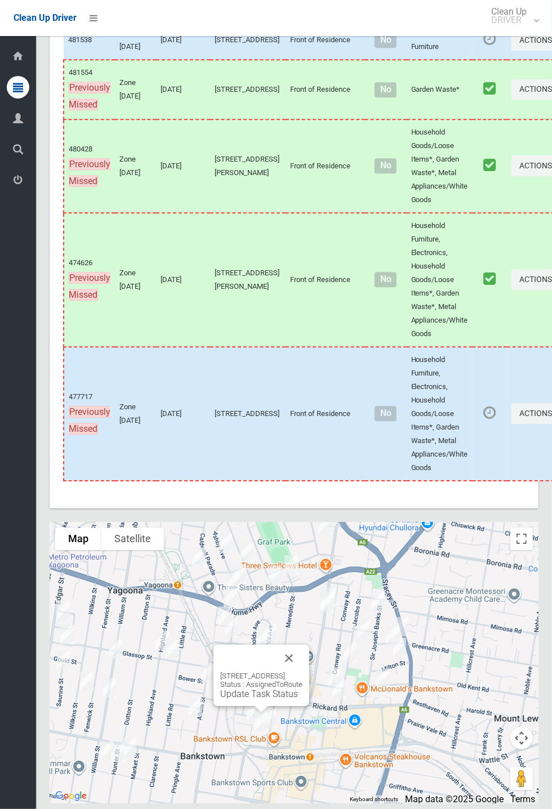
click at [249, 699] on link "Update Task Status" at bounding box center [259, 693] width 78 height 11
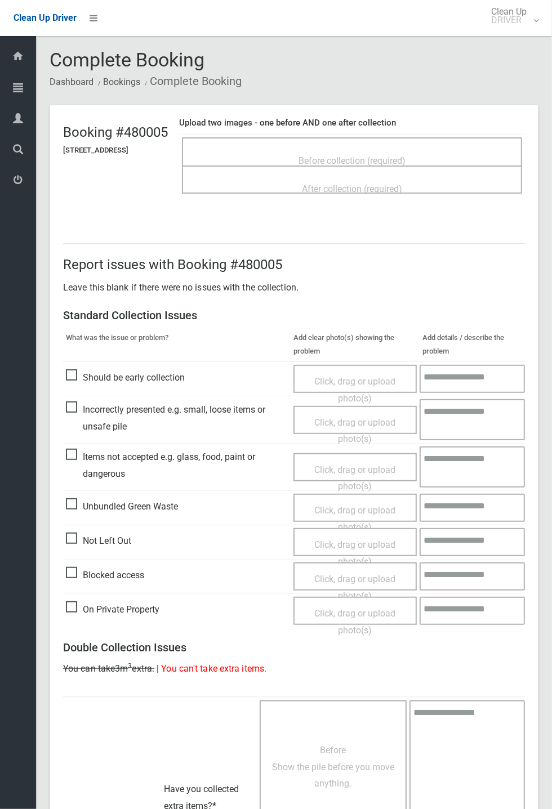
click at [376, 155] on span "Before collection (required)" at bounding box center [351, 160] width 107 height 11
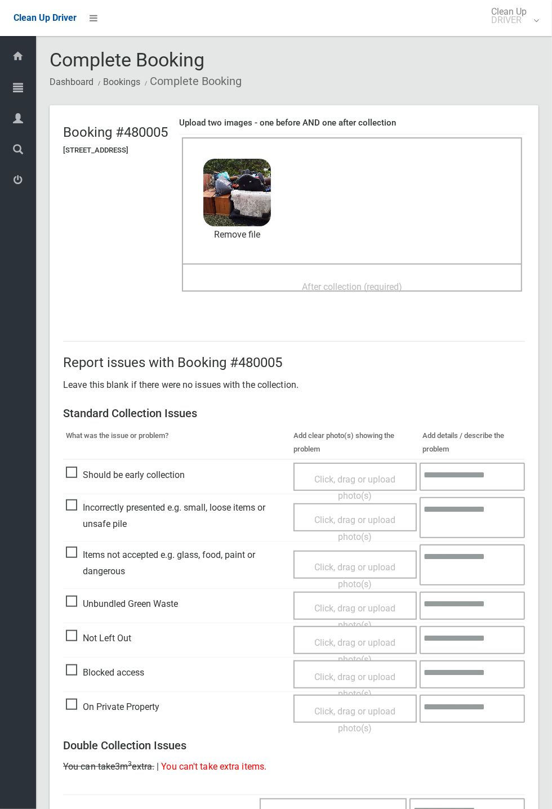
click at [337, 281] on span "After collection (required)" at bounding box center [352, 286] width 100 height 11
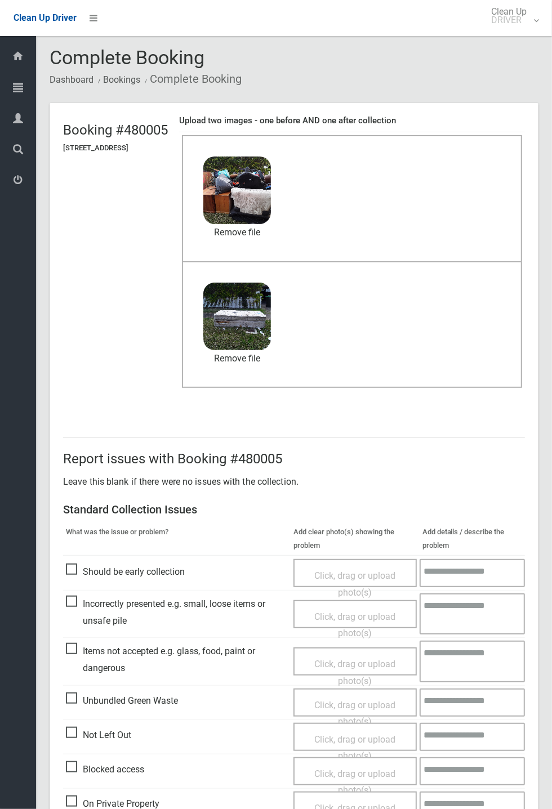
scroll to position [391, 0]
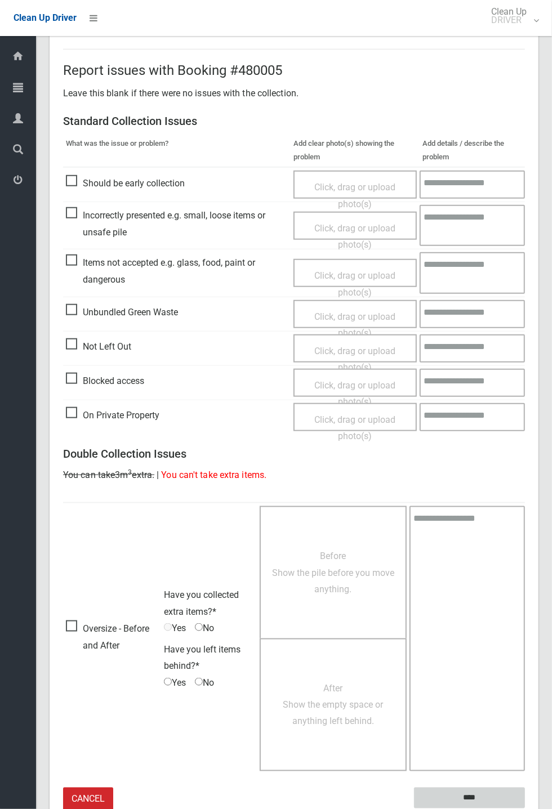
click at [468, 798] on input "****" at bounding box center [469, 798] width 111 height 21
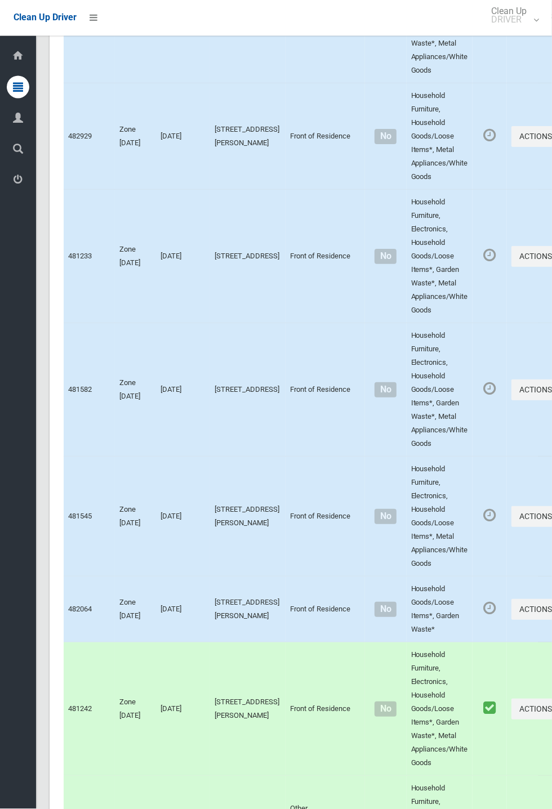
scroll to position [5912, 0]
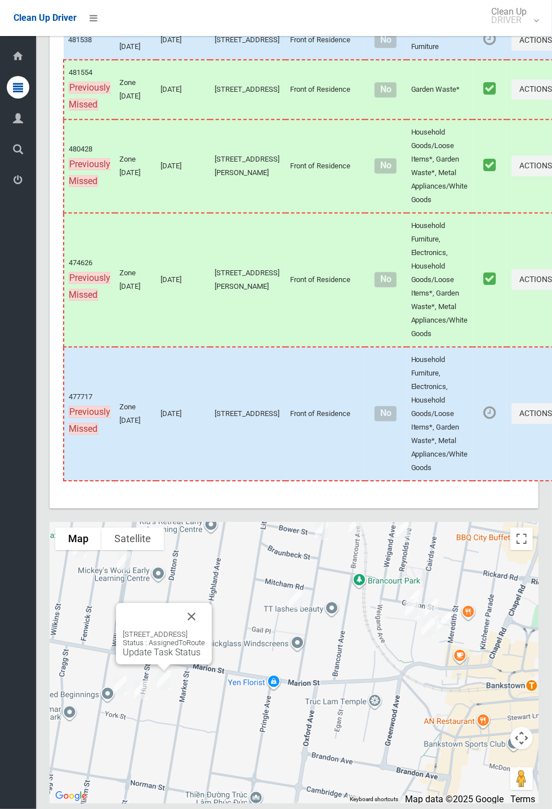
click at [161, 658] on div "12A Hunter Street, CONDELL PARK NSW 2200 Status : AssignedToRoute Update Task S…" at bounding box center [164, 644] width 82 height 28
click at [156, 658] on link "Update Task Status" at bounding box center [162, 652] width 78 height 11
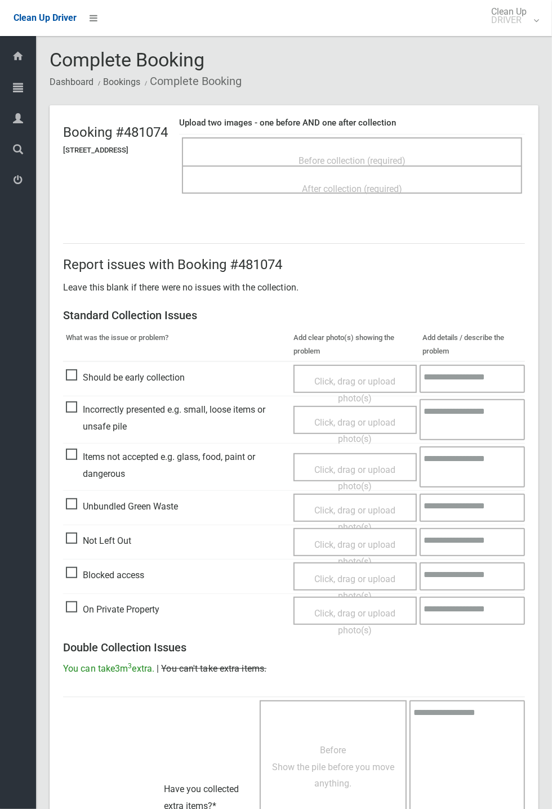
click at [355, 155] on span "Before collection (required)" at bounding box center [351, 160] width 107 height 11
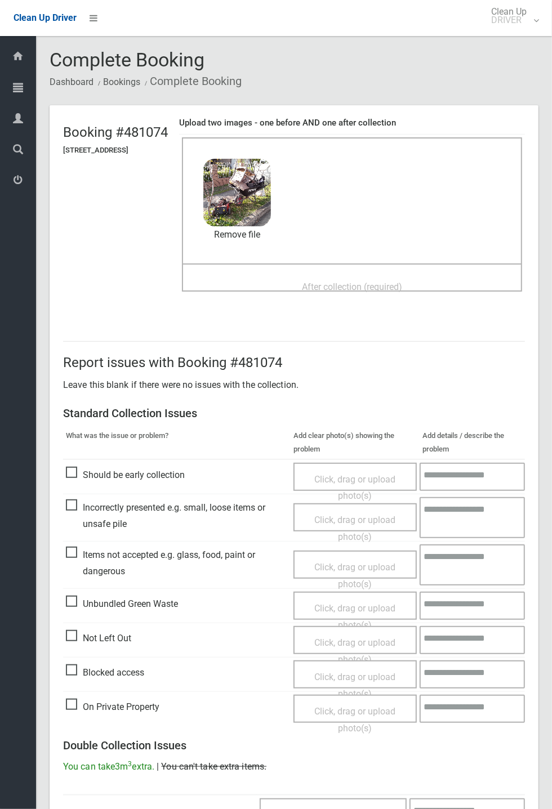
click at [341, 281] on span "After collection (required)" at bounding box center [352, 286] width 100 height 11
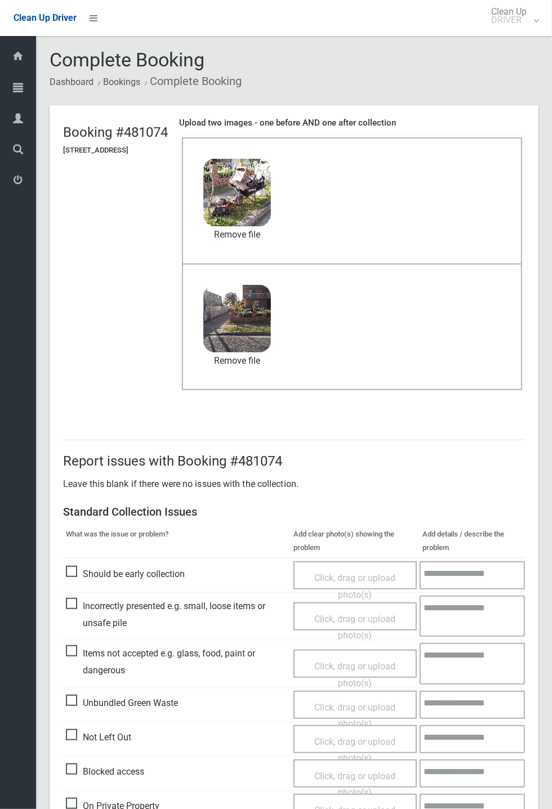
scroll to position [391, 0]
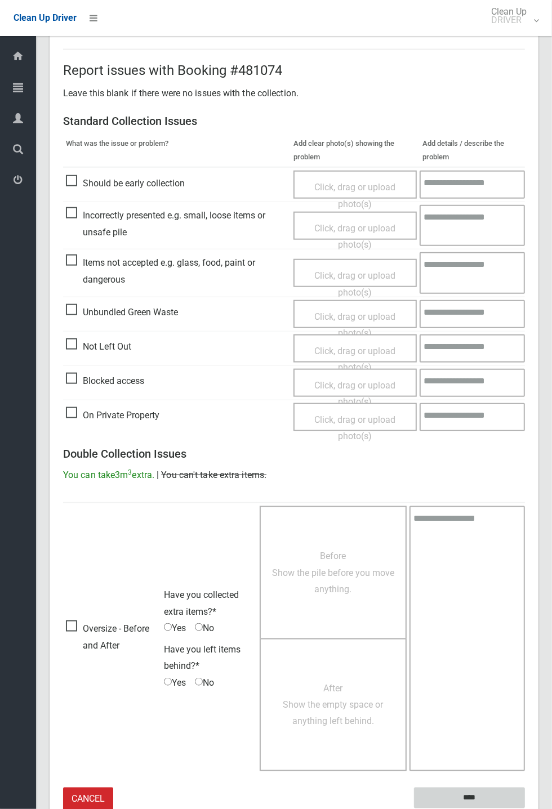
click at [478, 793] on input "****" at bounding box center [469, 798] width 111 height 21
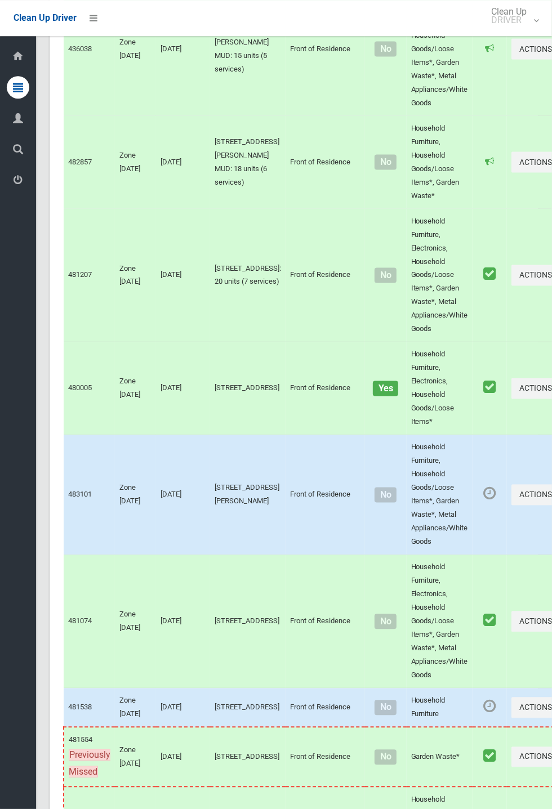
scroll to position [5257, 0]
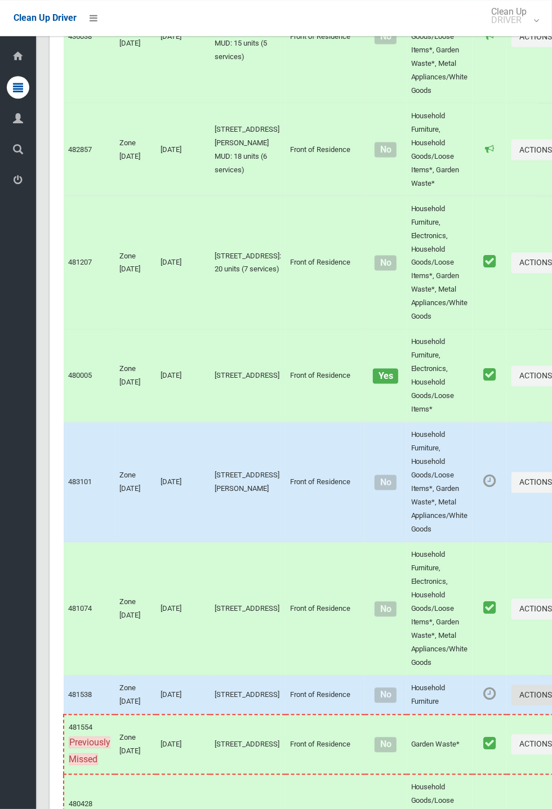
click at [511, 705] on button "Actions" at bounding box center [538, 695] width 54 height 21
click at [446, 731] on link "Complete Booking" at bounding box center [498, 720] width 134 height 23
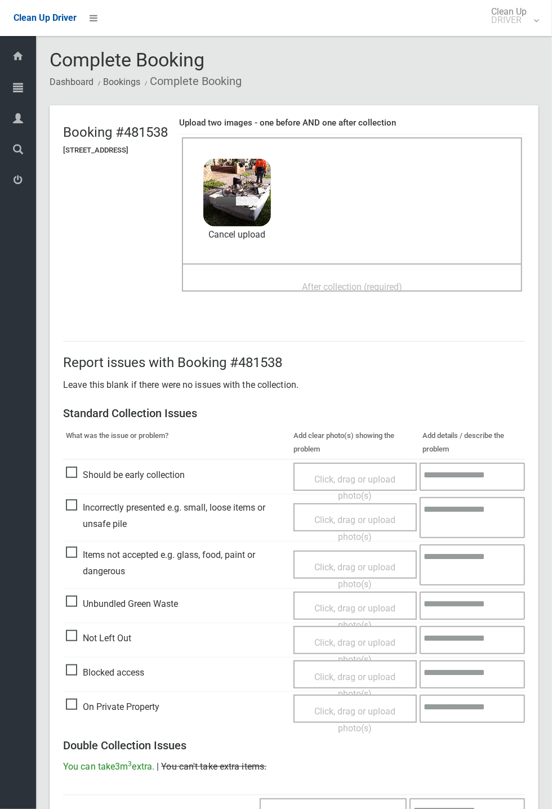
click at [332, 285] on span "After collection (required)" at bounding box center [352, 286] width 100 height 11
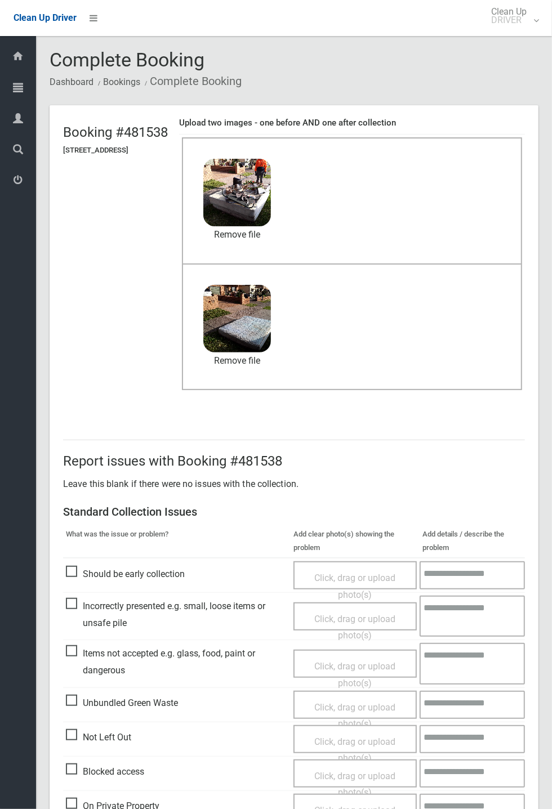
scroll to position [391, 0]
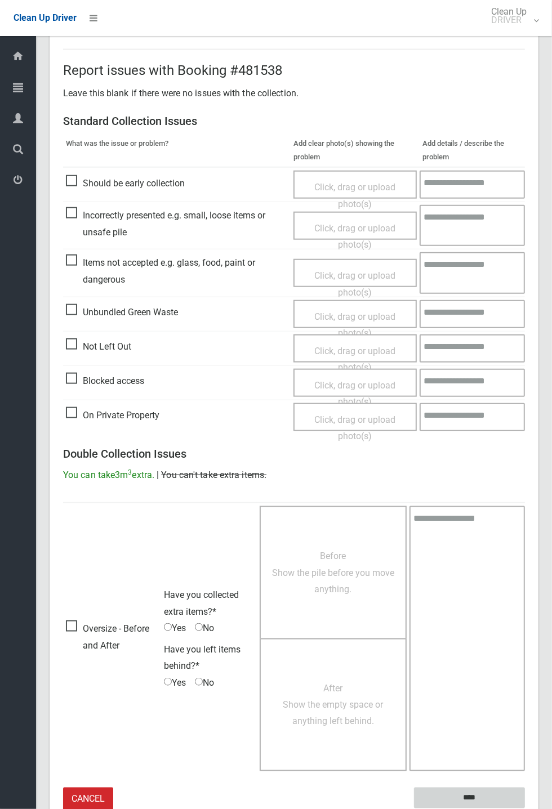
click at [525, 808] on input "****" at bounding box center [469, 798] width 111 height 21
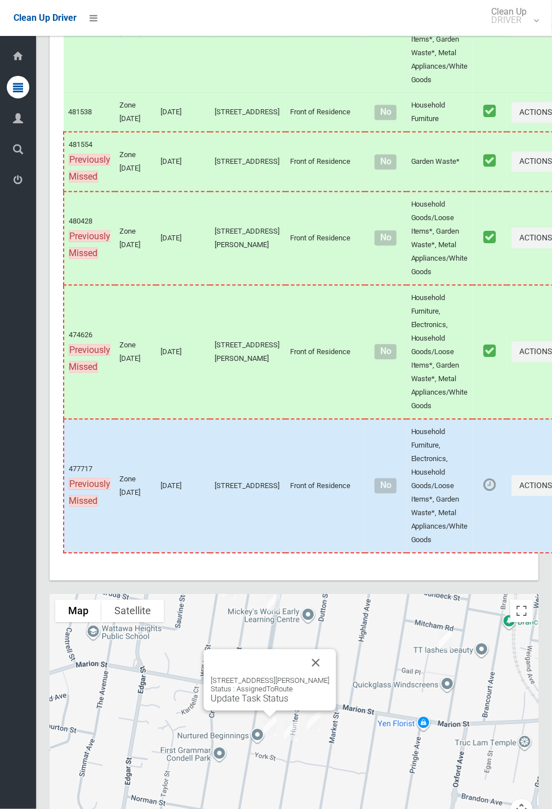
scroll to position [5838, 0]
click at [239, 706] on link "Update Task Status" at bounding box center [250, 700] width 78 height 11
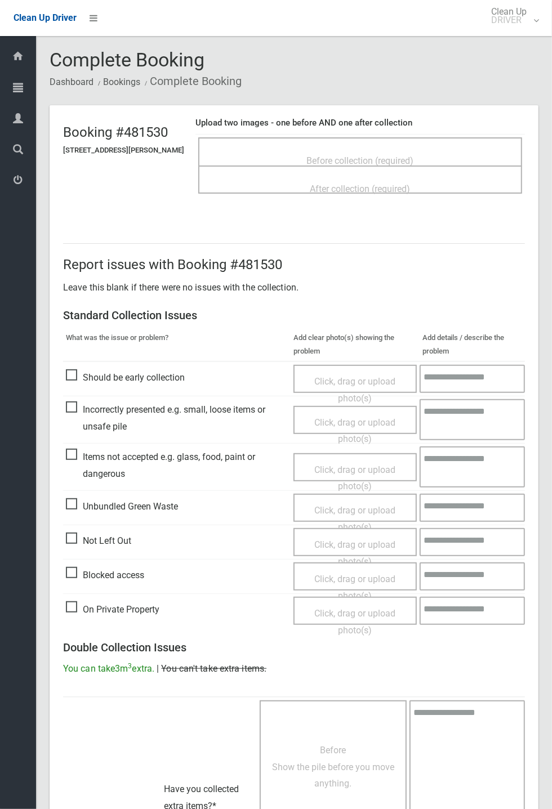
click at [389, 155] on span "Before collection (required)" at bounding box center [360, 160] width 107 height 11
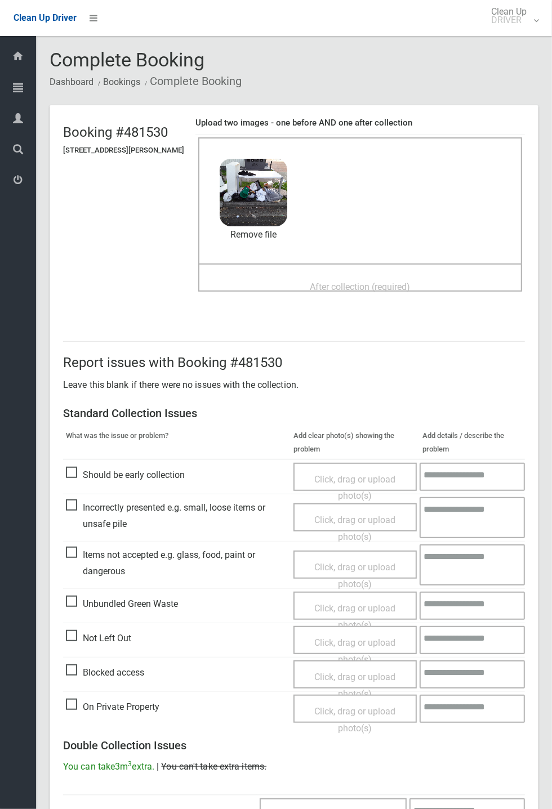
click at [328, 281] on span "After collection (required)" at bounding box center [360, 286] width 100 height 11
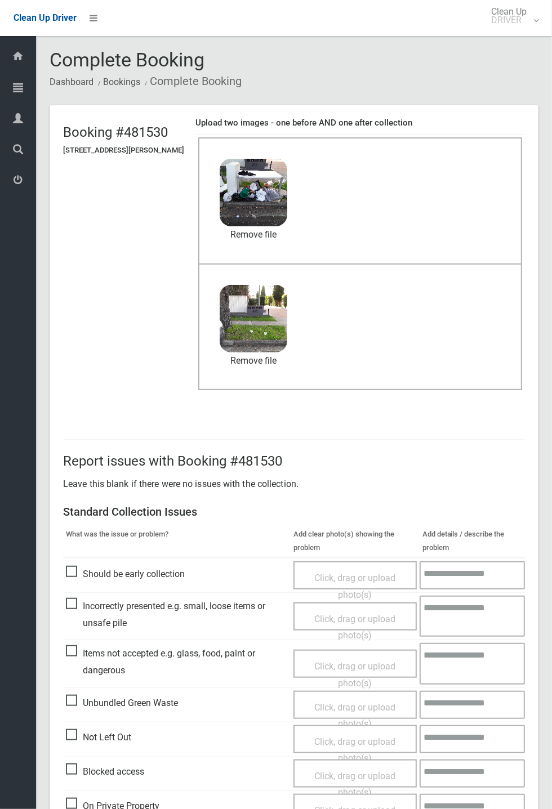
scroll to position [391, 0]
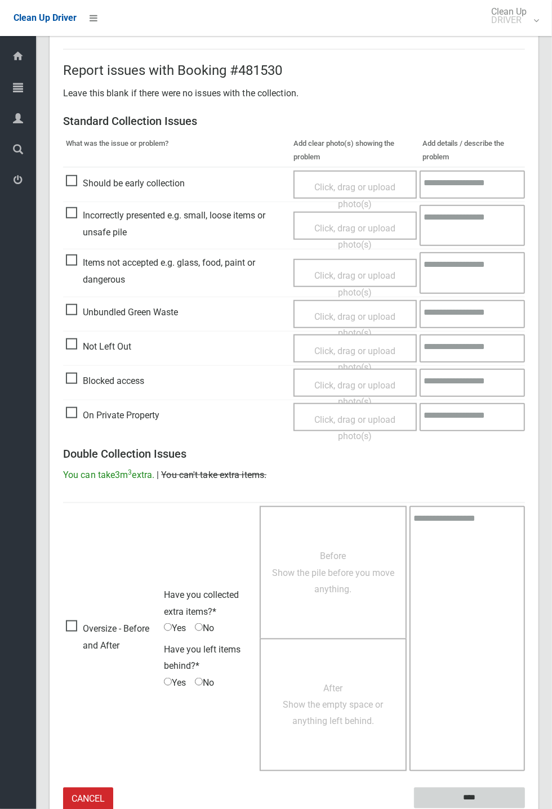
click at [525, 808] on input "****" at bounding box center [469, 798] width 111 height 21
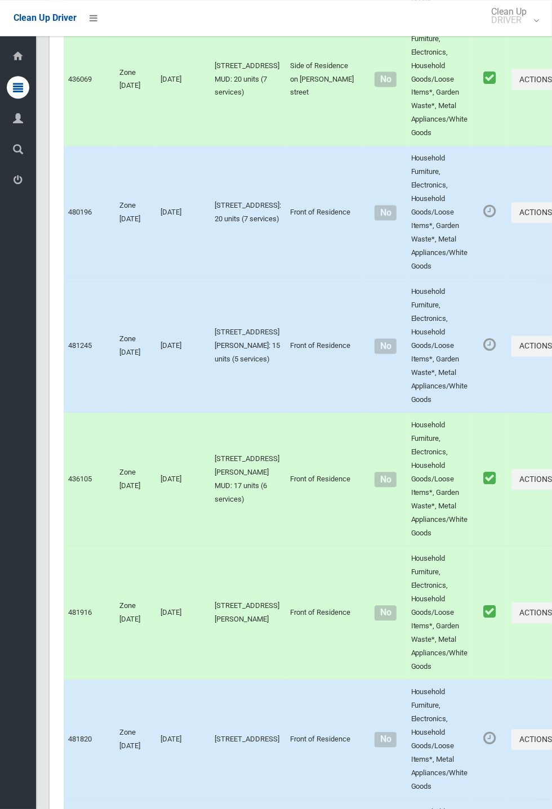
scroll to position [5912, 0]
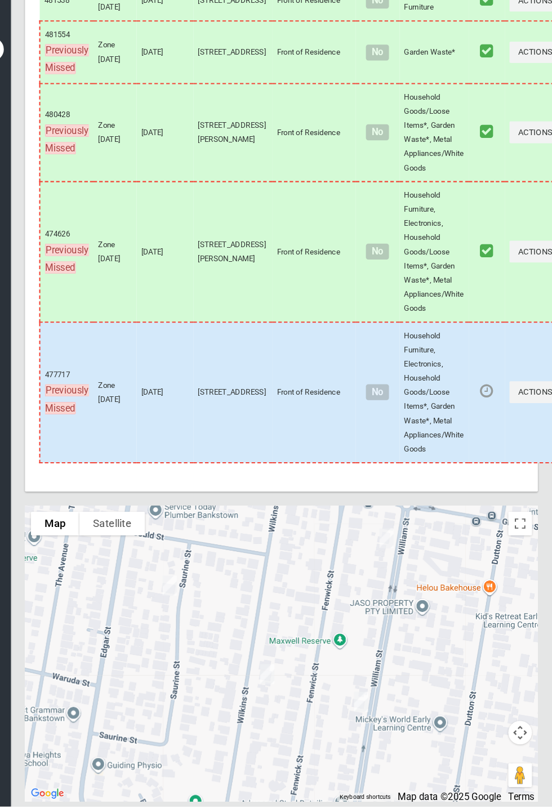
scroll to position [5912, 0]
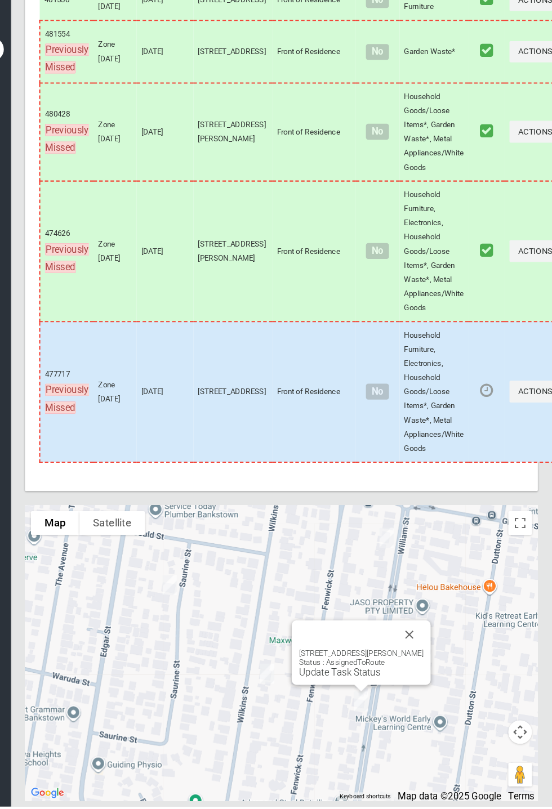
click at [430, 659] on button "Close" at bounding box center [415, 645] width 27 height 27
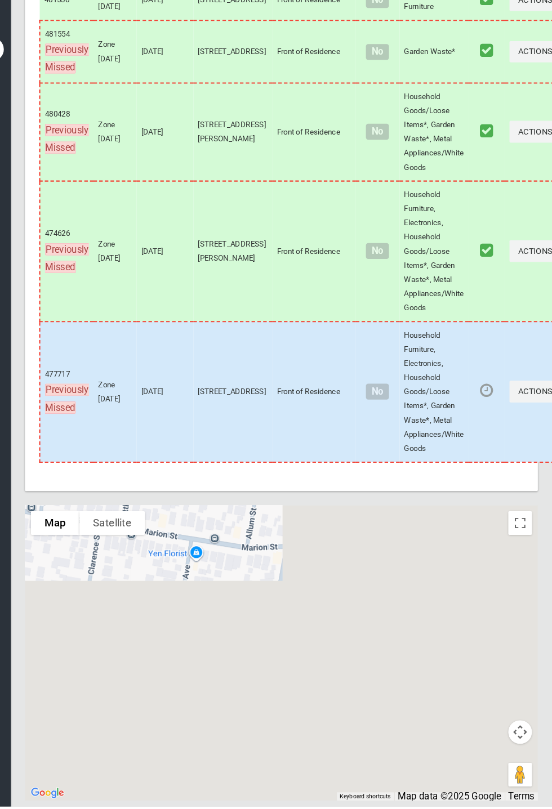
scroll to position [5902, 0]
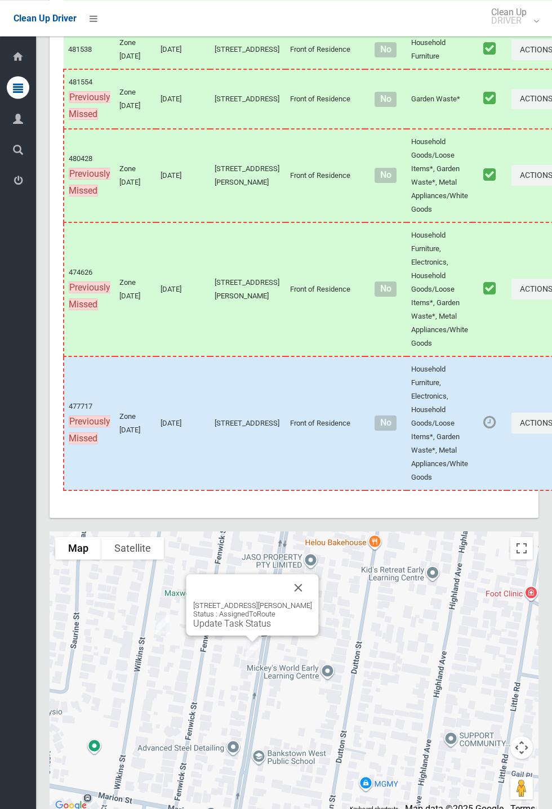
click at [312, 601] on button "Close" at bounding box center [298, 587] width 27 height 27
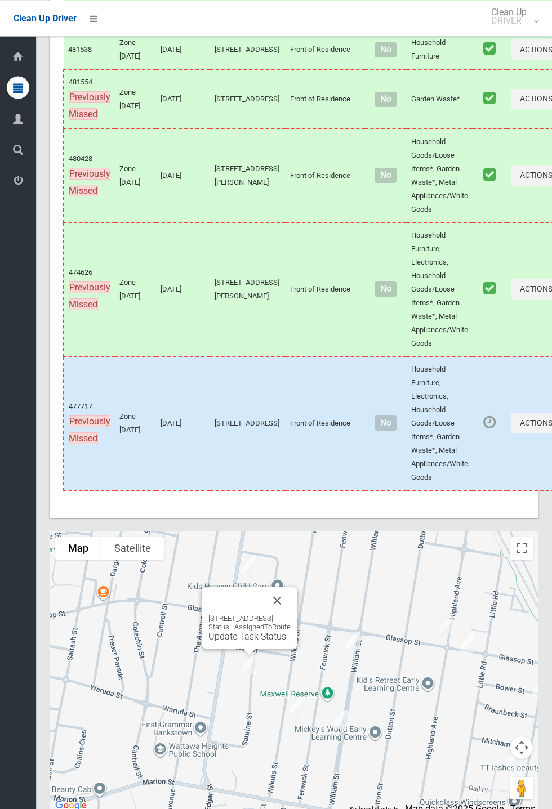
click at [290, 614] on button "Close" at bounding box center [276, 600] width 27 height 27
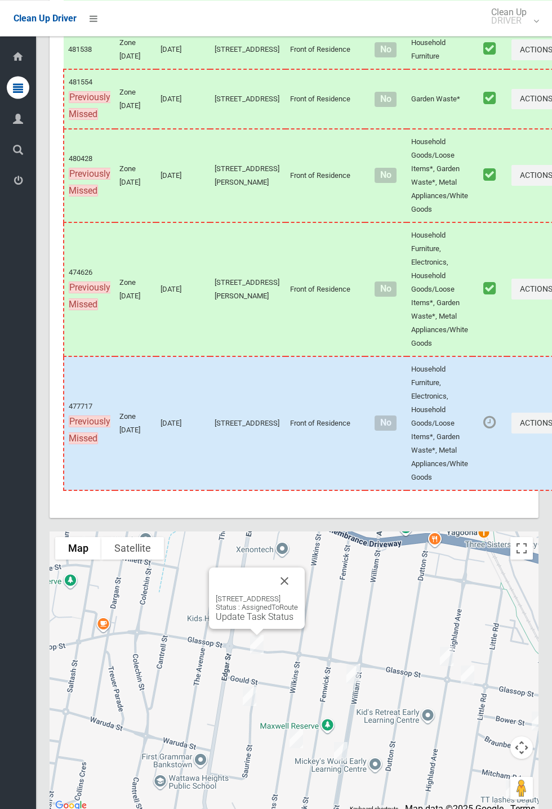
click at [298, 594] on button "Close" at bounding box center [284, 580] width 27 height 27
click at [246, 674] on link "Update Task Status" at bounding box center [247, 668] width 78 height 11
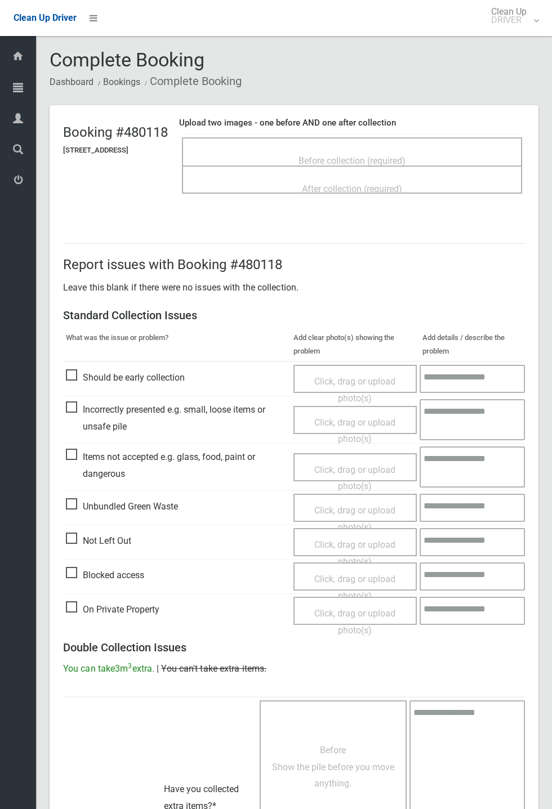
click at [405, 155] on span "Before collection (required)" at bounding box center [351, 160] width 107 height 11
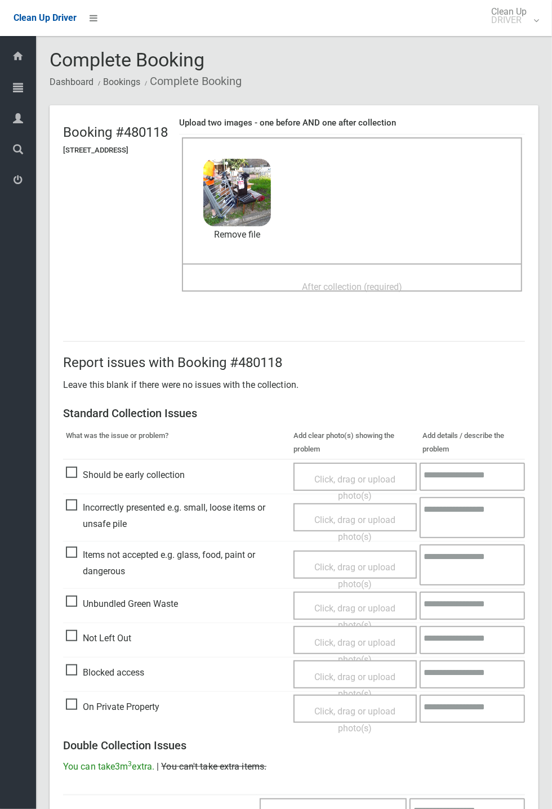
click at [330, 281] on span "After collection (required)" at bounding box center [352, 286] width 100 height 11
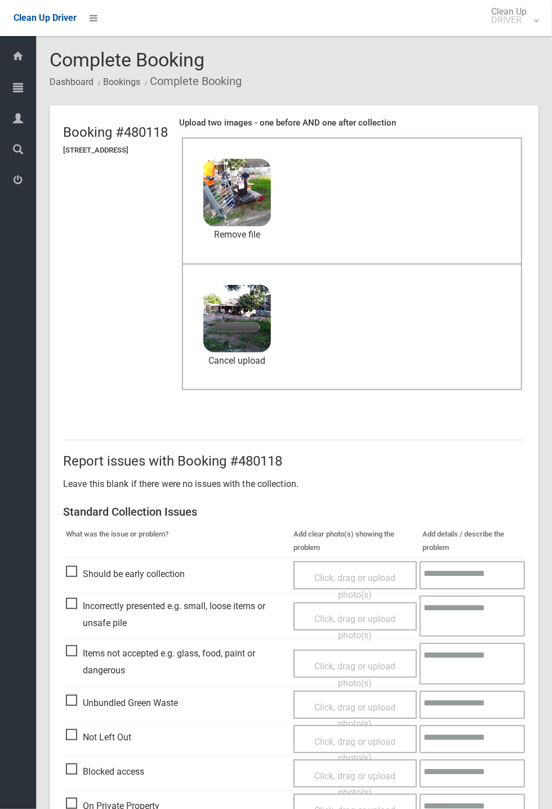
click at [538, 266] on header "Booking #480118 8 Saurine Street, BANKSTOWN NSW 2200 Upload two images - one be…" at bounding box center [294, 259] width 489 height 308
click at [271, 364] on link "Cancel upload" at bounding box center [237, 360] width 68 height 17
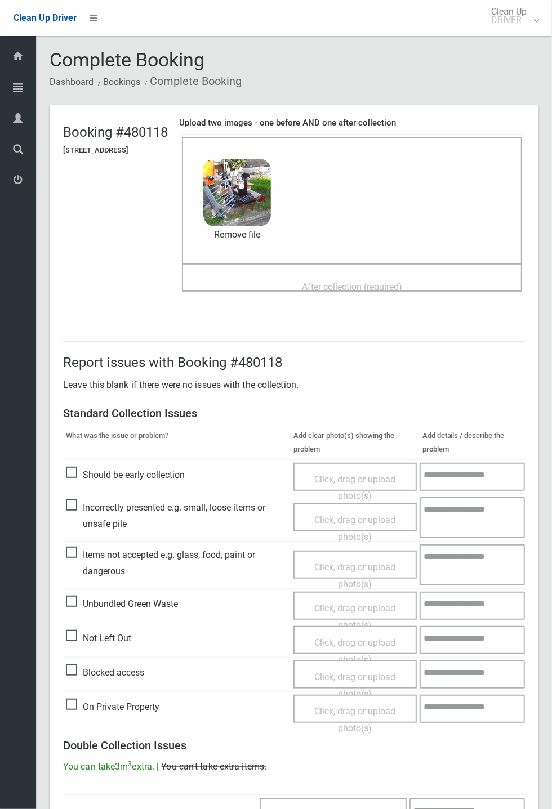
click at [376, 281] on span "After collection (required)" at bounding box center [352, 286] width 100 height 11
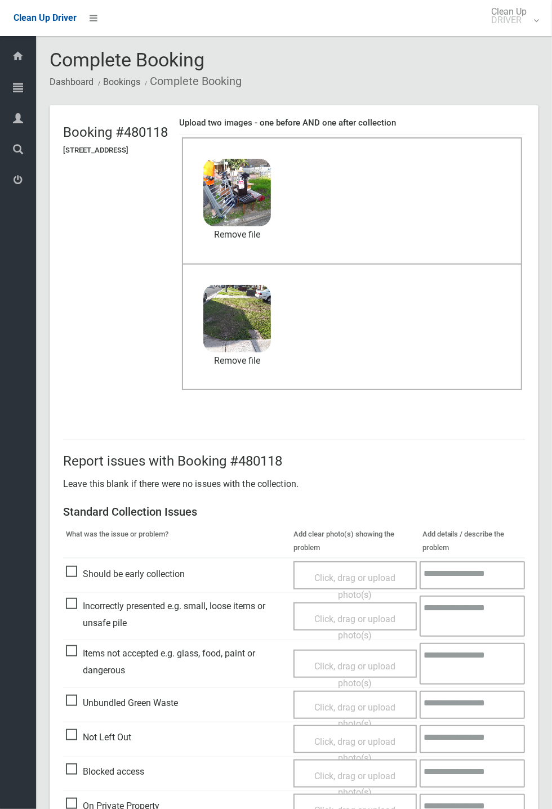
scroll to position [391, 0]
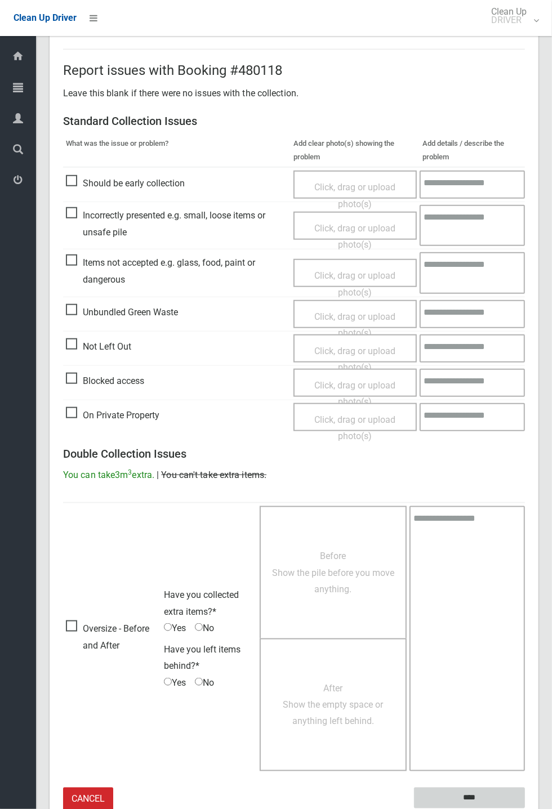
click at [467, 794] on input "****" at bounding box center [469, 798] width 111 height 21
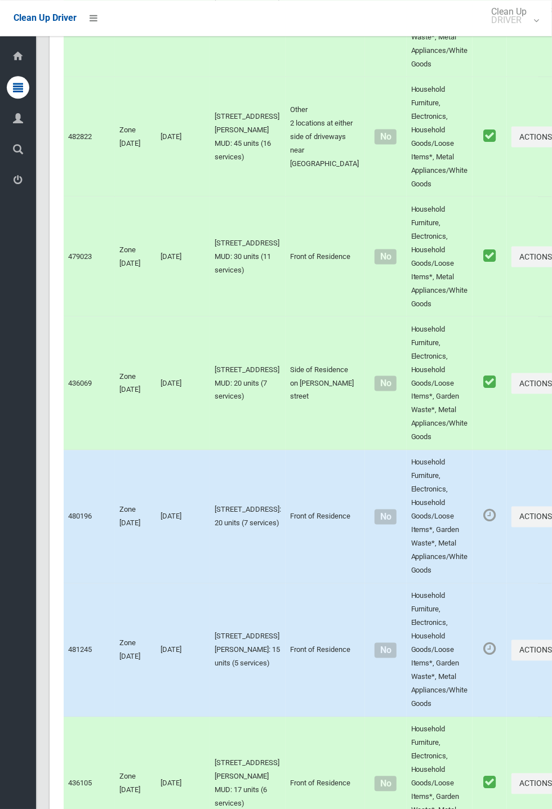
scroll to position [5912, 0]
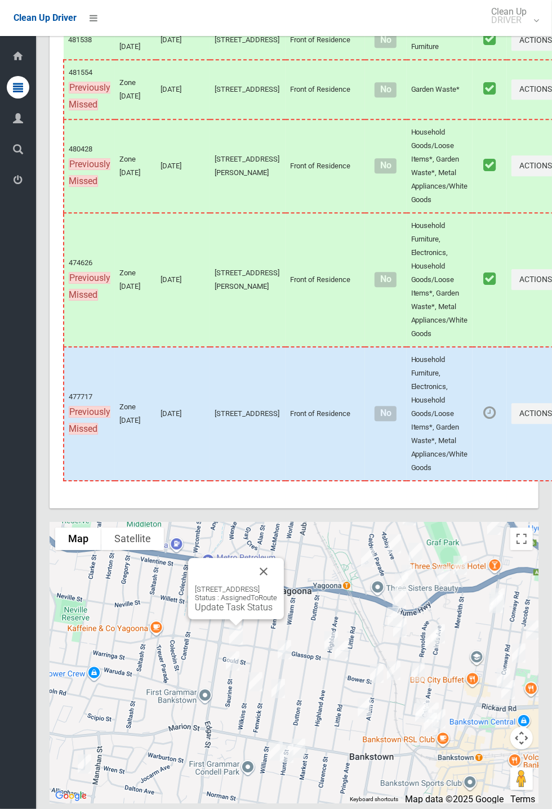
click at [235, 612] on link "Update Task Status" at bounding box center [234, 607] width 78 height 11
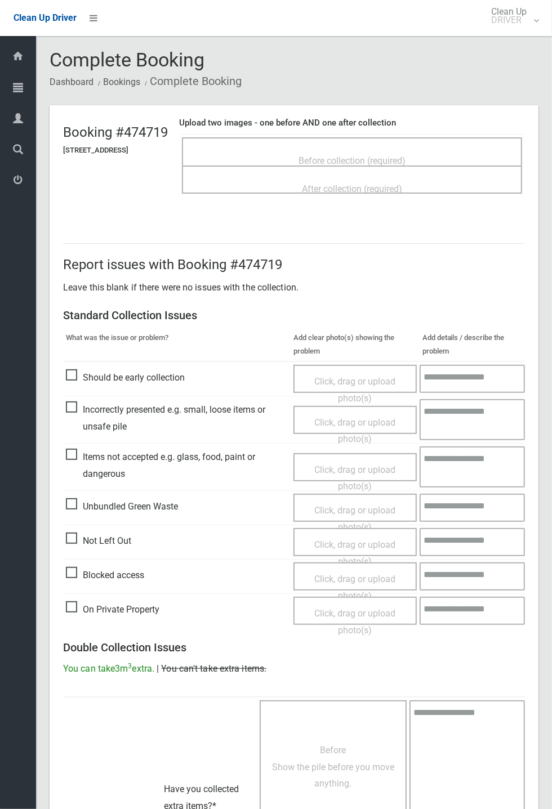
click at [383, 150] on div "Before collection (required)" at bounding box center [351, 160] width 315 height 21
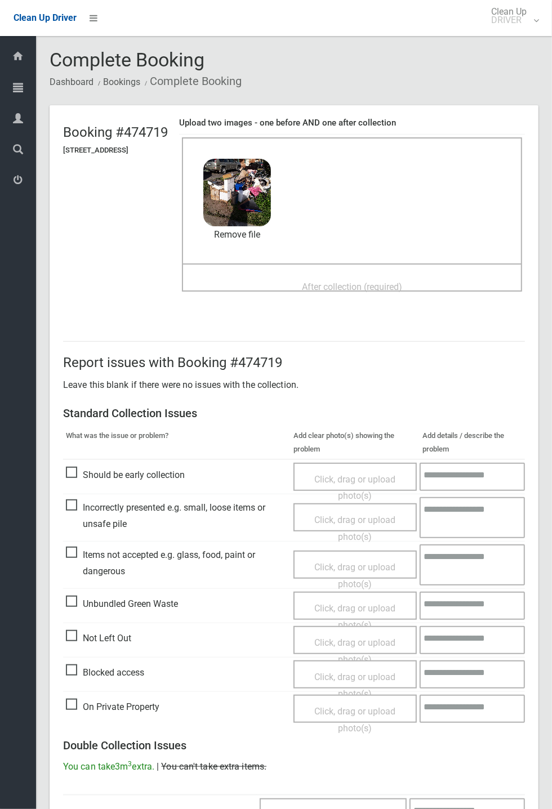
click at [356, 276] on div "After collection (required)" at bounding box center [351, 286] width 315 height 21
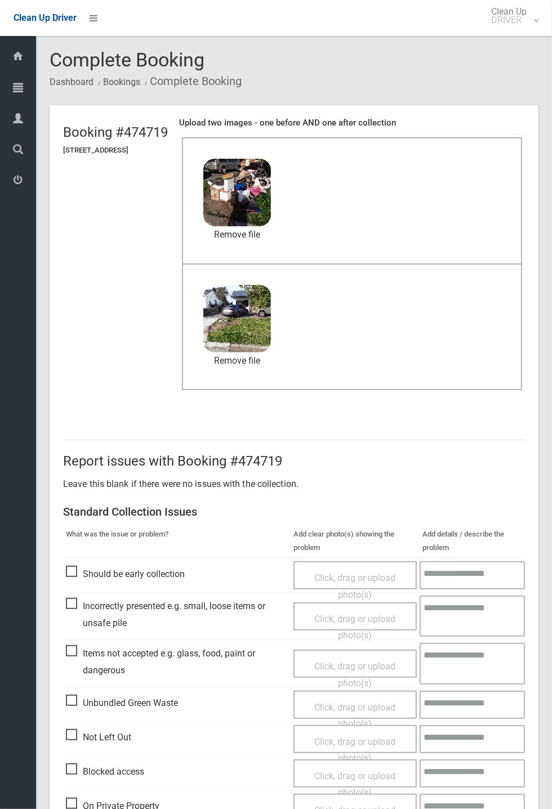
scroll to position [391, 0]
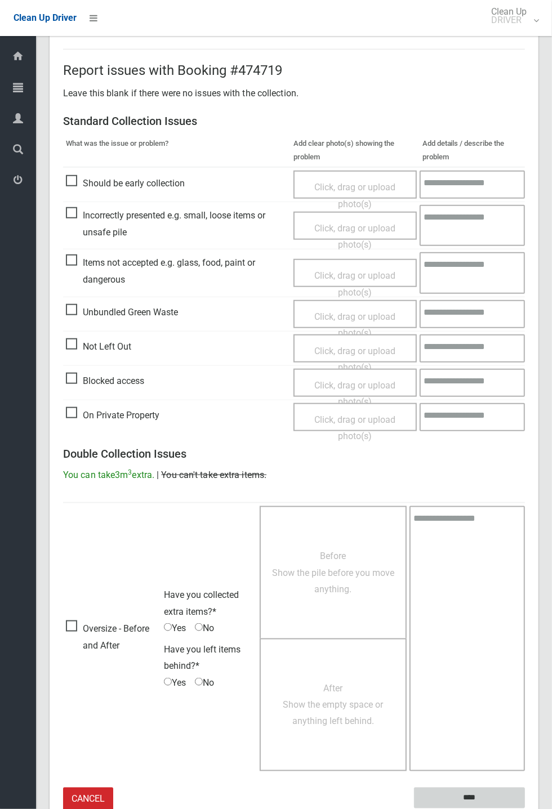
click at [471, 793] on input "****" at bounding box center [469, 798] width 111 height 21
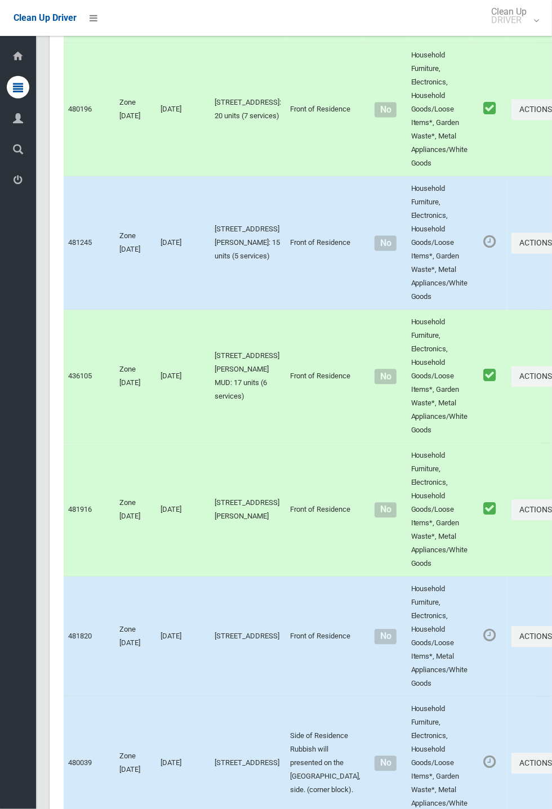
scroll to position [5912, 0]
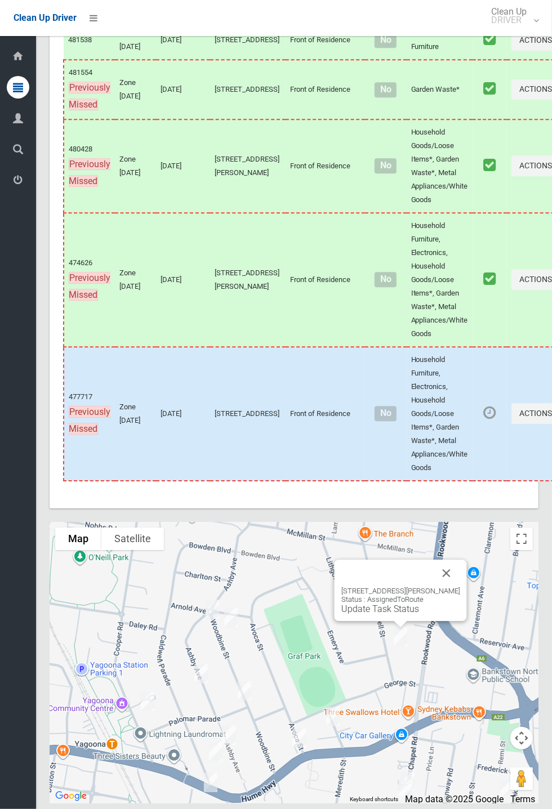
click at [462, 610] on div "[STREET_ADDRESS][PERSON_NAME] Status : AssignedToRoute Update Task Status" at bounding box center [400, 590] width 132 height 61
click at [454, 587] on button "Close" at bounding box center [446, 573] width 27 height 27
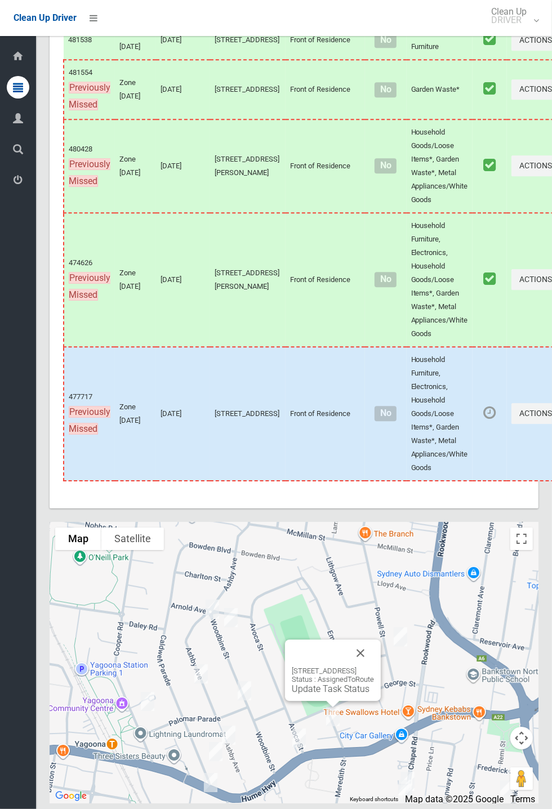
click at [374, 667] on button "Close" at bounding box center [360, 652] width 27 height 27
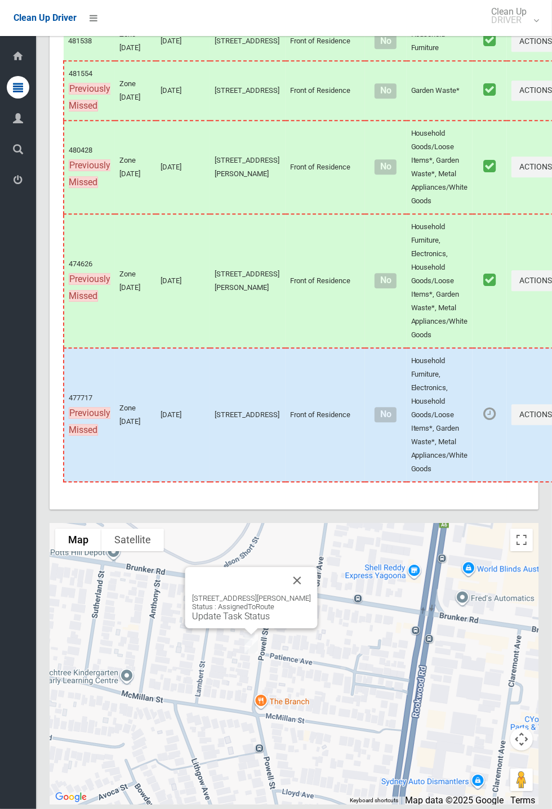
scroll to position [5910, 0]
click at [251, 622] on link "Update Task Status" at bounding box center [231, 616] width 78 height 11
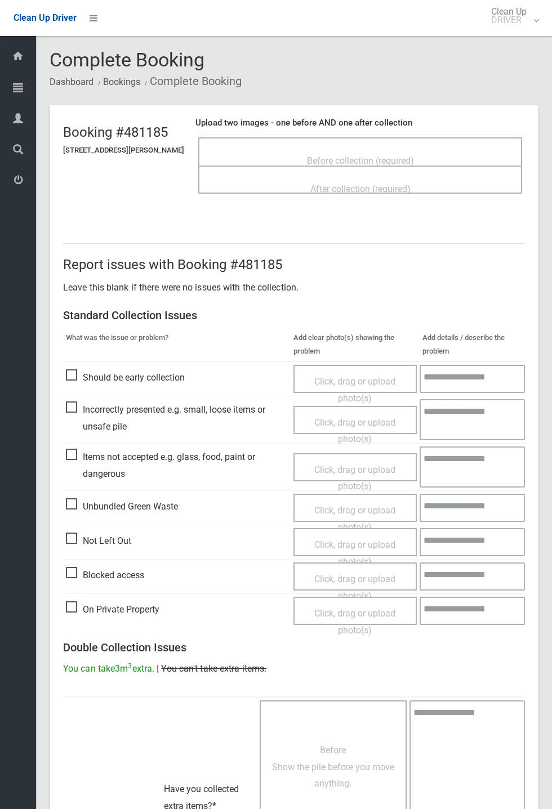
click at [351, 155] on span "Before collection (required)" at bounding box center [360, 160] width 107 height 11
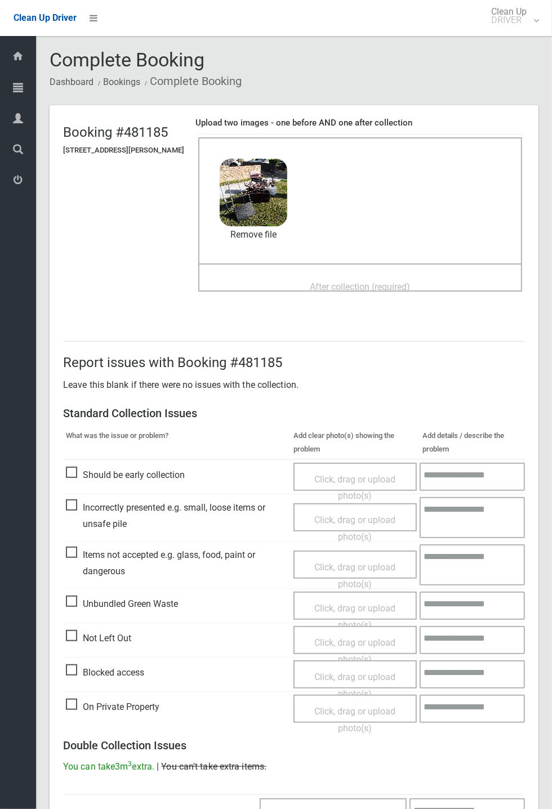
click at [355, 281] on span "After collection (required)" at bounding box center [360, 286] width 100 height 11
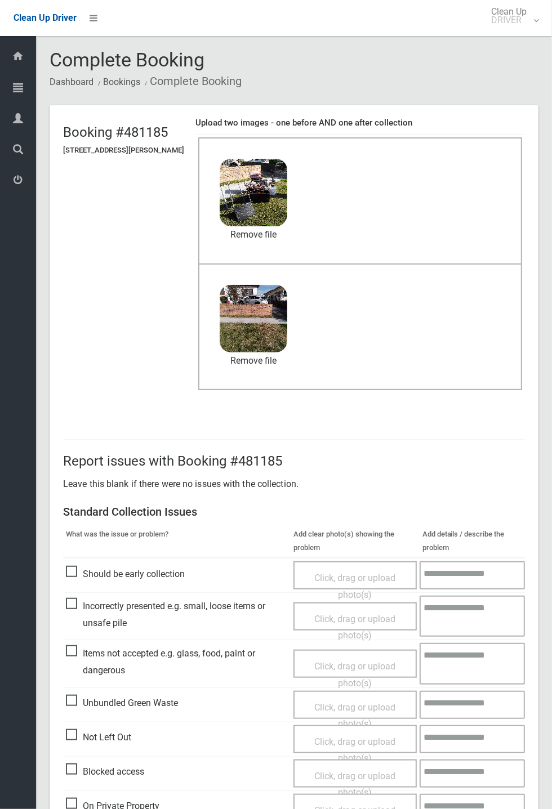
scroll to position [391, 0]
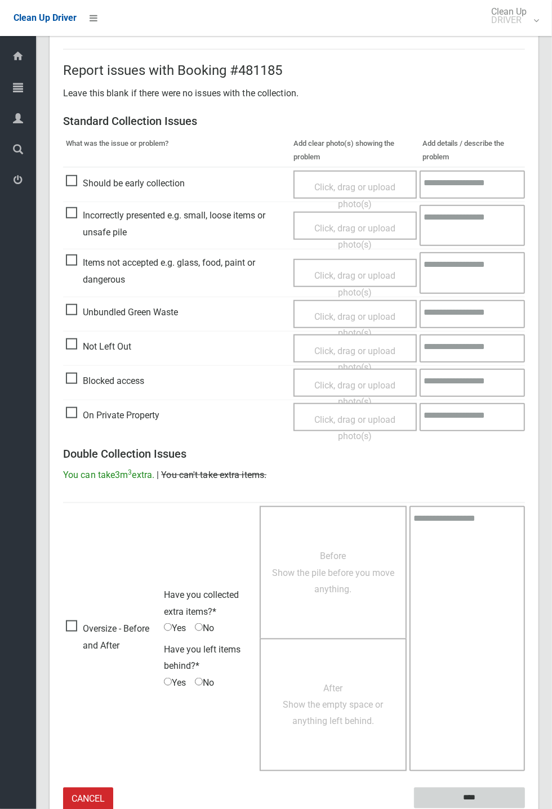
click at [525, 808] on input "****" at bounding box center [469, 798] width 111 height 21
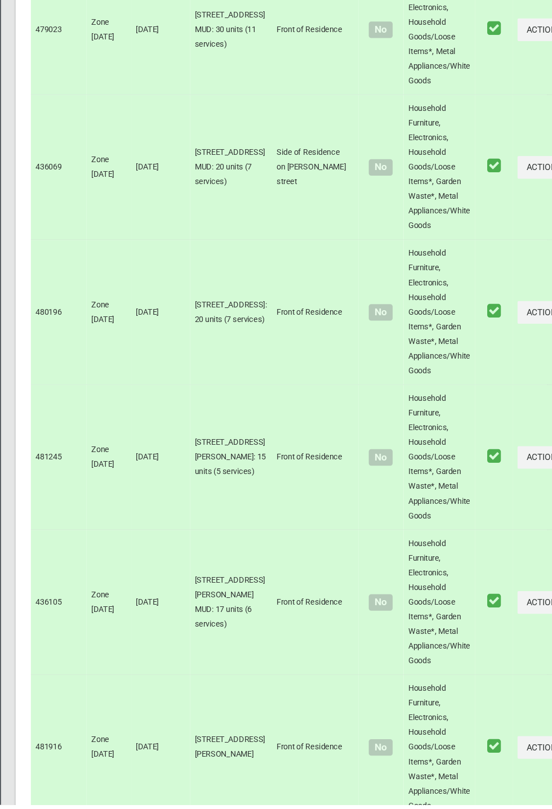
scroll to position [5911, 0]
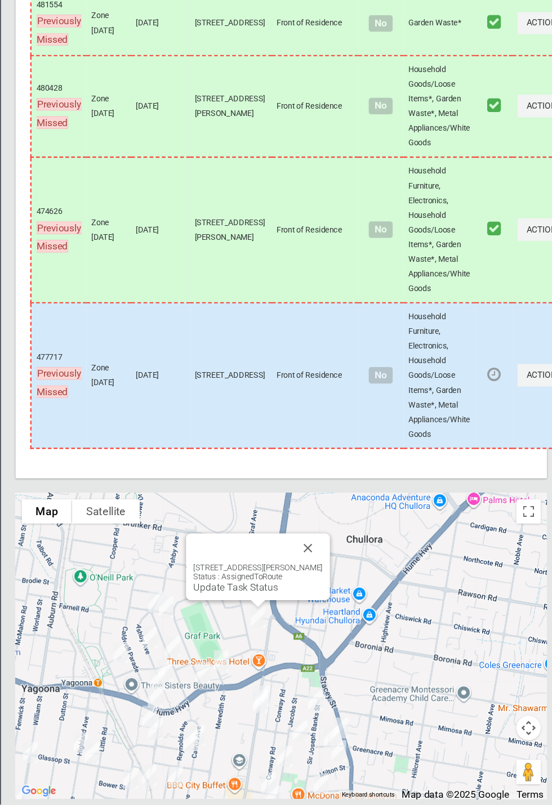
click at [266, 614] on link "Update Task Status" at bounding box center [252, 608] width 78 height 11
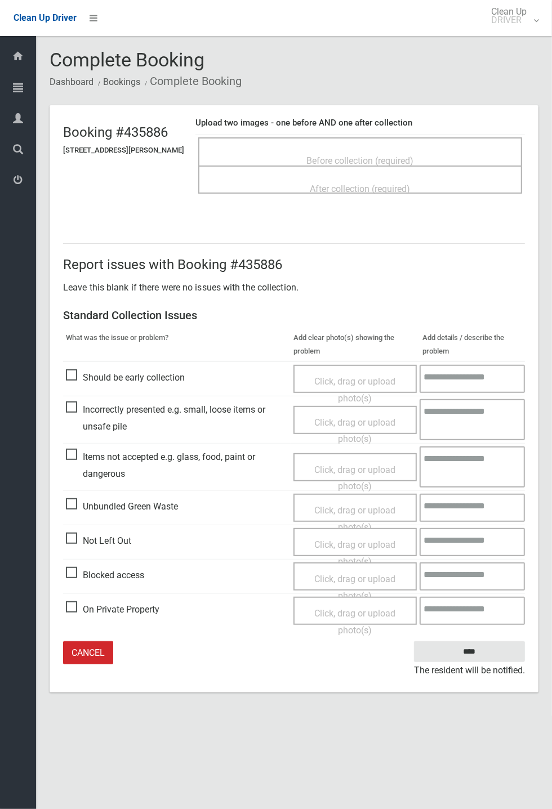
click at [359, 137] on div "Before collection (required)" at bounding box center [360, 151] width 324 height 28
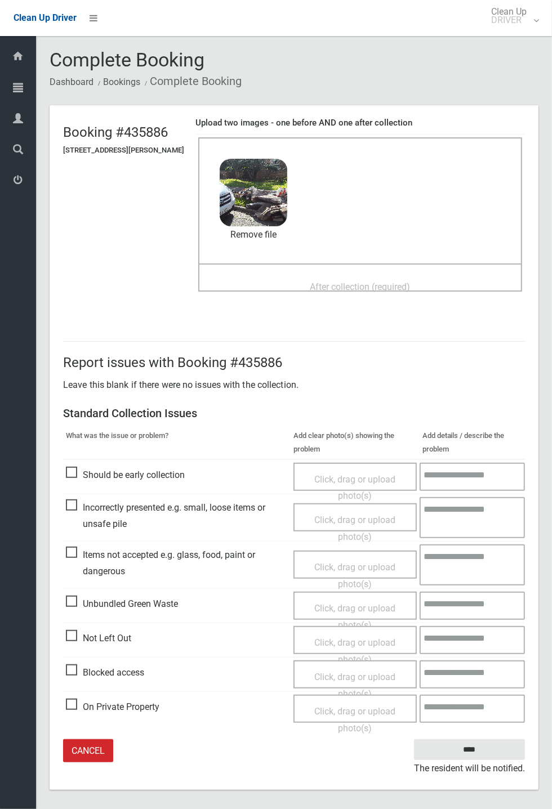
click at [316, 284] on span "After collection (required)" at bounding box center [360, 286] width 100 height 11
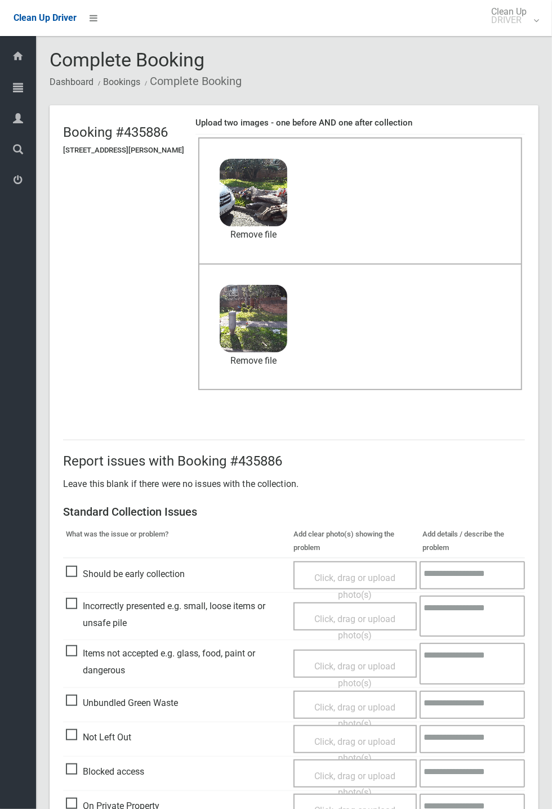
scroll to position [52, 0]
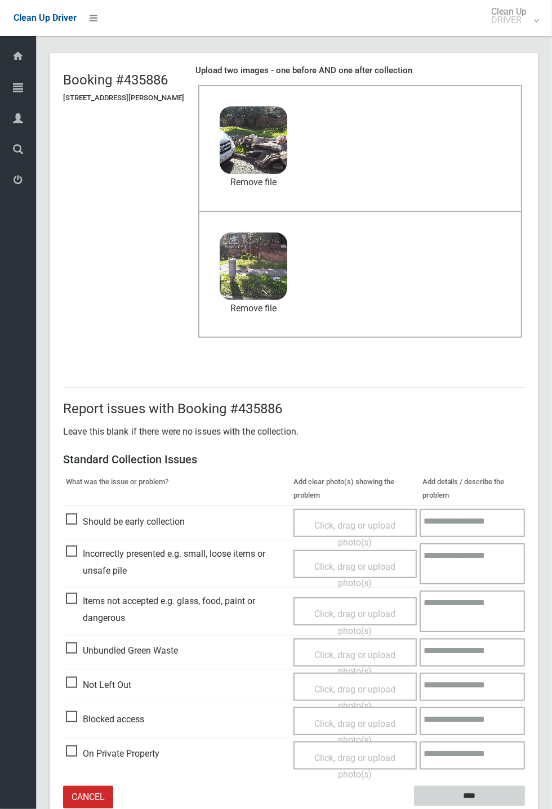
click at [525, 807] on input "****" at bounding box center [469, 796] width 111 height 21
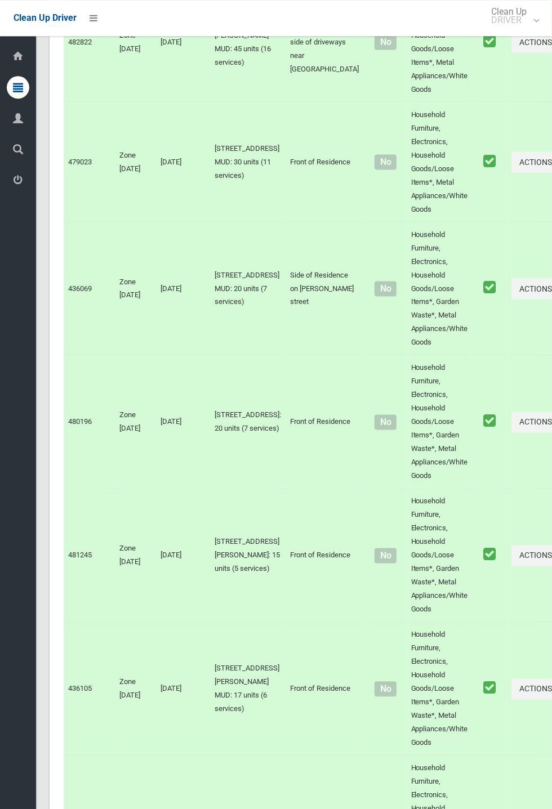
scroll to position [5912, 0]
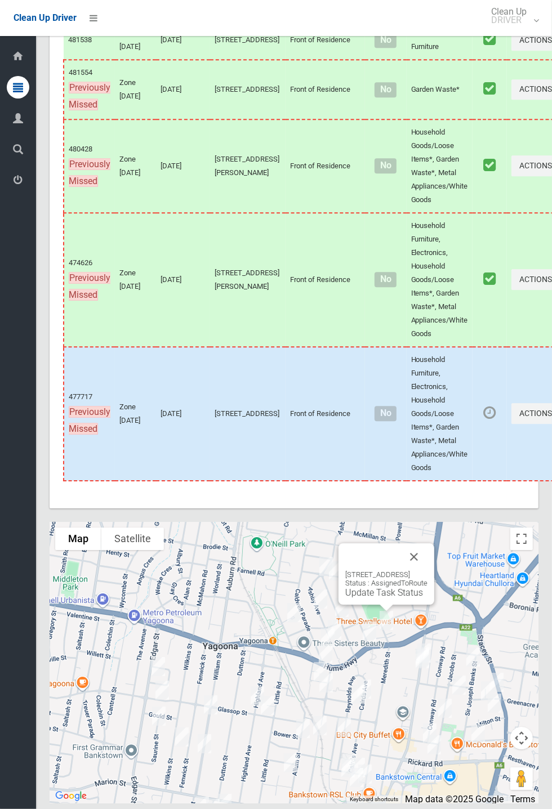
click at [377, 598] on div "4 The Boulevarde, YAGOONA NSW 2199 Status : AssignedToRoute Update Task Status" at bounding box center [386, 584] width 82 height 28
click at [380, 598] on link "Update Task Status" at bounding box center [384, 592] width 78 height 11
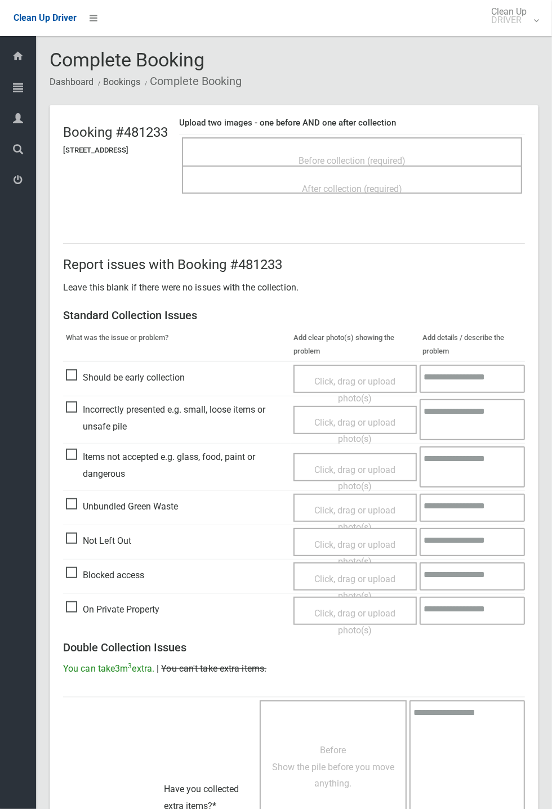
click at [382, 157] on span "Before collection (required)" at bounding box center [351, 160] width 107 height 11
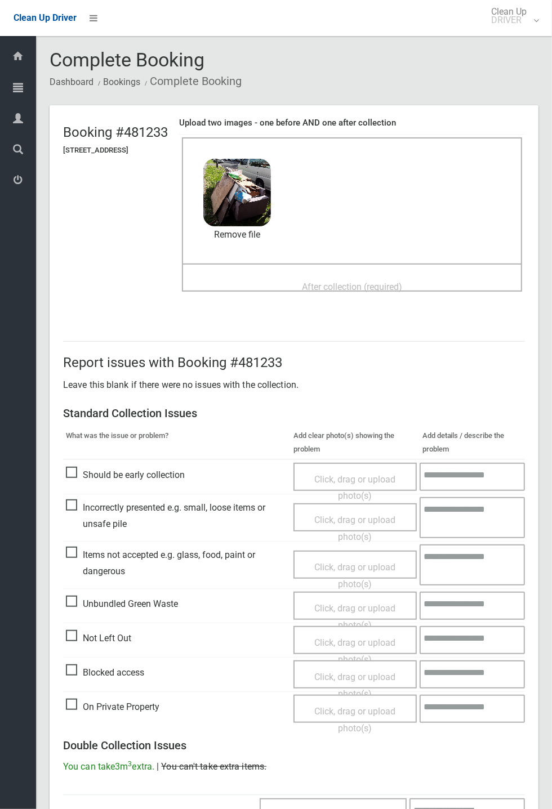
click at [320, 281] on span "After collection (required)" at bounding box center [352, 286] width 100 height 11
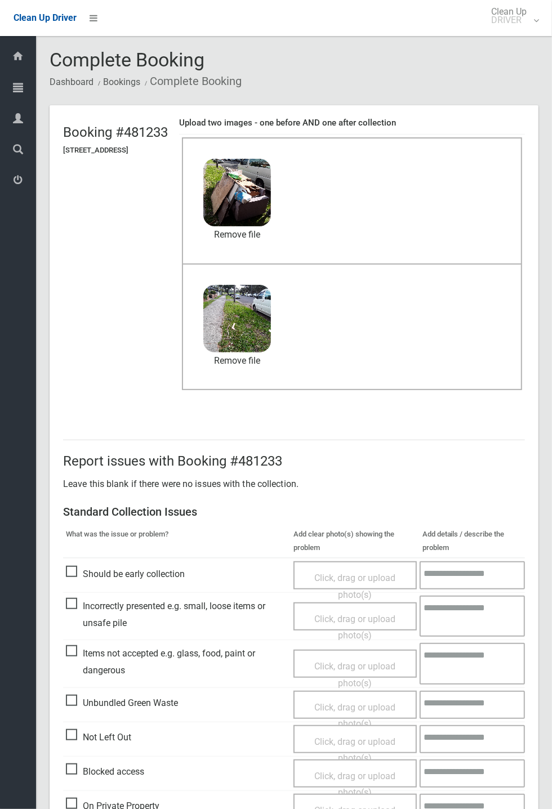
scroll to position [391, 0]
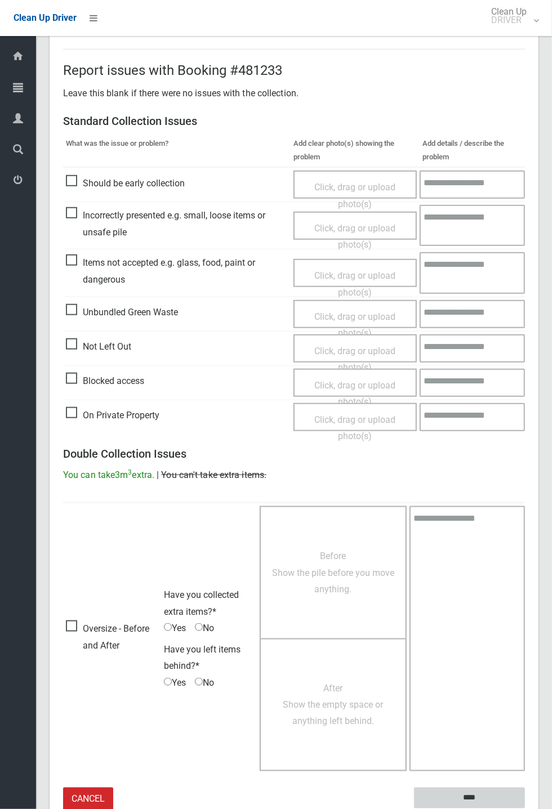
click at [525, 808] on input "****" at bounding box center [469, 798] width 111 height 21
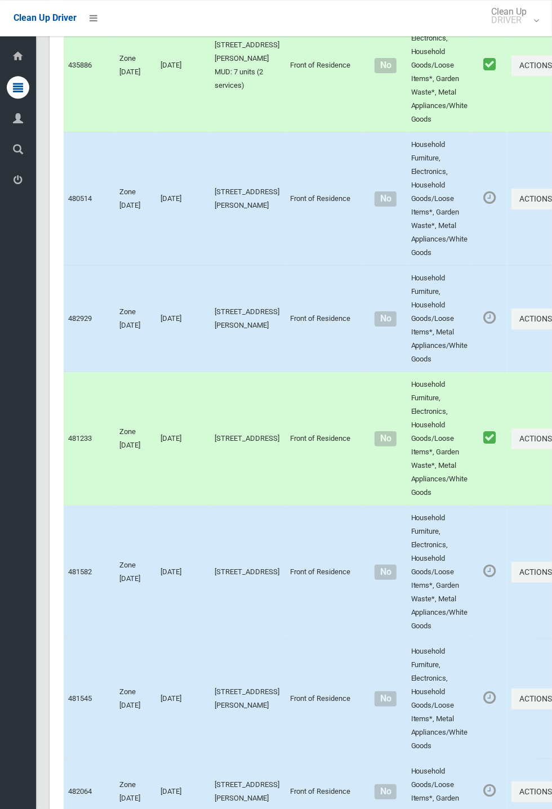
scroll to position [5912, 0]
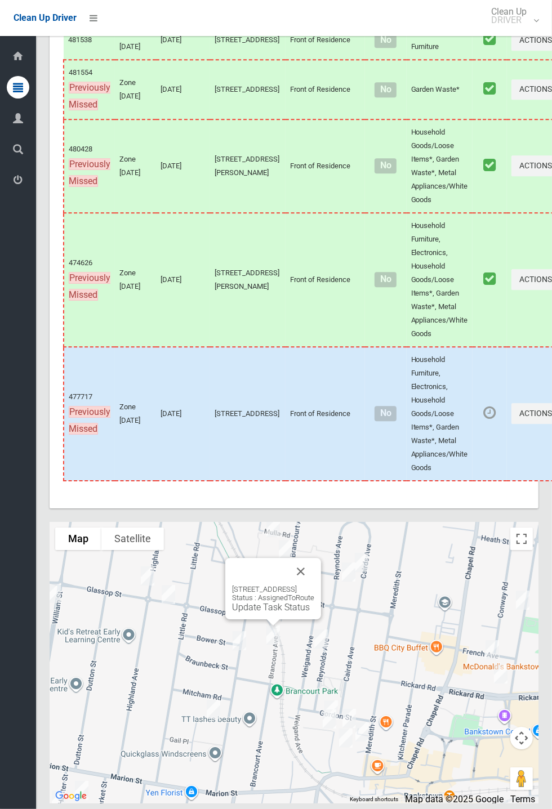
click at [321, 612] on div "3/70 Brancourt Avenue, BANKSTOWN NSW 2200 Status : AssignedToRoute Update Task …" at bounding box center [273, 588] width 96 height 61
click at [314, 585] on button "Close" at bounding box center [300, 571] width 27 height 27
click at [289, 591] on button "Close" at bounding box center [285, 576] width 27 height 27
click at [257, 612] on link "Update Task Status" at bounding box center [271, 607] width 78 height 11
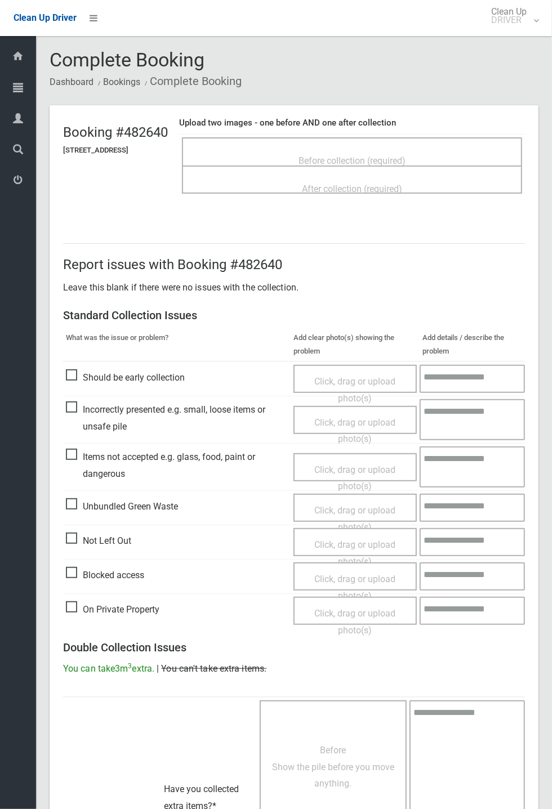
click at [363, 158] on span "Before collection (required)" at bounding box center [351, 160] width 107 height 11
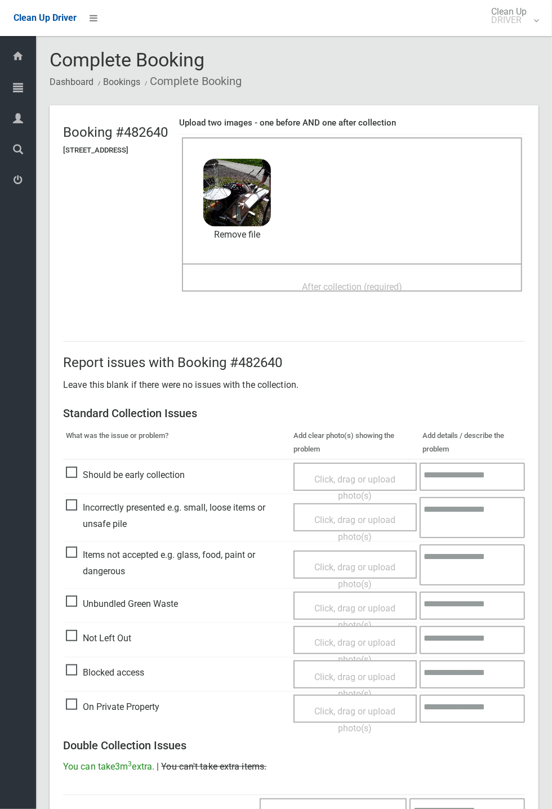
click at [333, 281] on span "After collection (required)" at bounding box center [352, 286] width 100 height 11
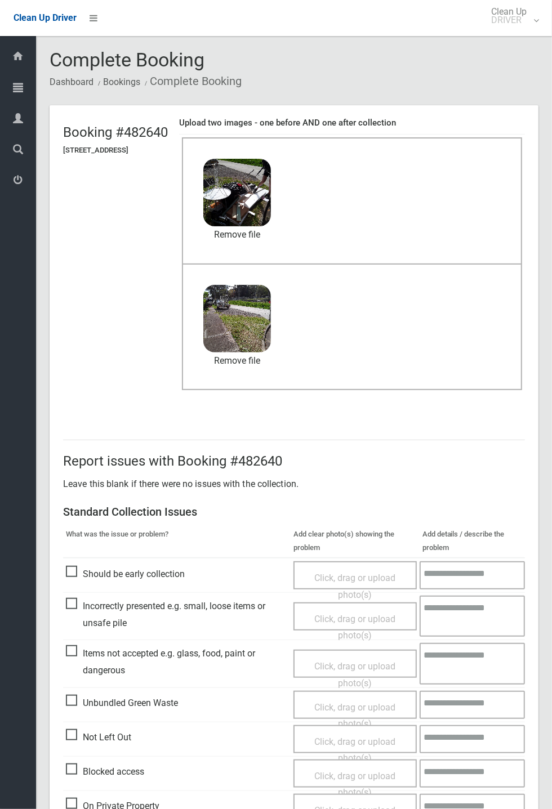
scroll to position [391, 0]
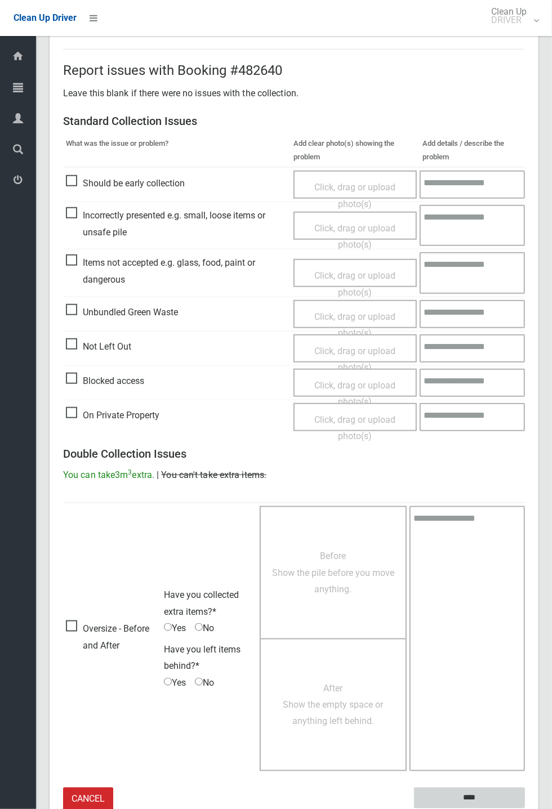
click at [525, 808] on input "****" at bounding box center [469, 798] width 111 height 21
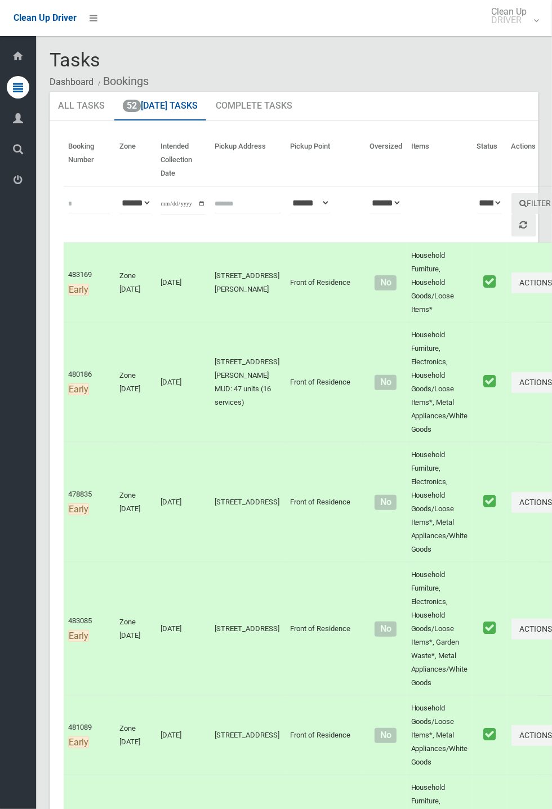
click at [2, 484] on div "Dashboard Tasks All Tasks Todays Tasks Overdue Tasks Complete Tasks Profile Sea…" at bounding box center [18, 422] width 36 height 773
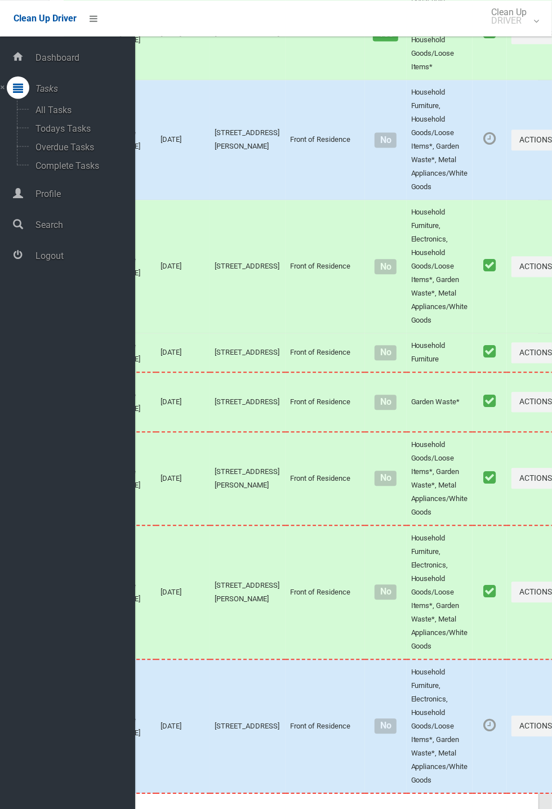
scroll to position [5912, 0]
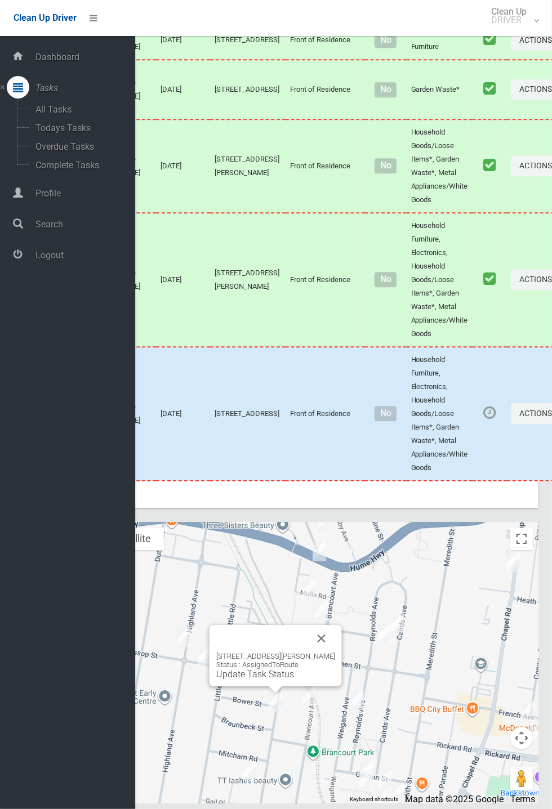
click at [272, 679] on link "Update Task Status" at bounding box center [255, 674] width 78 height 11
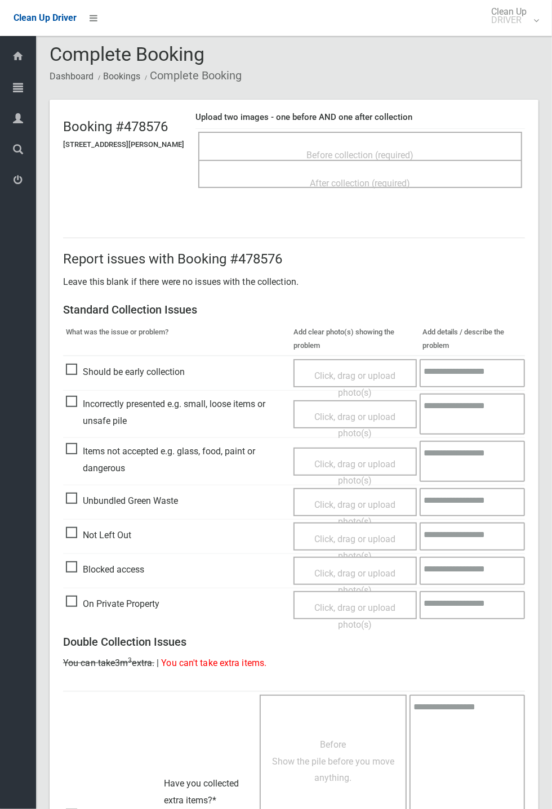
scroll to position [12, 0]
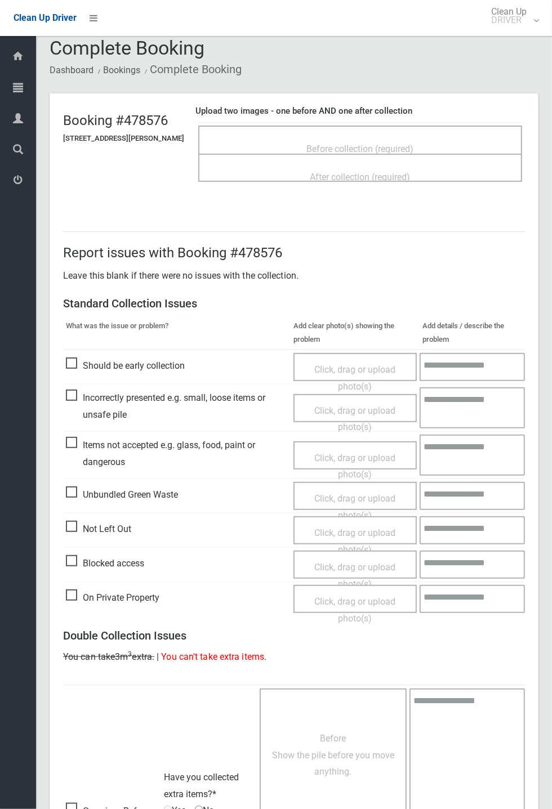
click at [83, 526] on span "Not Left Out" at bounding box center [98, 529] width 65 height 17
click at [360, 527] on span "Click, drag or upload photo(s)" at bounding box center [354, 541] width 81 height 28
click at [75, 527] on span "Not Left Out" at bounding box center [98, 529] width 65 height 17
click at [356, 527] on span "Click, drag or upload photo(s)" at bounding box center [354, 541] width 81 height 28
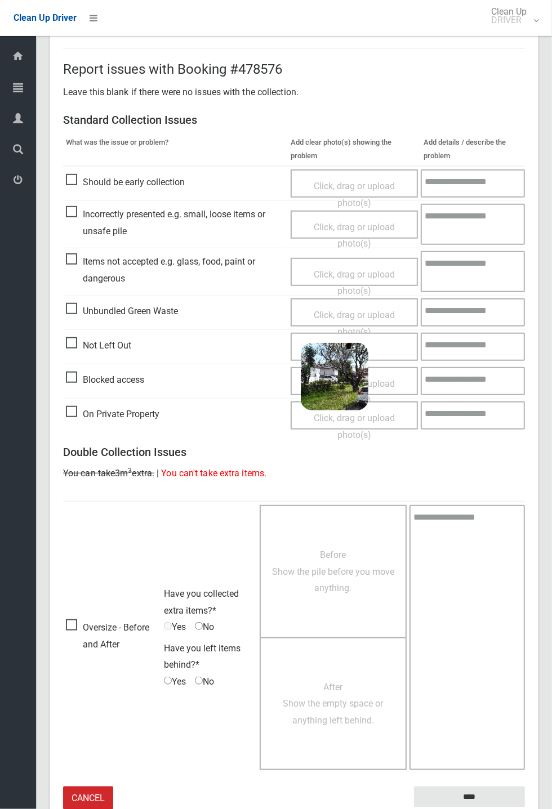
click at [462, 807] on small "The resident will be notified." at bounding box center [469, 815] width 111 height 17
click at [525, 807] on input "****" at bounding box center [469, 796] width 111 height 21
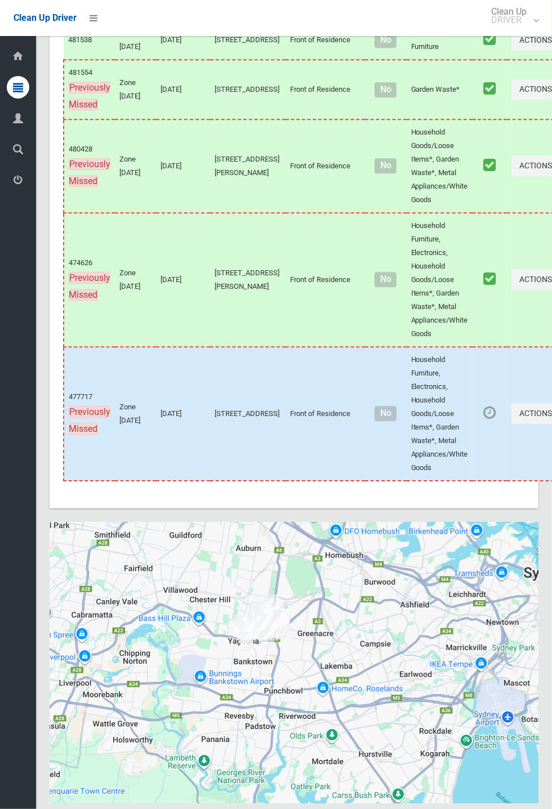
scroll to position [5912, 0]
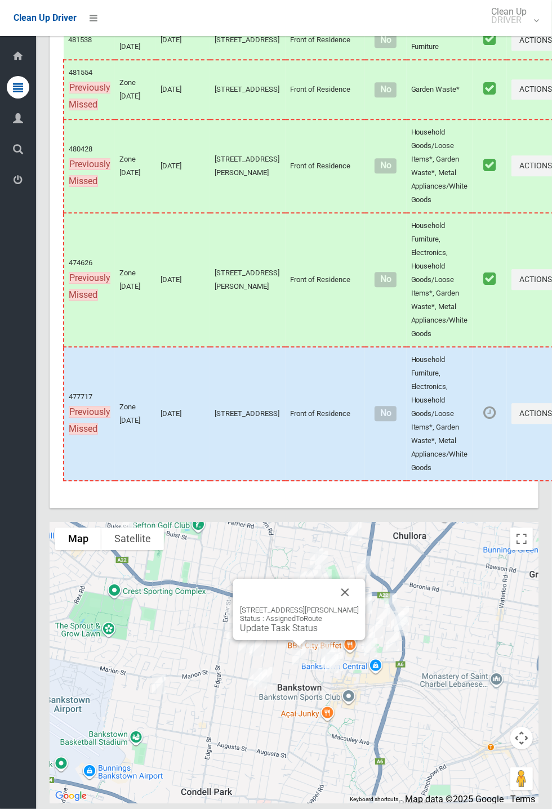
click at [359, 606] on button "Close" at bounding box center [345, 592] width 27 height 27
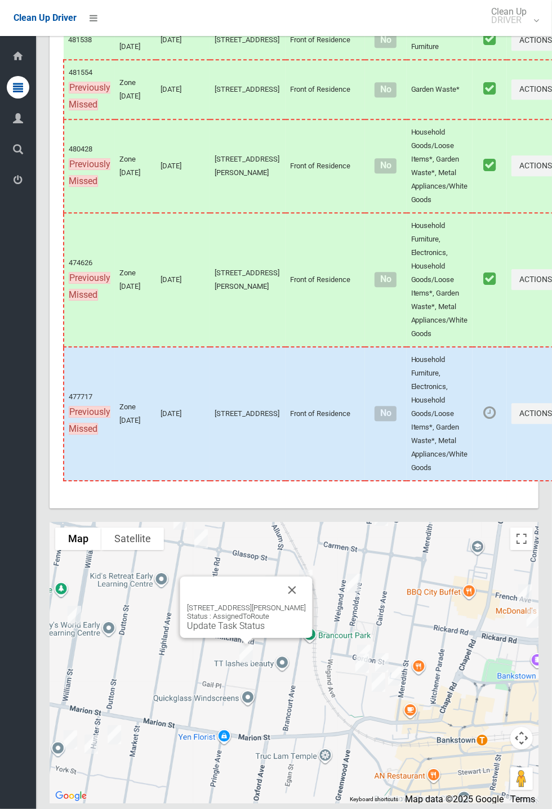
click at [245, 631] on link "Update Task Status" at bounding box center [226, 625] width 78 height 11
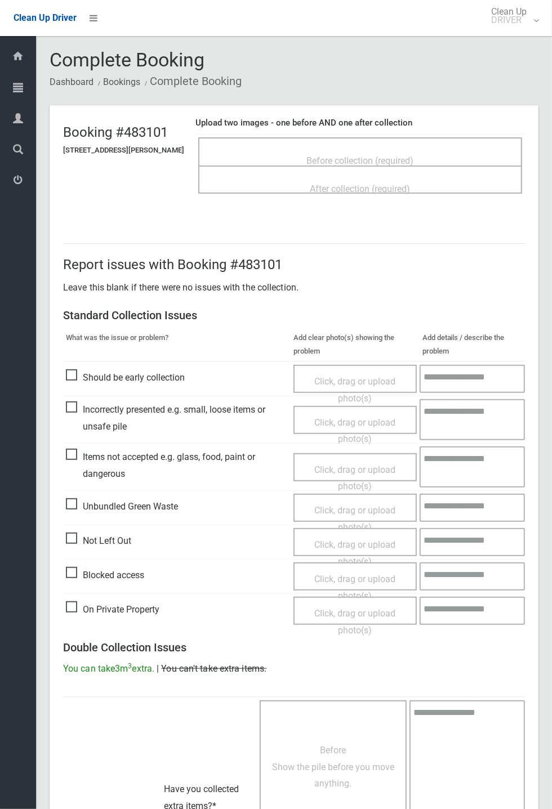
click at [382, 155] on span "Before collection (required)" at bounding box center [360, 160] width 107 height 11
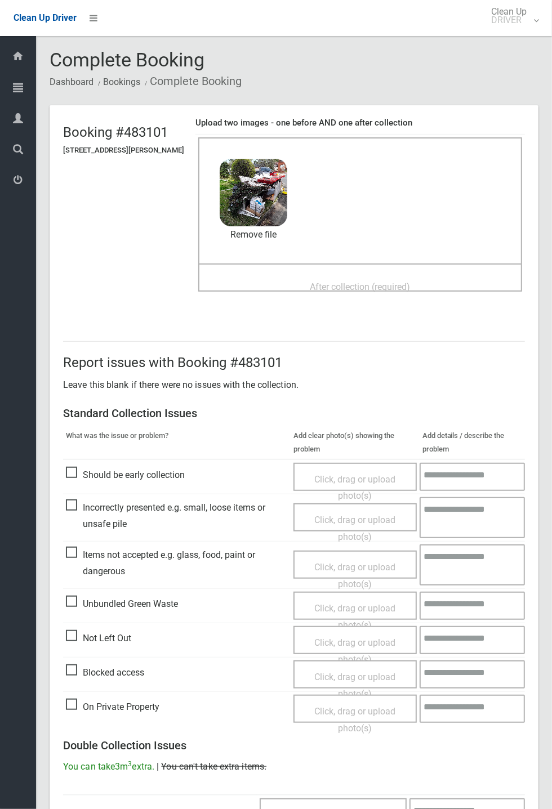
click at [312, 284] on span "After collection (required)" at bounding box center [360, 286] width 100 height 11
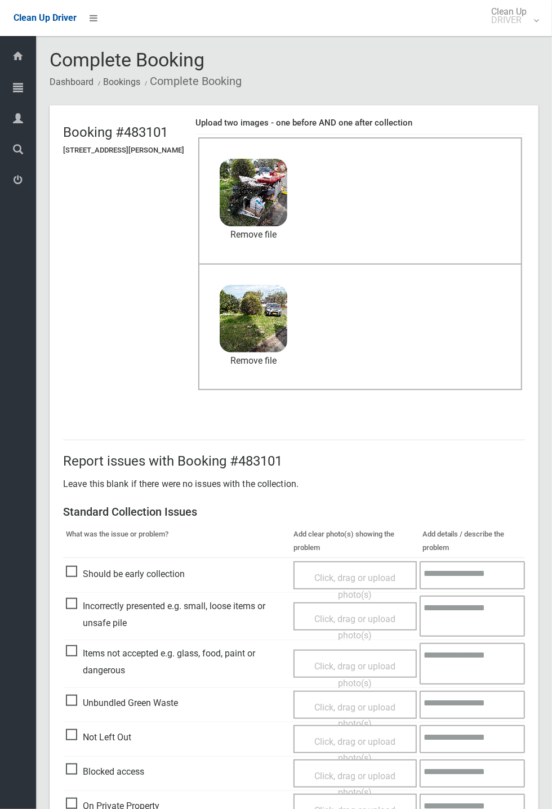
scroll to position [391, 0]
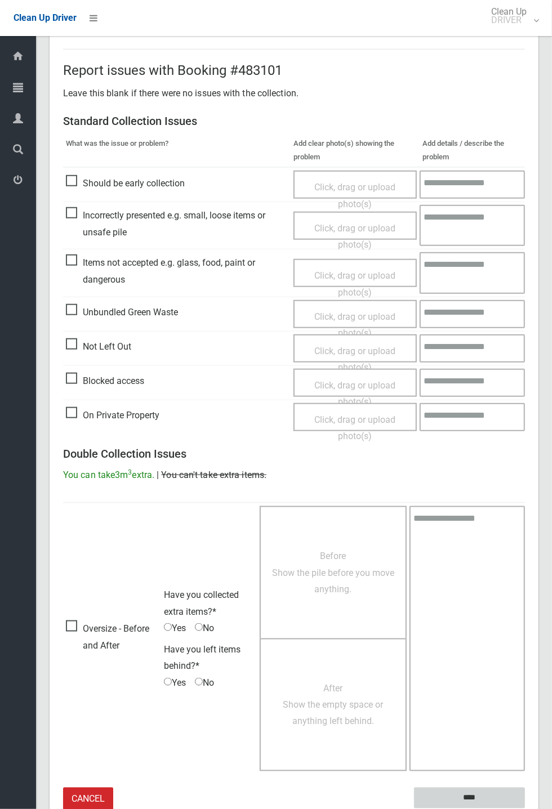
click at [525, 808] on input "****" at bounding box center [469, 798] width 111 height 21
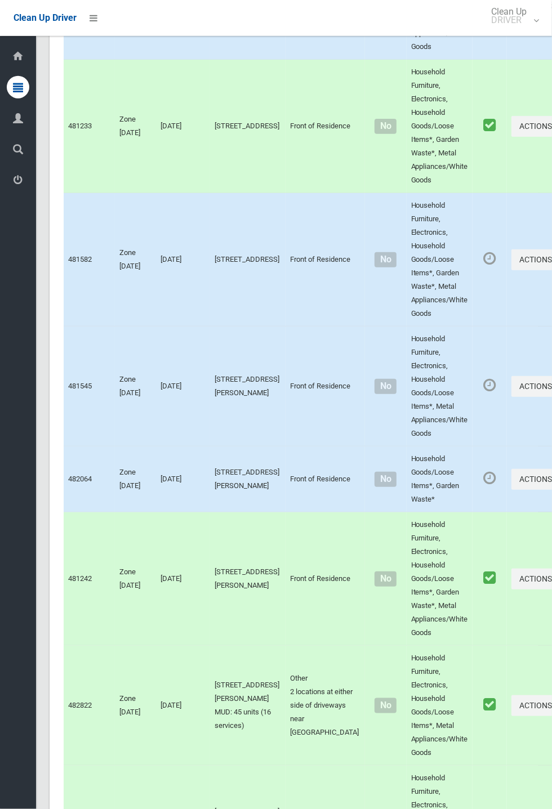
scroll to position [5912, 0]
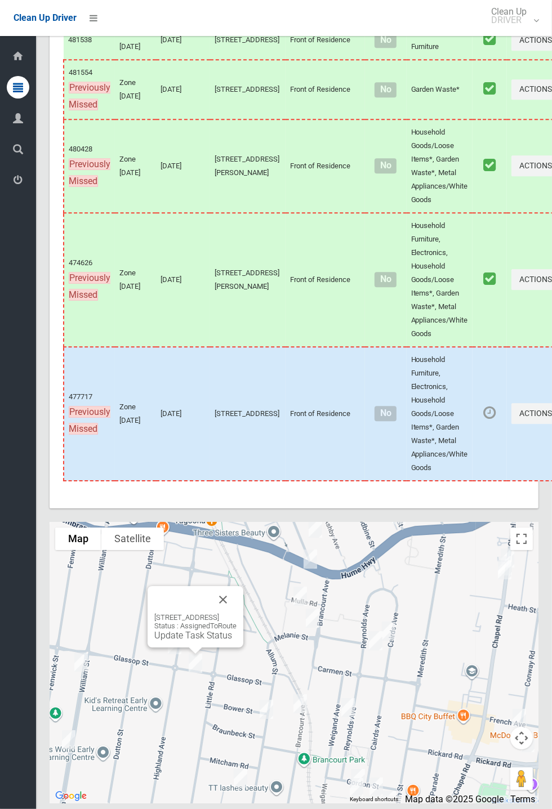
click at [236, 613] on button "Close" at bounding box center [222, 599] width 27 height 27
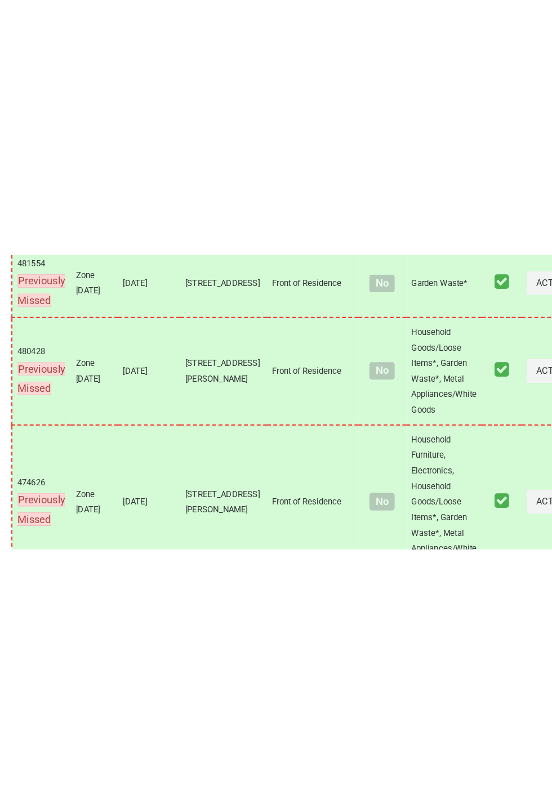
scroll to position [5934, 0]
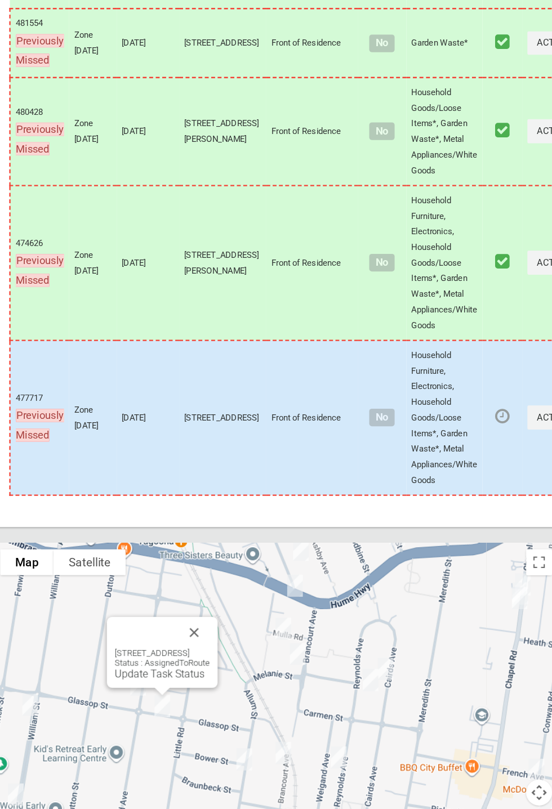
click at [98, 159] on td "480428 Previously Missed" at bounding box center [89, 157] width 51 height 93
click at [177, 633] on div "14F Glassop Street, BANKSTOWN NSW 2200 Status : AssignedToRoute Update Task Sta…" at bounding box center [195, 619] width 82 height 28
click at [178, 633] on link "Update Task Status" at bounding box center [193, 627] width 78 height 11
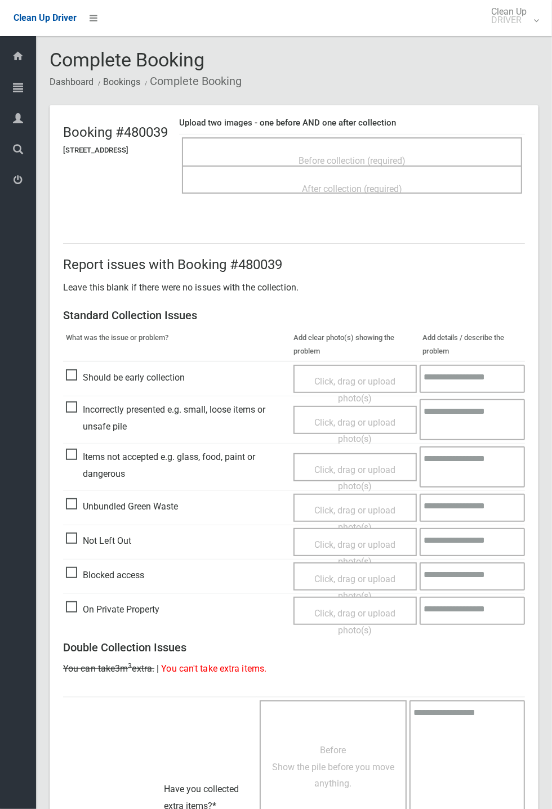
click at [350, 150] on div "Before collection (required)" at bounding box center [351, 160] width 315 height 21
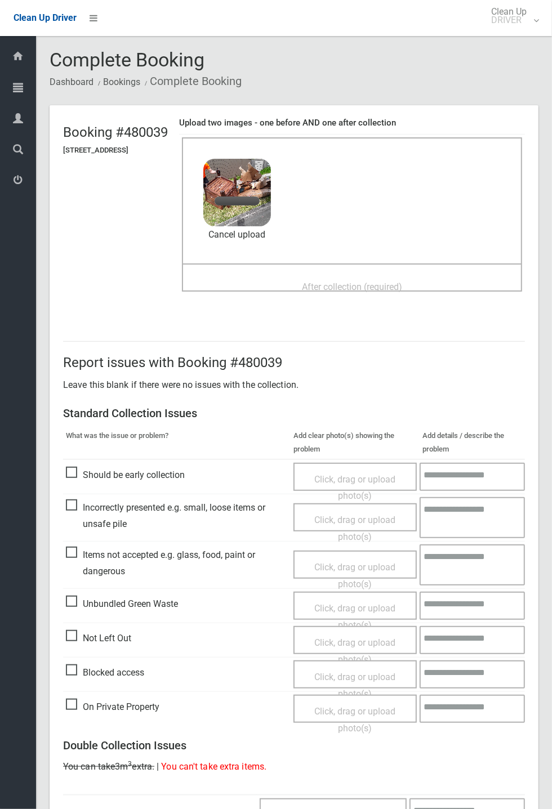
click at [337, 281] on span "After collection (required)" at bounding box center [352, 286] width 100 height 11
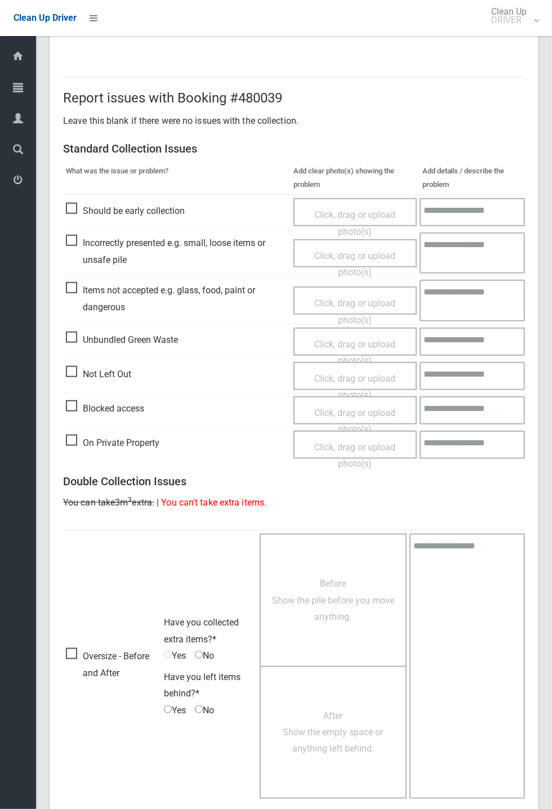
scroll to position [391, 0]
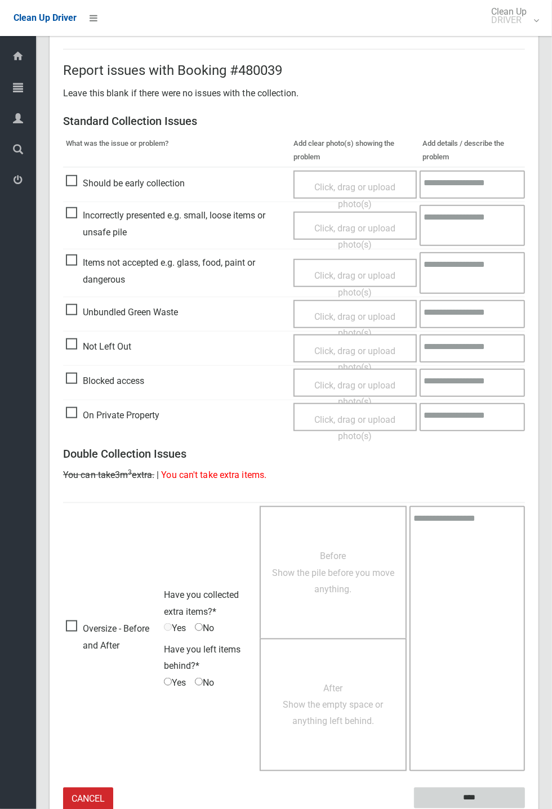
click at [463, 794] on input "****" at bounding box center [469, 798] width 111 height 21
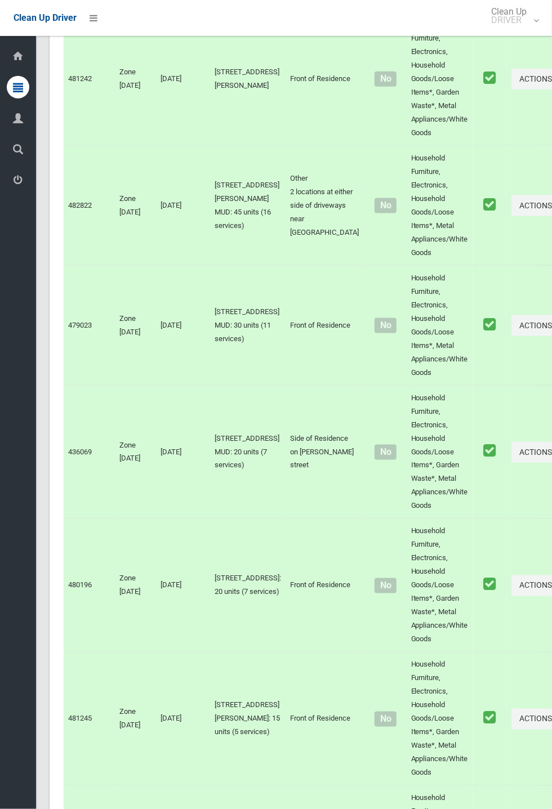
scroll to position [5912, 0]
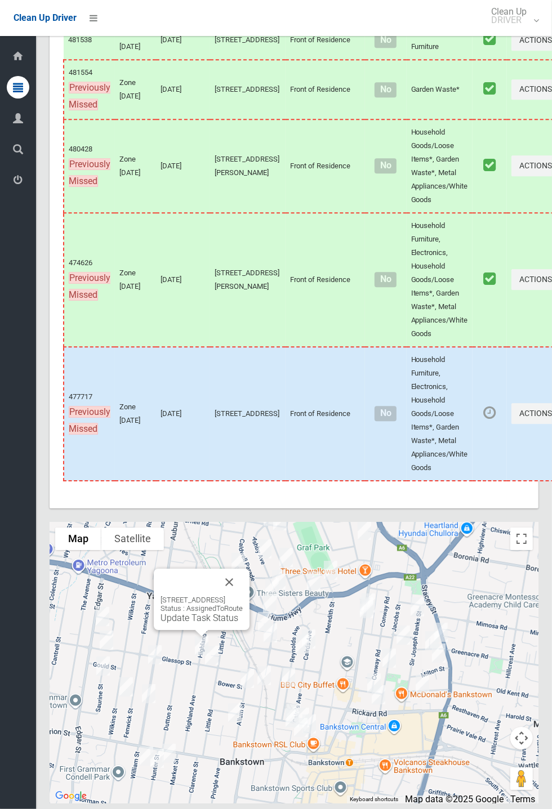
click at [202, 623] on div "72 Highland Avenue, YAGOONA NSW 2199 Status : AssignedToRoute Update Task Status" at bounding box center [201, 610] width 82 height 28
click at [199, 623] on link "Update Task Status" at bounding box center [199, 617] width 78 height 11
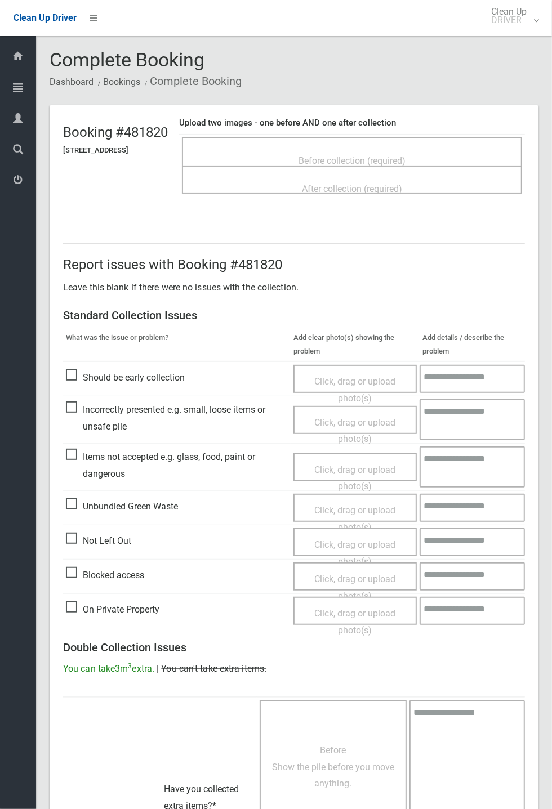
click at [403, 150] on div "Before collection (required)" at bounding box center [351, 160] width 315 height 21
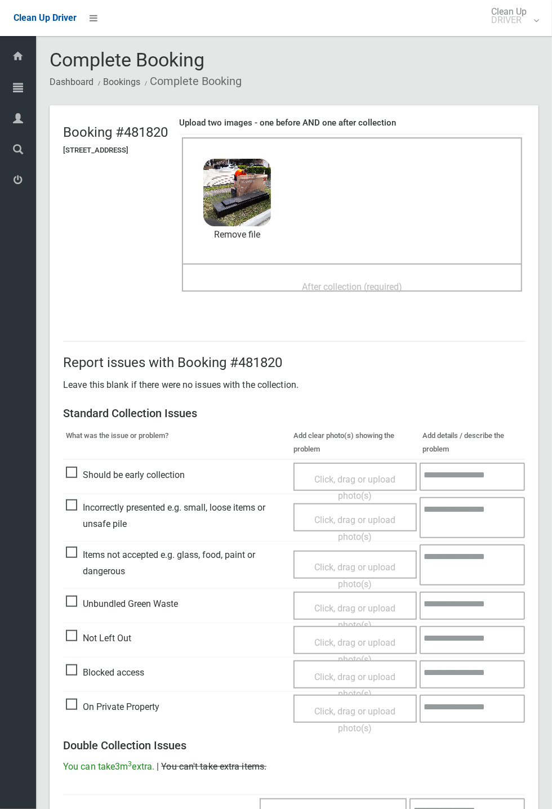
click at [327, 281] on span "After collection (required)" at bounding box center [352, 286] width 100 height 11
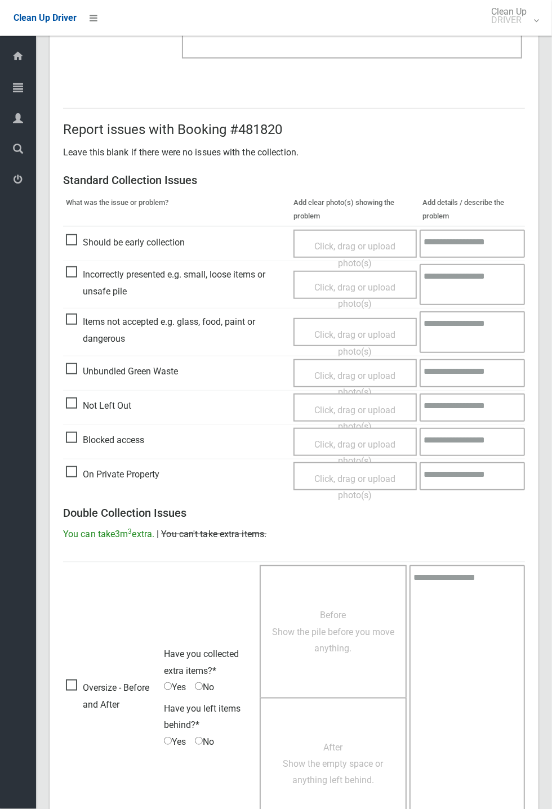
scroll to position [391, 0]
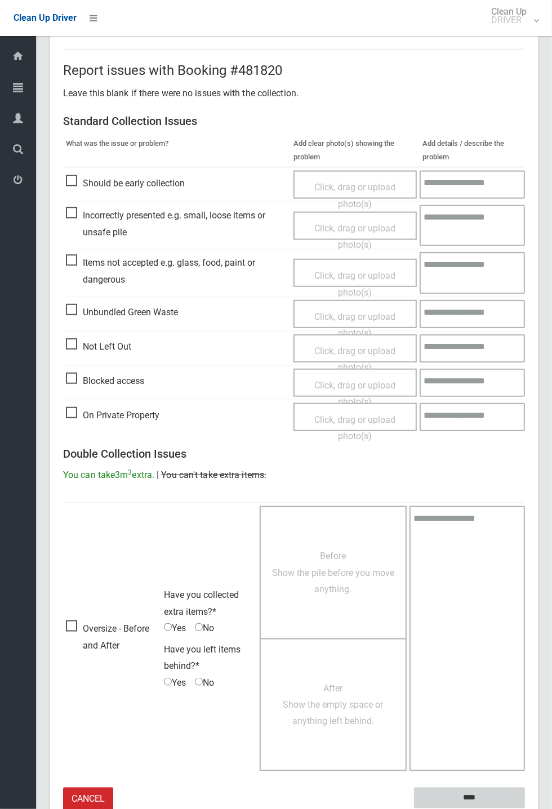
click at [525, 808] on input "****" at bounding box center [469, 798] width 111 height 21
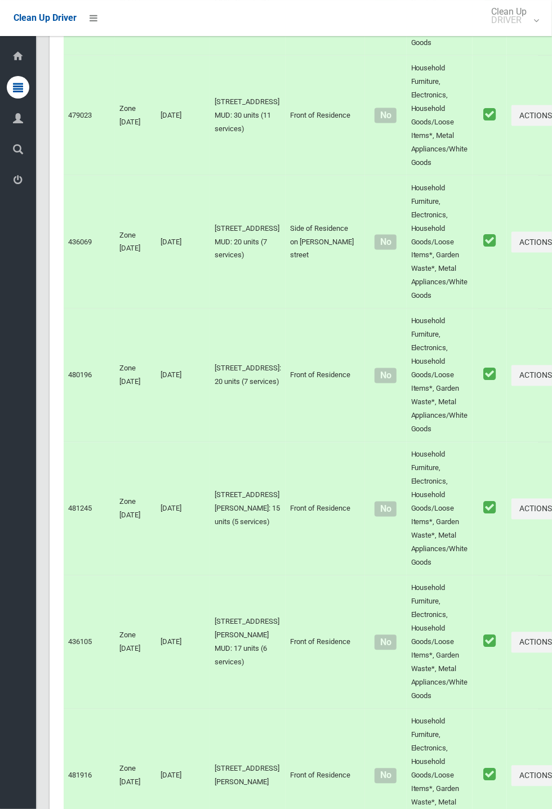
scroll to position [5912, 0]
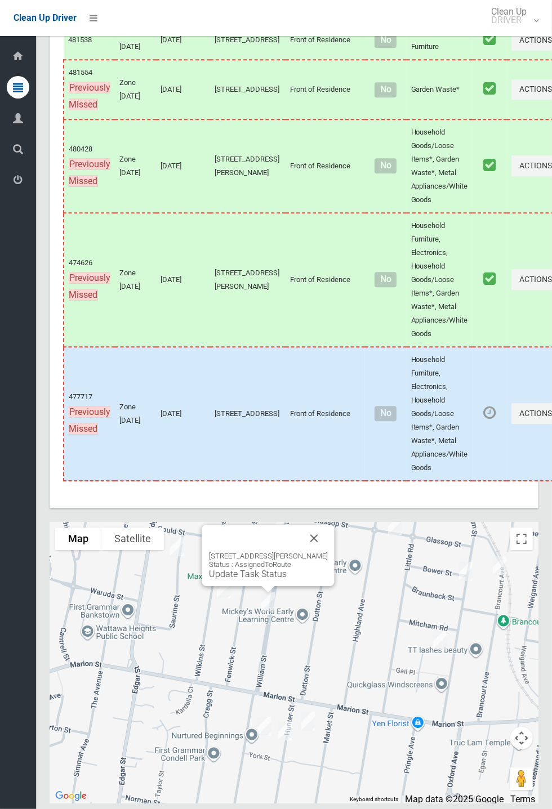
click at [328, 552] on button "Close" at bounding box center [314, 538] width 27 height 27
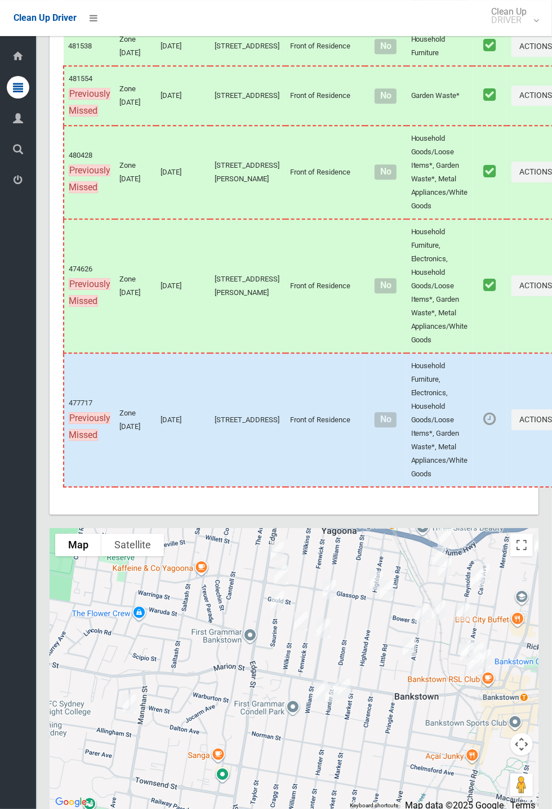
scroll to position [5907, 0]
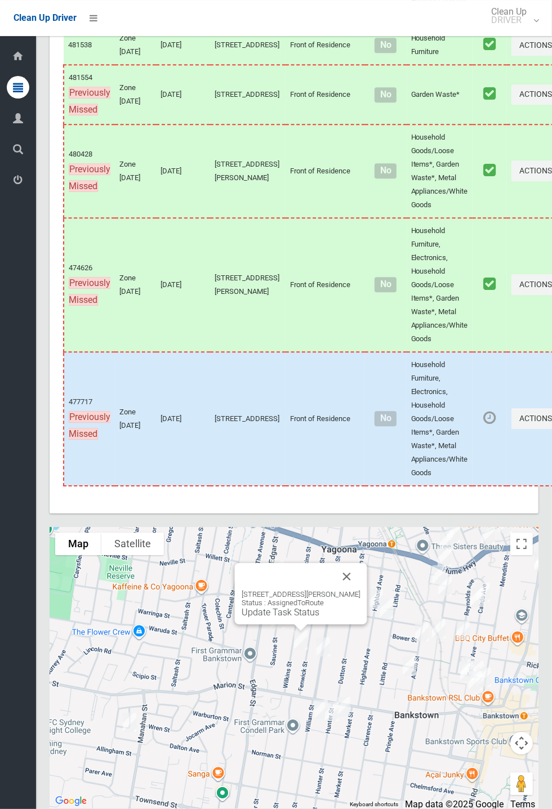
click at [298, 618] on link "Update Task Status" at bounding box center [280, 612] width 78 height 11
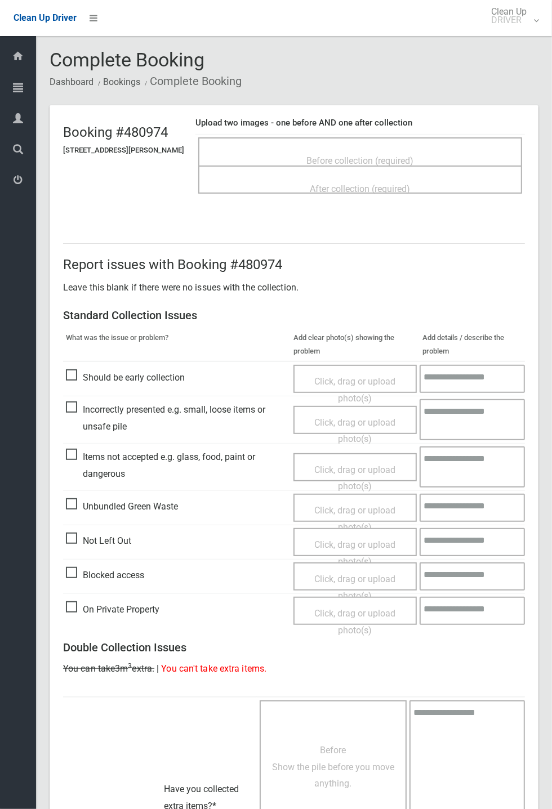
click at [373, 155] on span "Before collection (required)" at bounding box center [360, 160] width 107 height 11
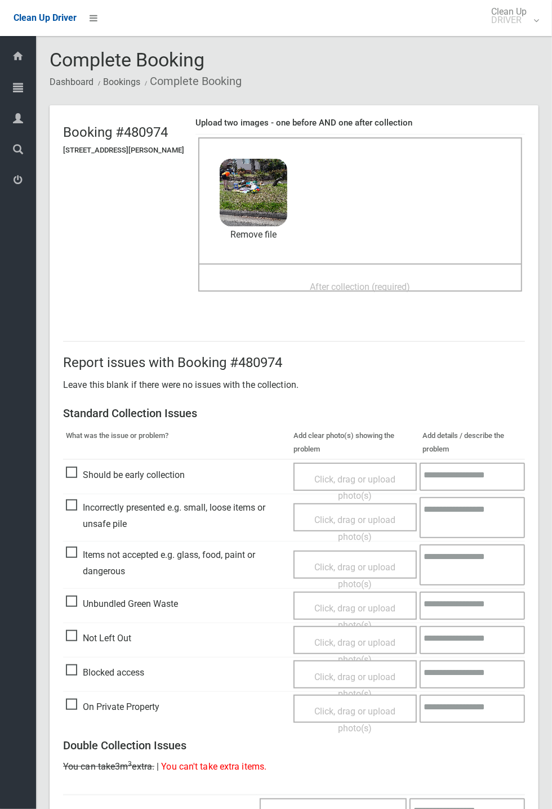
click at [336, 284] on span "After collection (required)" at bounding box center [360, 286] width 100 height 11
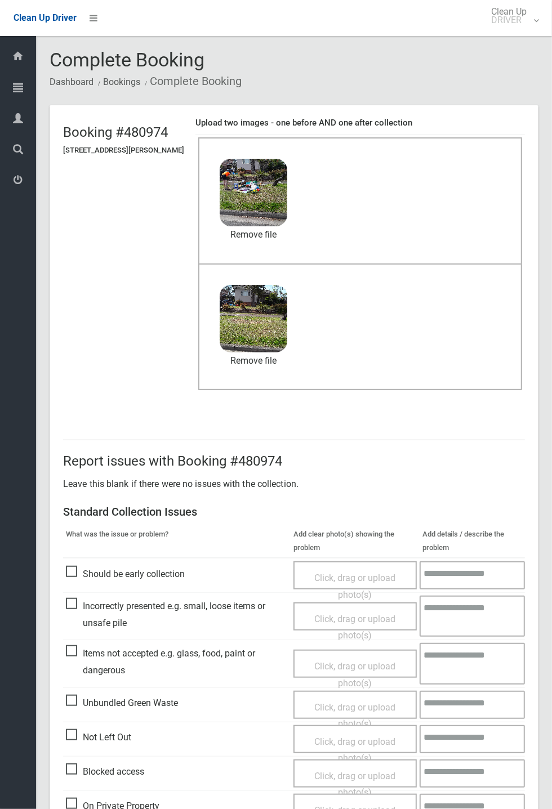
scroll to position [391, 0]
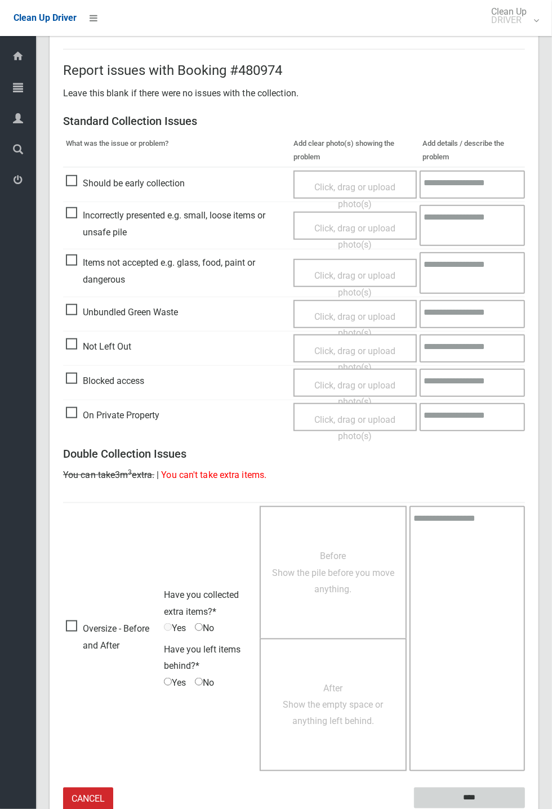
click at [525, 808] on input "****" at bounding box center [469, 798] width 111 height 21
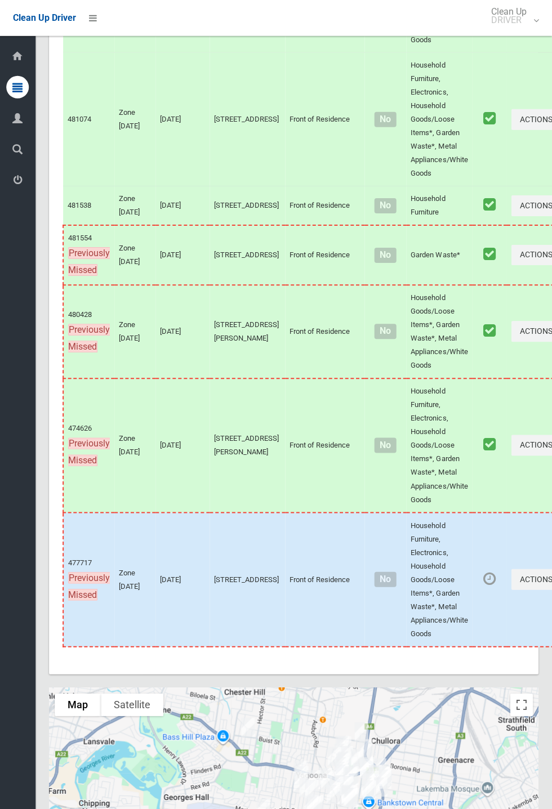
scroll to position [5912, 0]
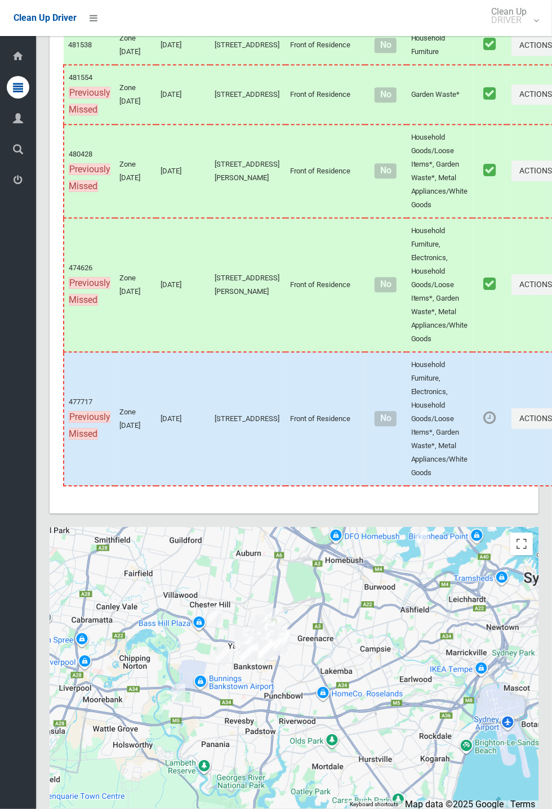
scroll to position [5907, 0]
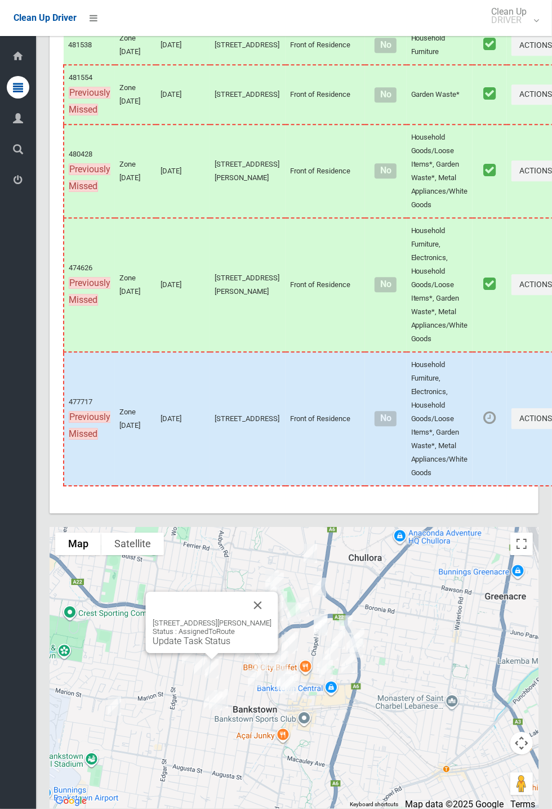
click at [196, 646] on div "1/152 William Street, BANKSTOWN NSW 2200 Status : AssignedToRoute Update Task S…" at bounding box center [212, 633] width 119 height 28
click at [189, 646] on link "Update Task Status" at bounding box center [192, 641] width 78 height 11
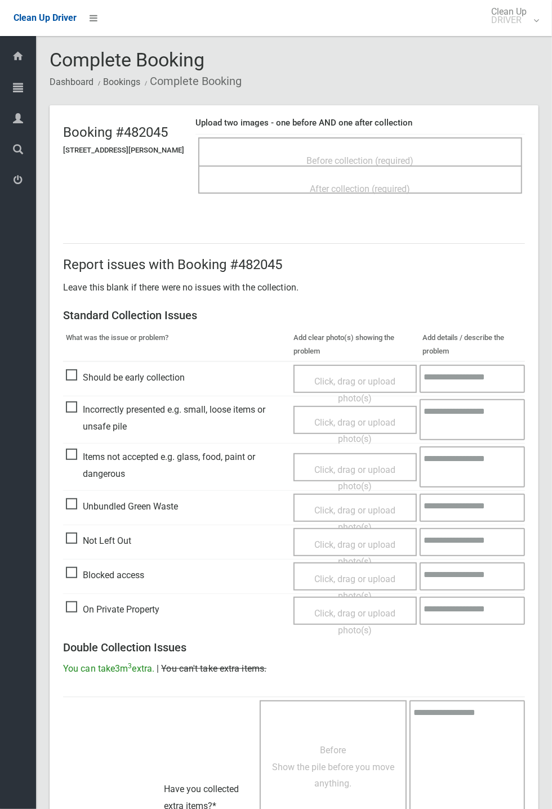
click at [384, 155] on span "Before collection (required)" at bounding box center [360, 160] width 107 height 11
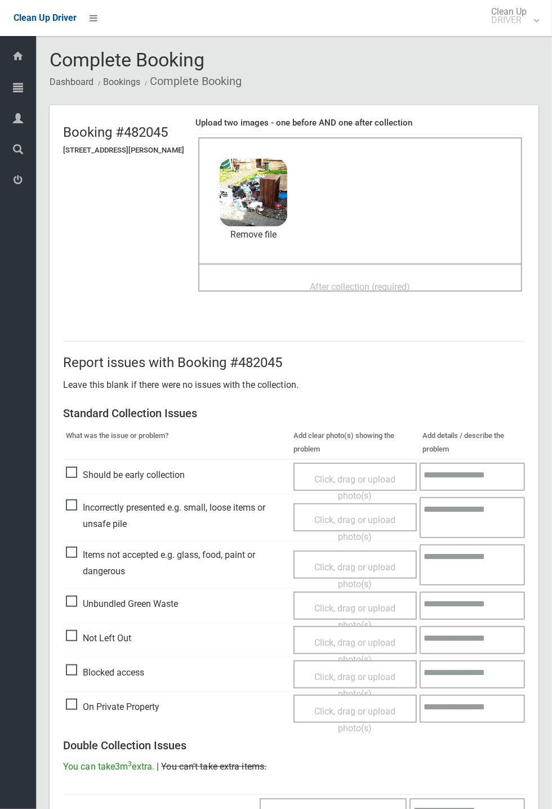
click at [327, 281] on span "After collection (required)" at bounding box center [360, 286] width 100 height 11
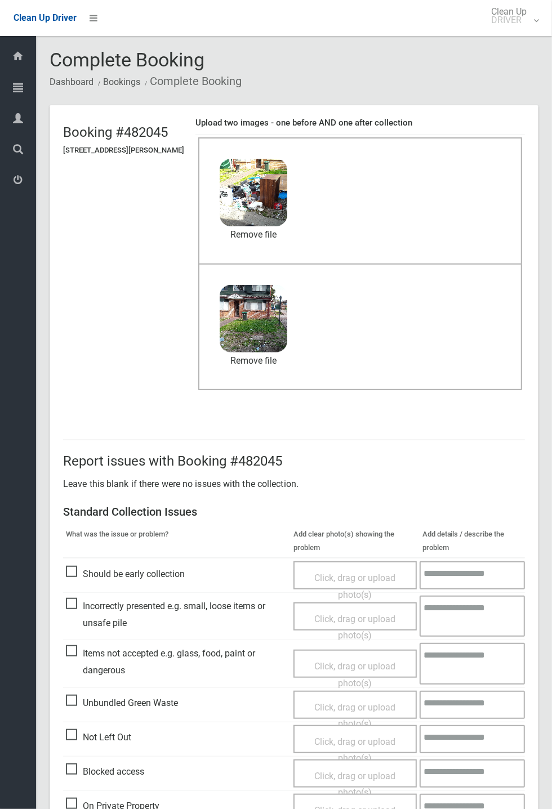
scroll to position [391, 0]
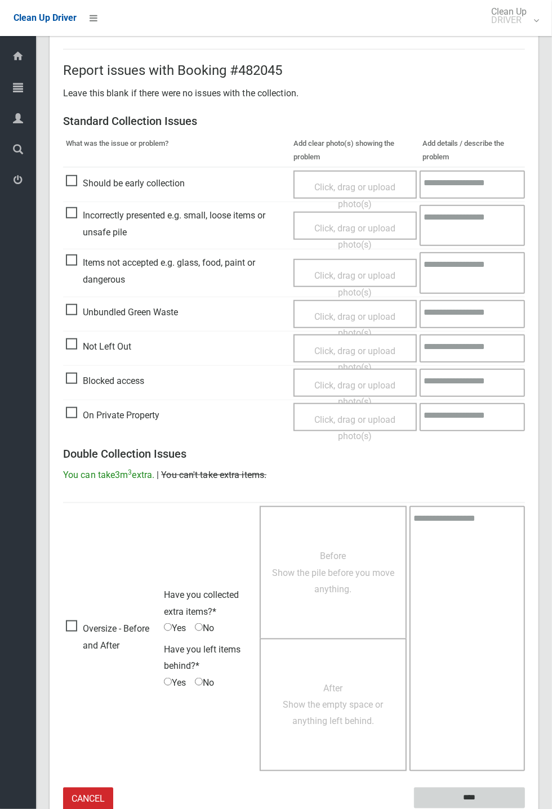
click at [525, 808] on input "****" at bounding box center [469, 798] width 111 height 21
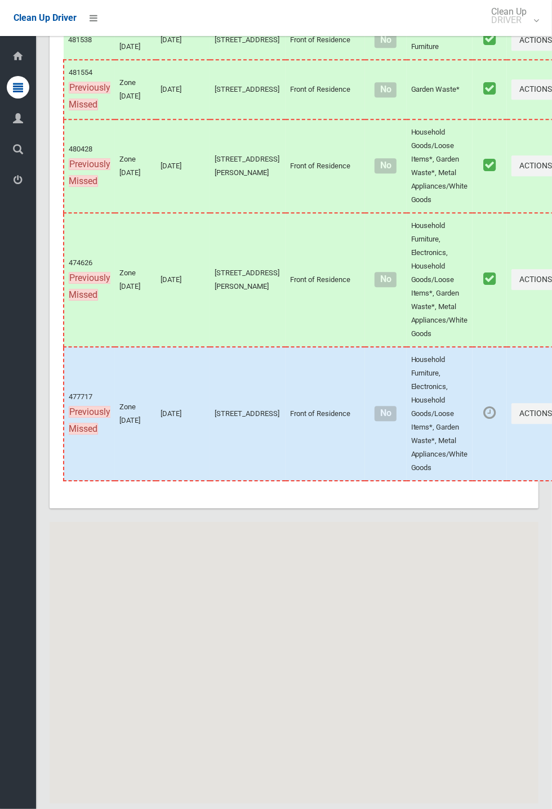
scroll to position [5912, 0]
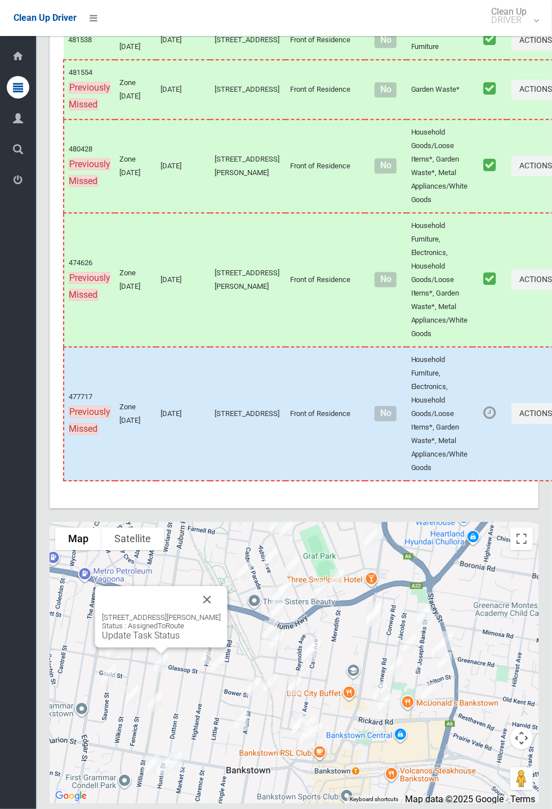
click at [165, 641] on link "Update Task Status" at bounding box center [141, 635] width 78 height 11
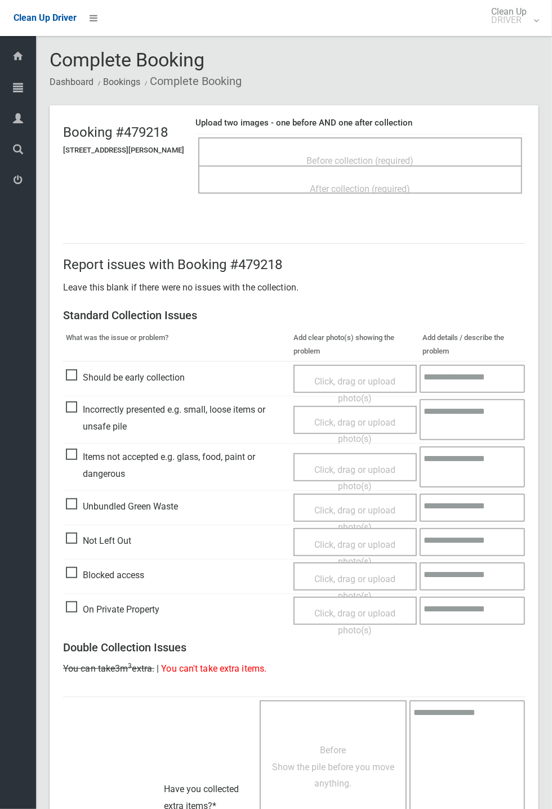
click at [344, 155] on span "Before collection (required)" at bounding box center [360, 160] width 107 height 11
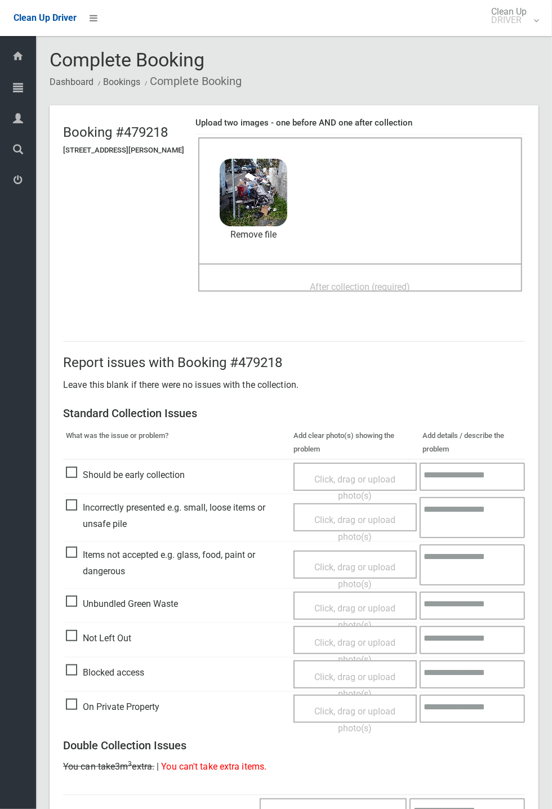
click at [362, 290] on span "After collection (required)" at bounding box center [360, 286] width 100 height 11
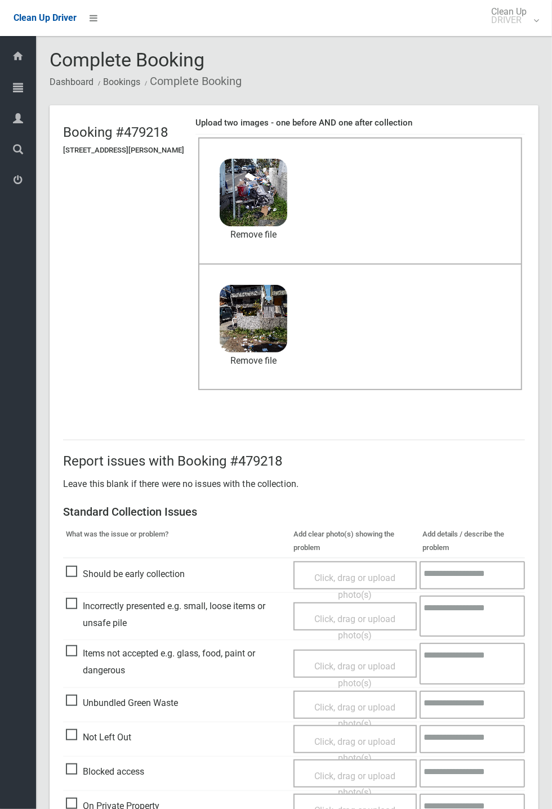
scroll to position [391, 0]
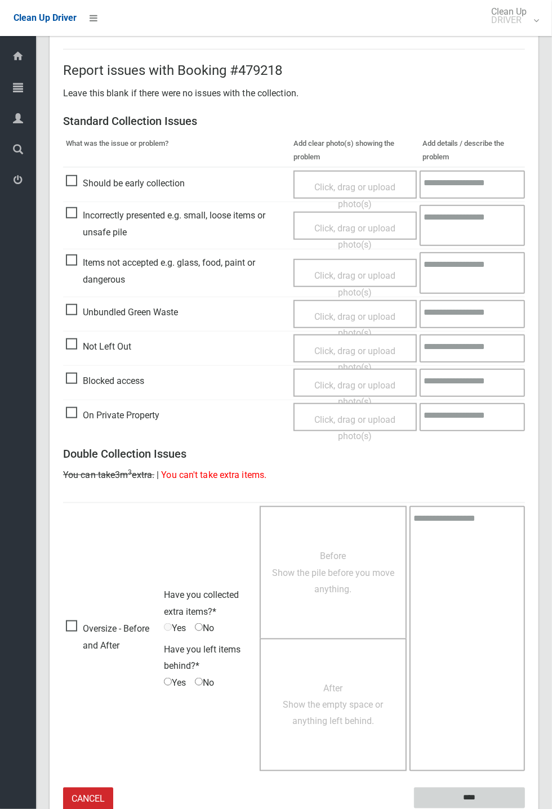
click at [468, 797] on input "****" at bounding box center [469, 798] width 111 height 21
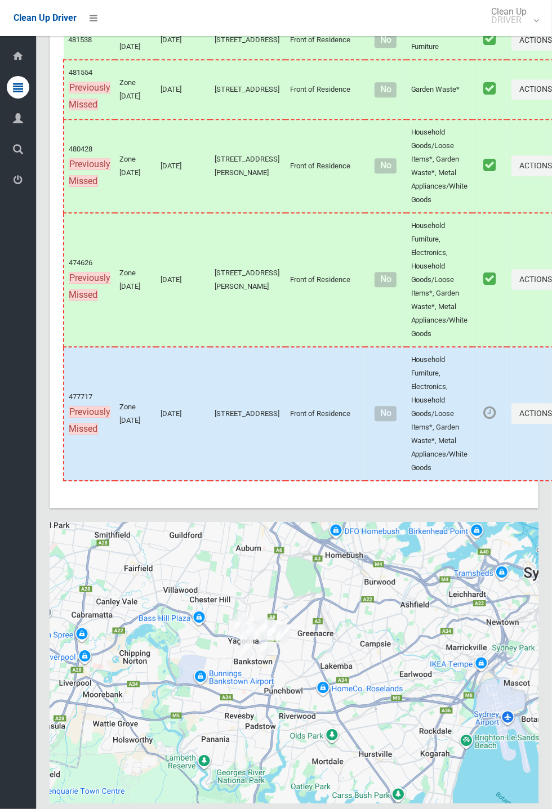
scroll to position [5912, 0]
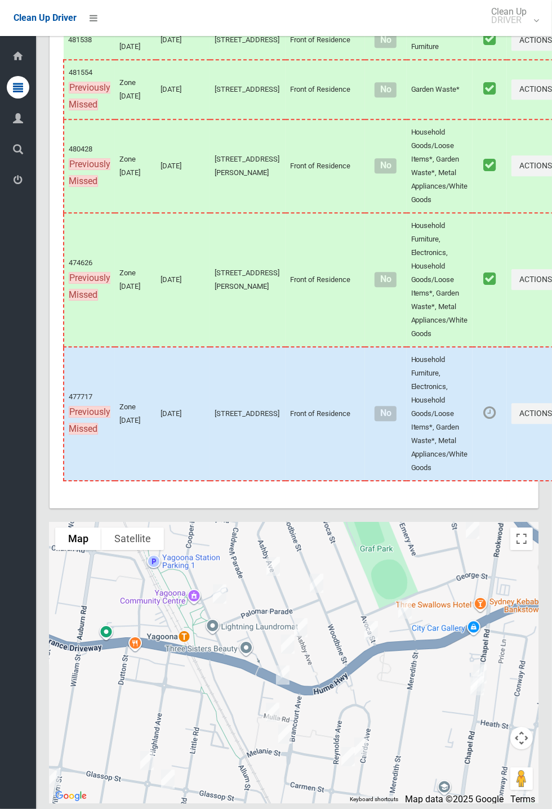
click at [382, 731] on div at bounding box center [294, 662] width 489 height 281
click at [354, 624] on div "79 Caldwell Parade, YAGOONA NSW 2199 Status : AssignedToRoute Update Task Status" at bounding box center [288, 597] width 132 height 61
click at [354, 623] on div "79 Caldwell Parade, YAGOONA NSW 2199 Status : AssignedToRoute Update Task Status" at bounding box center [288, 597] width 132 height 61
click at [347, 594] on button "Close" at bounding box center [333, 580] width 27 height 27
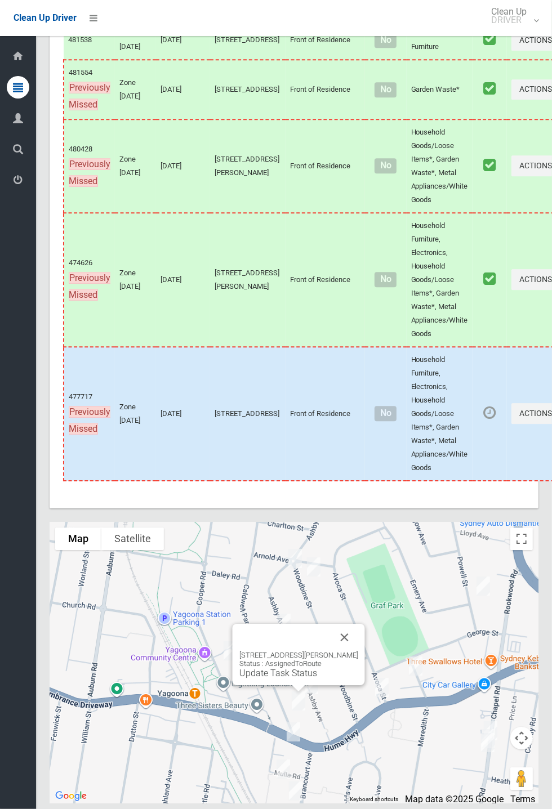
click at [285, 678] on link "Update Task Status" at bounding box center [278, 673] width 78 height 11
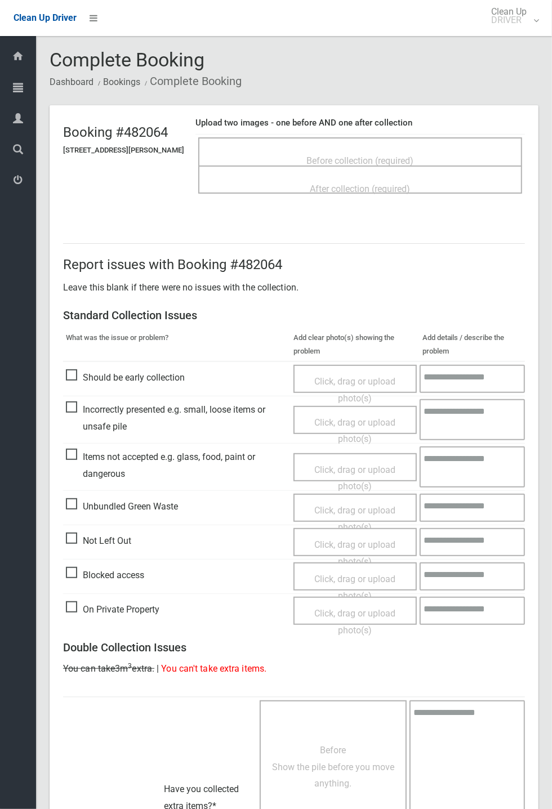
click at [336, 155] on span "Before collection (required)" at bounding box center [360, 160] width 107 height 11
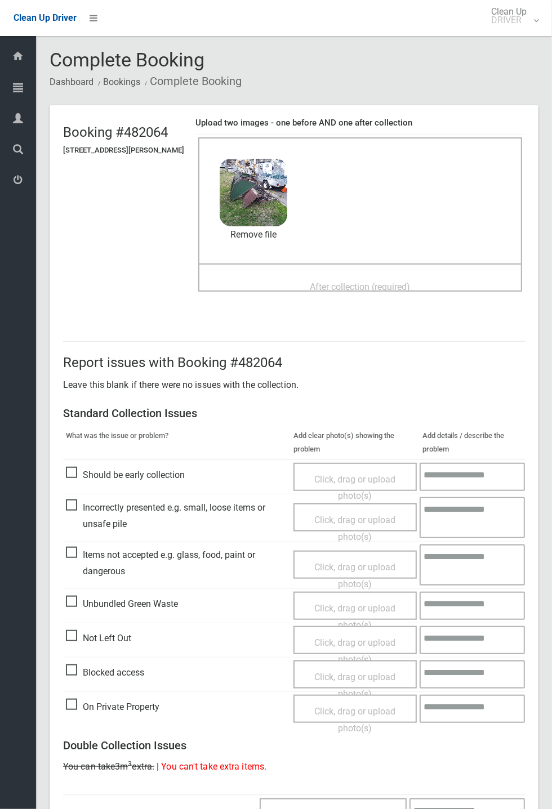
click at [325, 292] on span "After collection (required)" at bounding box center [360, 286] width 100 height 11
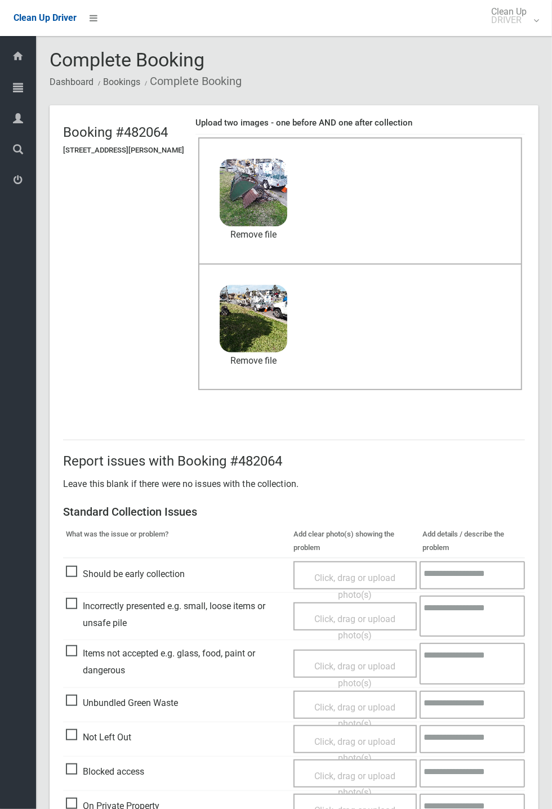
scroll to position [391, 0]
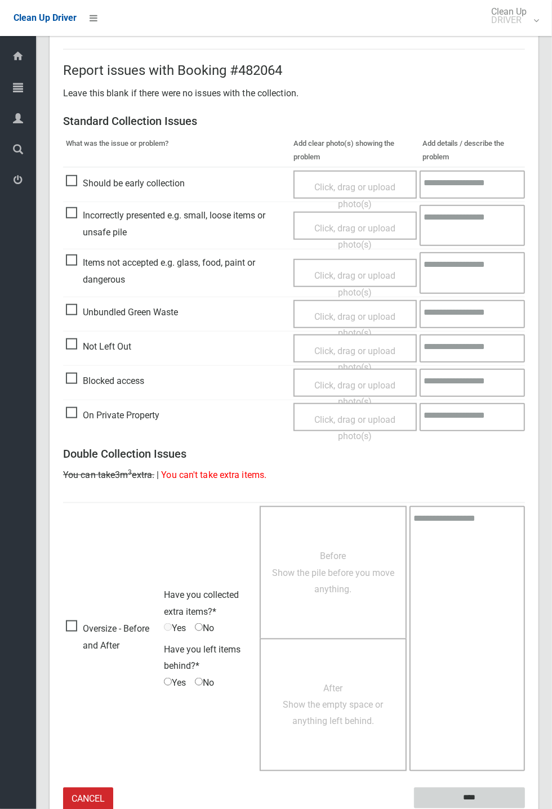
click at [475, 797] on input "****" at bounding box center [469, 798] width 111 height 21
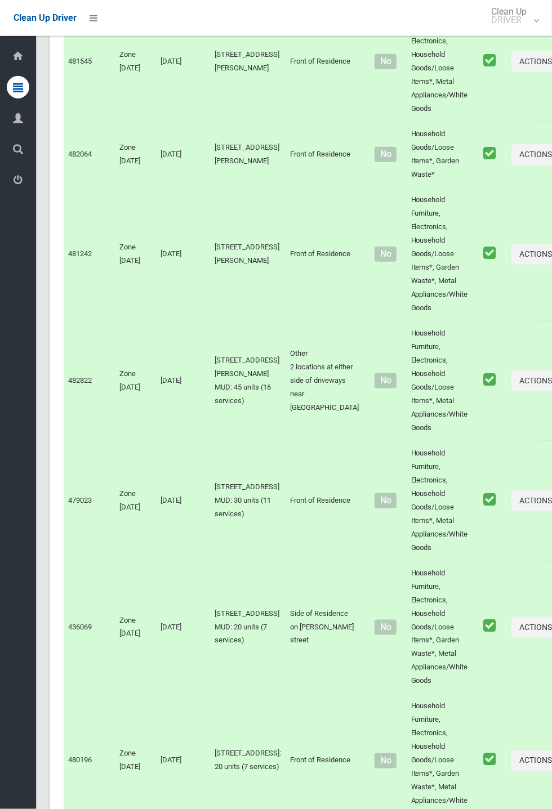
scroll to position [5912, 0]
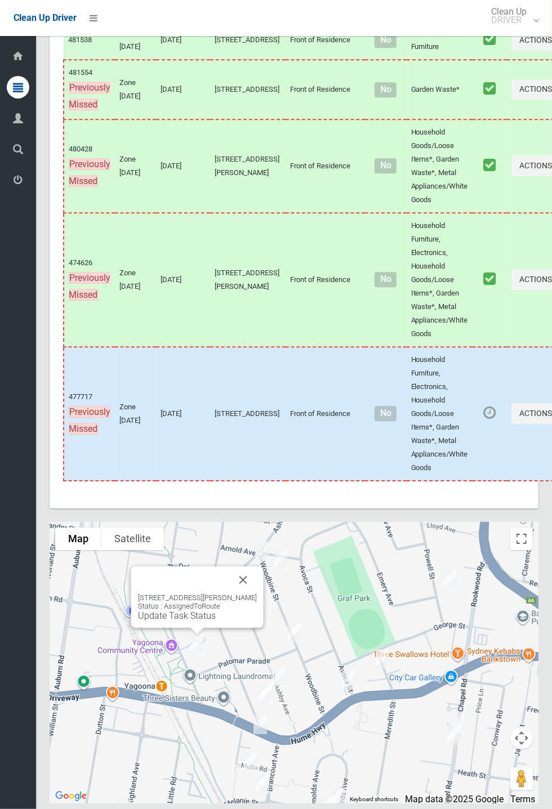
click at [173, 621] on link "Update Task Status" at bounding box center [177, 615] width 78 height 11
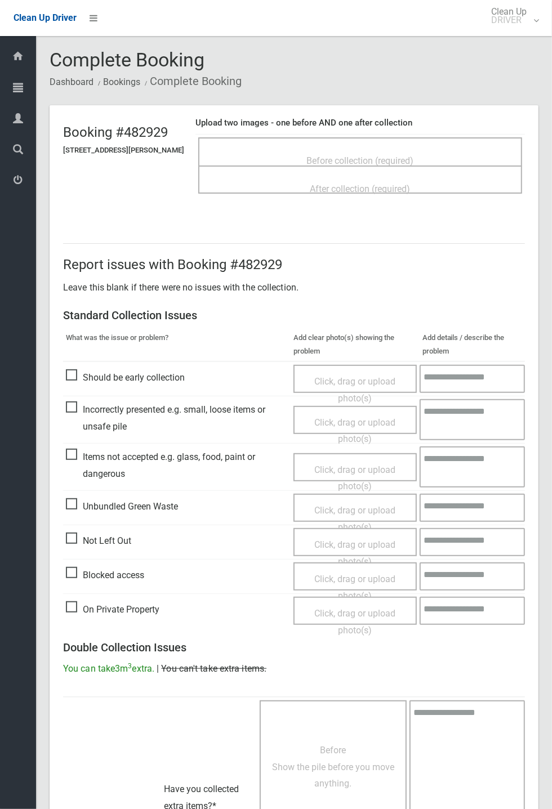
click at [334, 156] on span "Before collection (required)" at bounding box center [360, 160] width 107 height 11
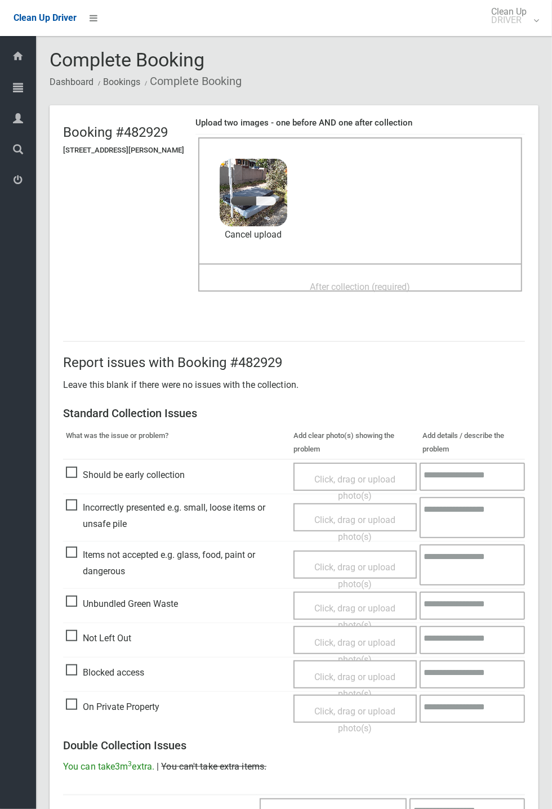
click at [358, 281] on span "After collection (required)" at bounding box center [360, 286] width 100 height 11
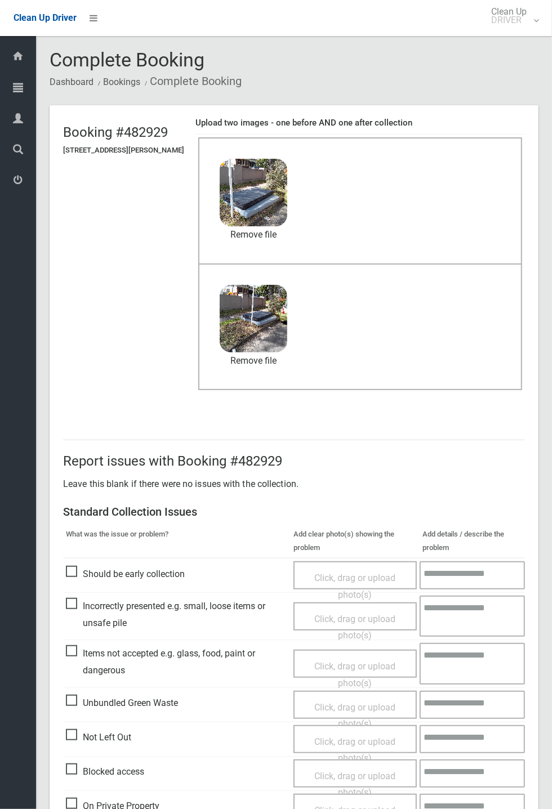
scroll to position [391, 0]
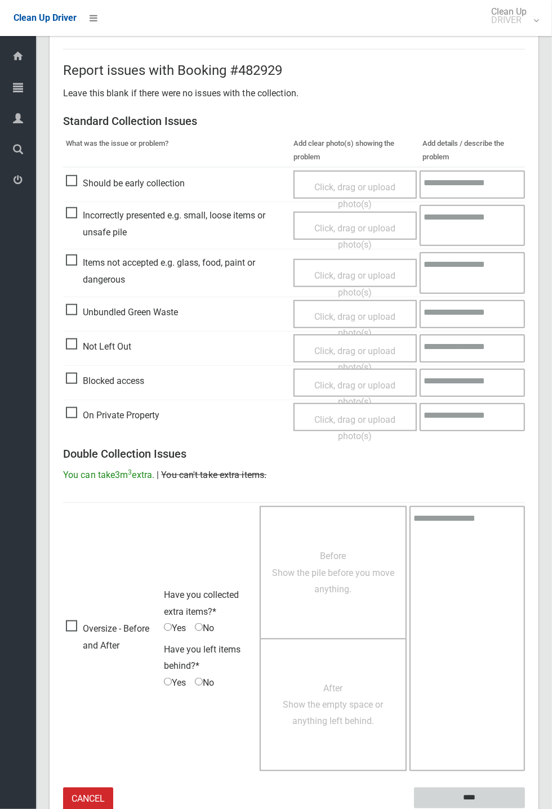
click at [525, 808] on input "****" at bounding box center [469, 798] width 111 height 21
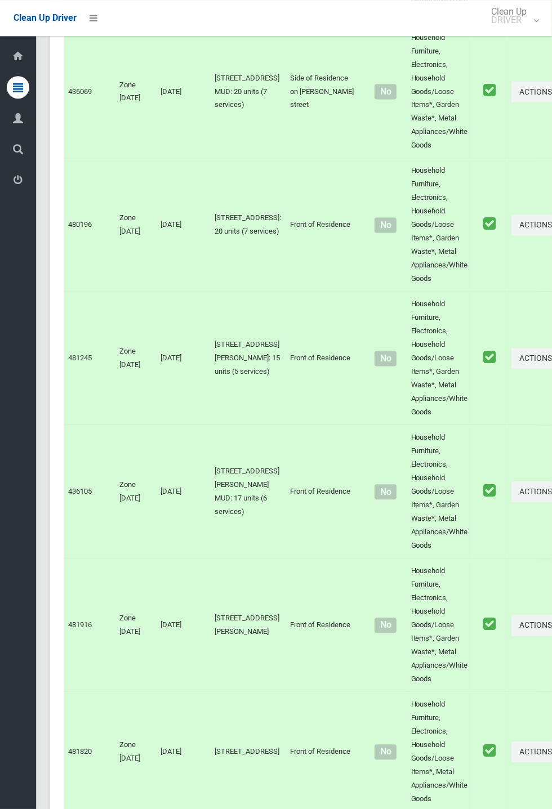
scroll to position [5912, 0]
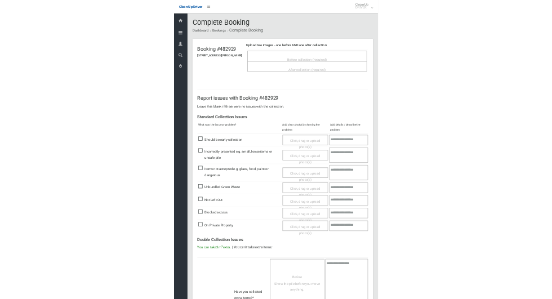
scroll to position [248, 0]
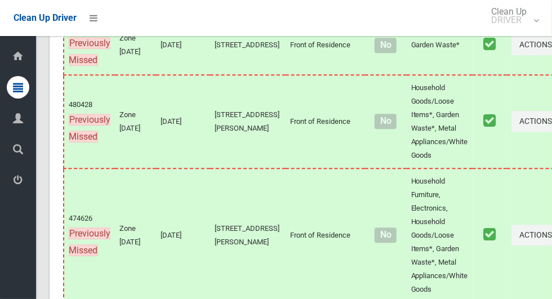
scroll to position [5958, 0]
